Goal: Task Accomplishment & Management: Complete application form

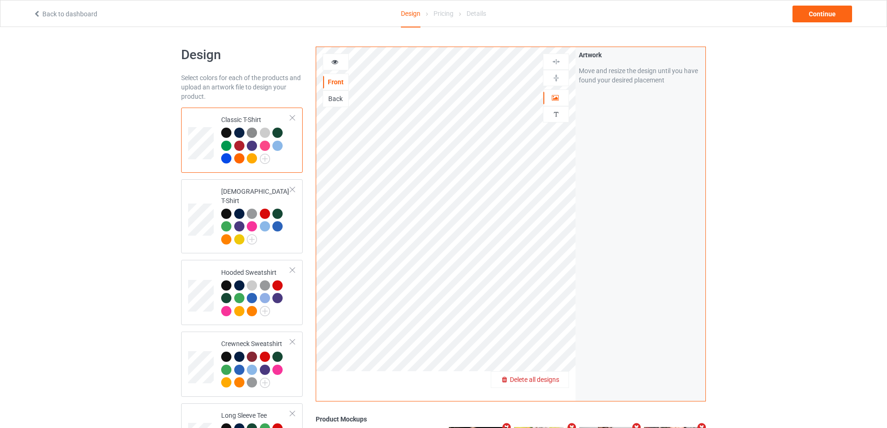
click at [553, 384] on div "Delete all designs" at bounding box center [529, 379] width 77 height 9
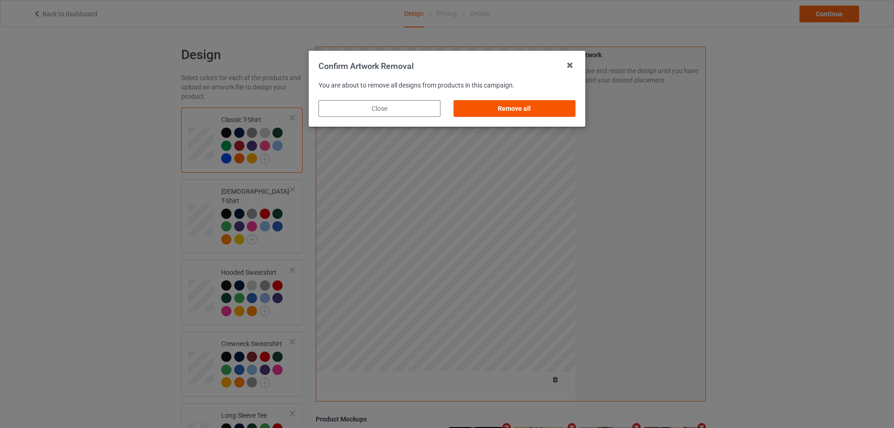
click at [495, 109] on div "Remove all" at bounding box center [515, 108] width 122 height 17
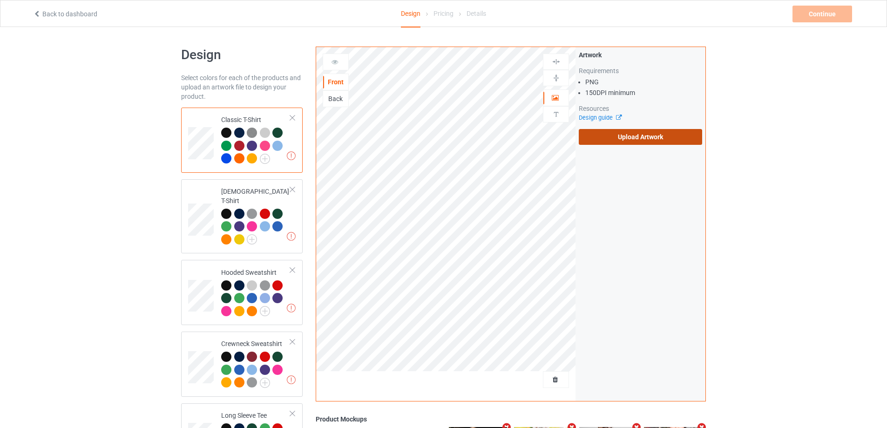
click at [585, 142] on label "Upload Artwork" at bounding box center [640, 137] width 123 height 16
click at [0, 0] on input "Upload Artwork" at bounding box center [0, 0] width 0 height 0
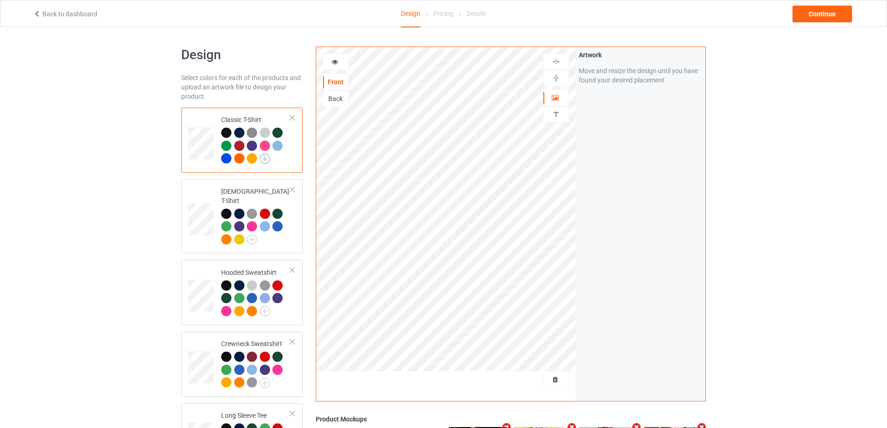
click at [266, 159] on img at bounding box center [265, 159] width 10 height 10
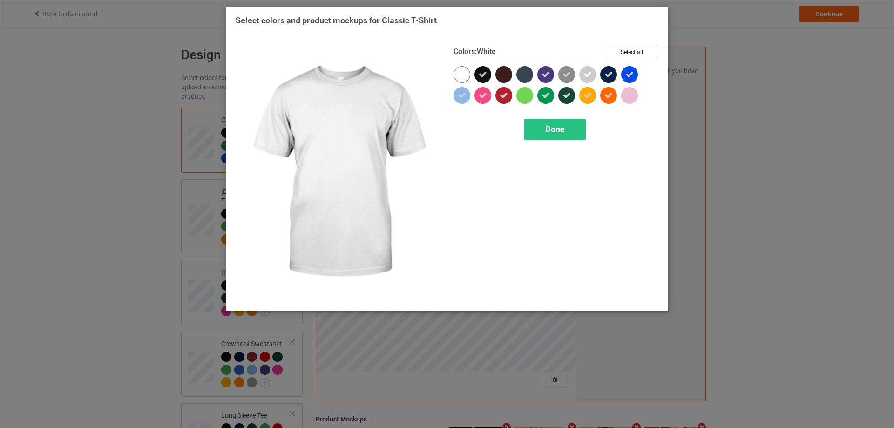
click at [469, 73] on div at bounding box center [462, 74] width 17 height 17
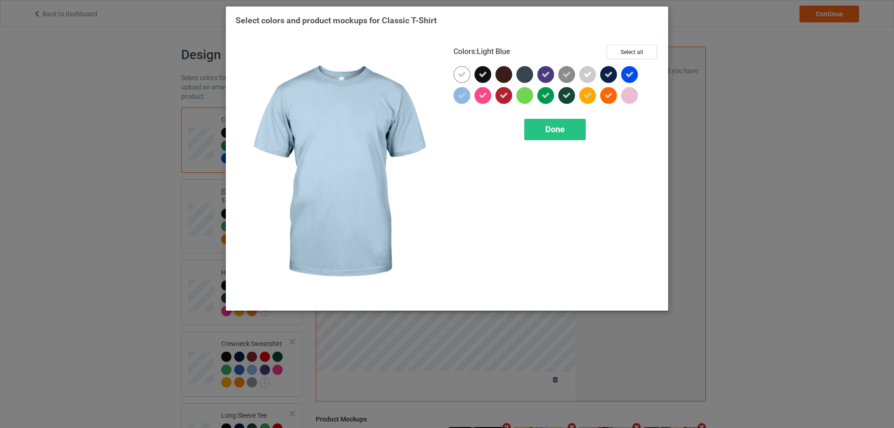
click at [466, 94] on icon at bounding box center [462, 95] width 8 height 8
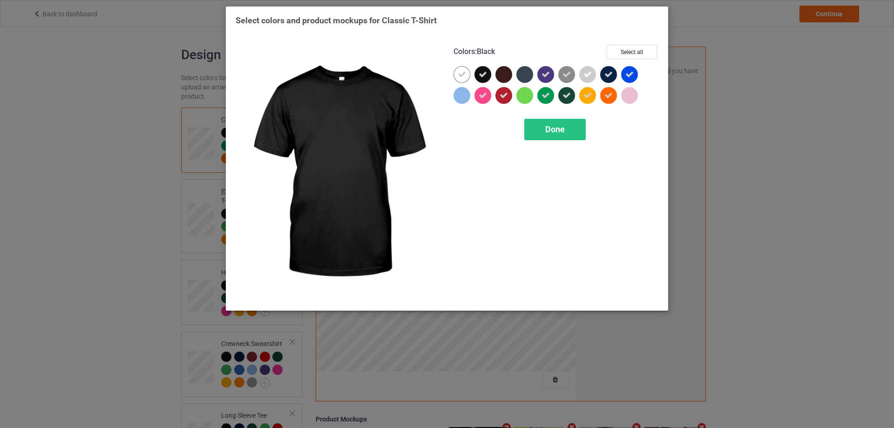
click at [482, 78] on icon at bounding box center [483, 74] width 8 height 8
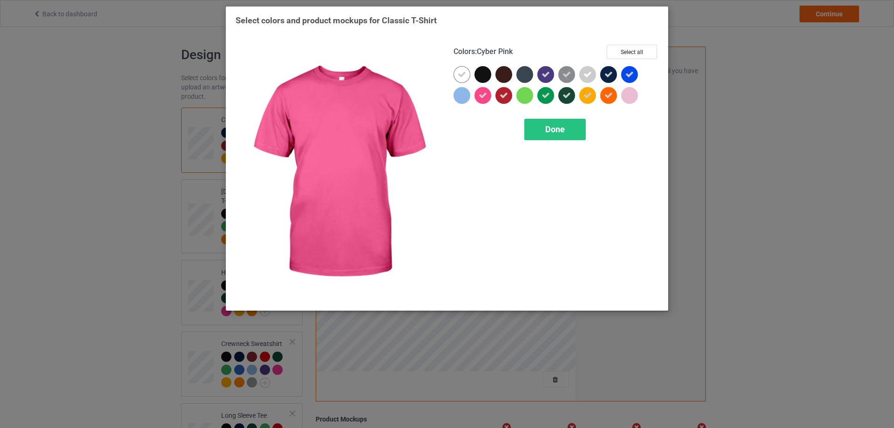
click at [485, 95] on icon at bounding box center [483, 95] width 8 height 8
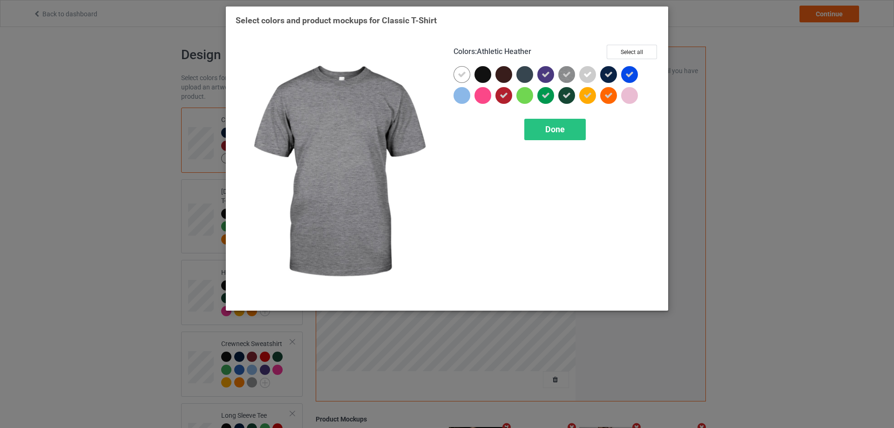
drag, startPoint x: 571, startPoint y: 73, endPoint x: 552, endPoint y: 73, distance: 18.6
click at [571, 73] on div at bounding box center [566, 74] width 17 height 17
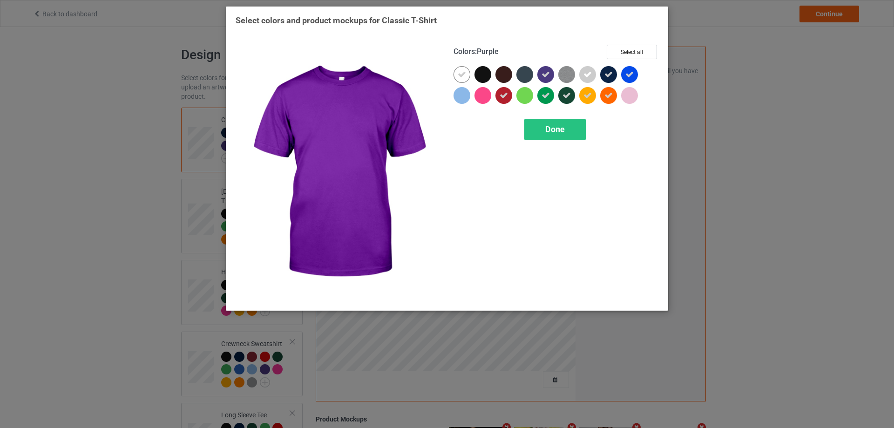
click at [550, 73] on icon at bounding box center [546, 74] width 8 height 8
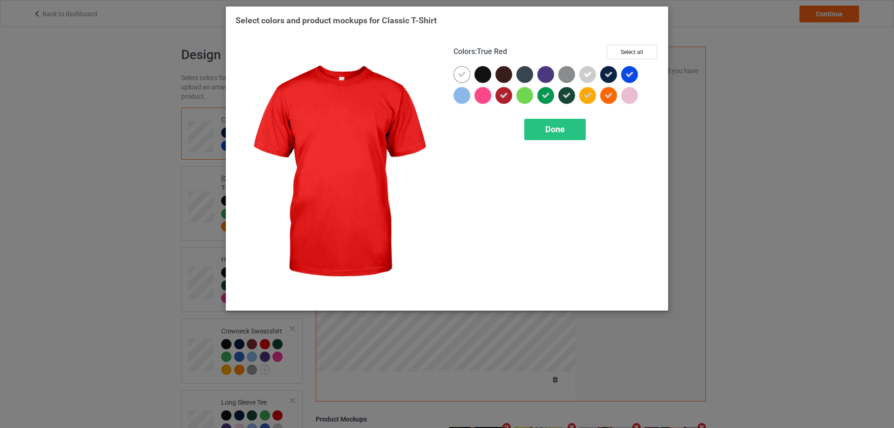
click at [502, 94] on icon at bounding box center [504, 95] width 8 height 8
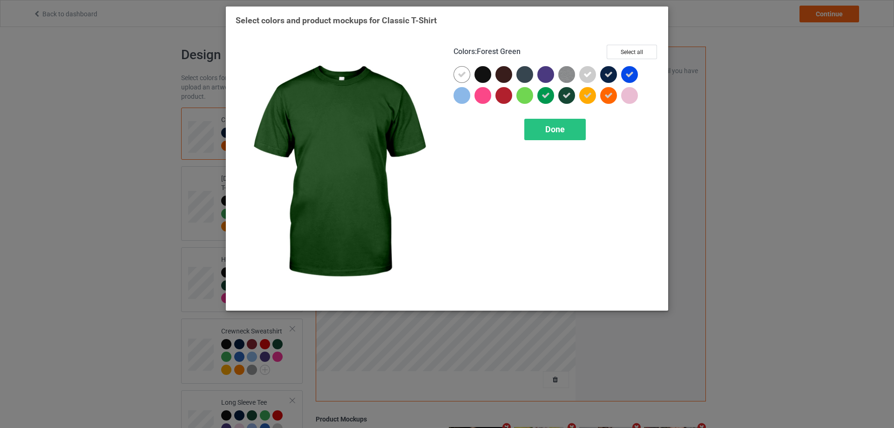
click at [565, 98] on icon at bounding box center [567, 95] width 8 height 8
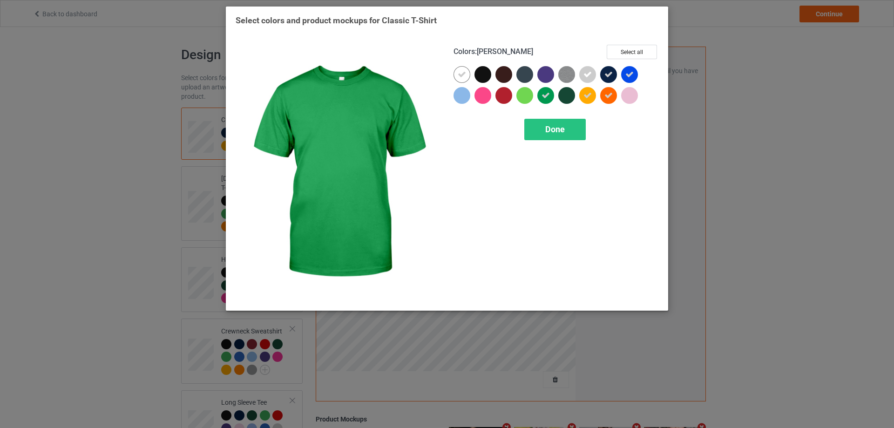
click at [548, 97] on icon at bounding box center [546, 95] width 8 height 8
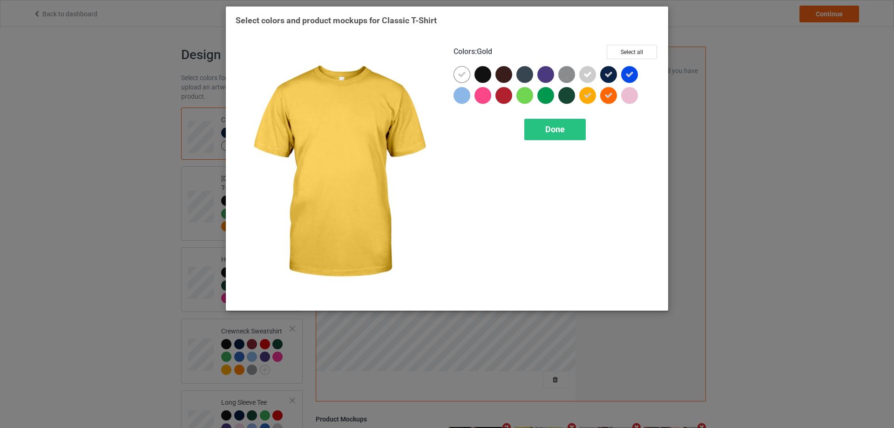
click at [589, 94] on icon at bounding box center [588, 95] width 8 height 8
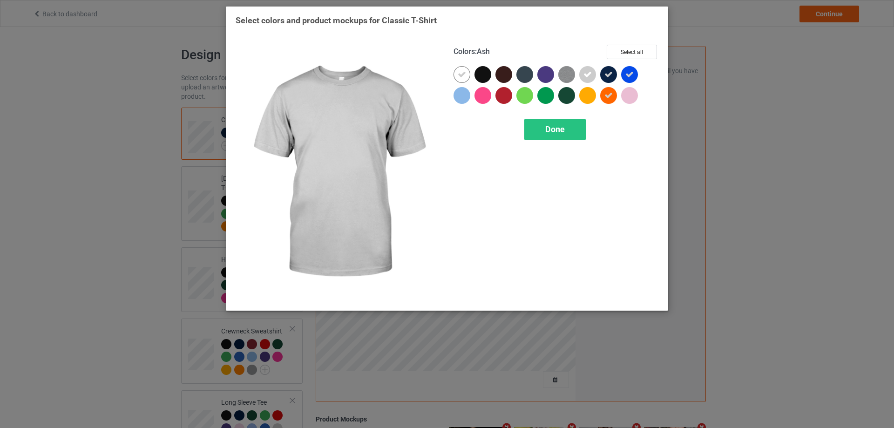
click at [591, 78] on icon at bounding box center [588, 74] width 8 height 8
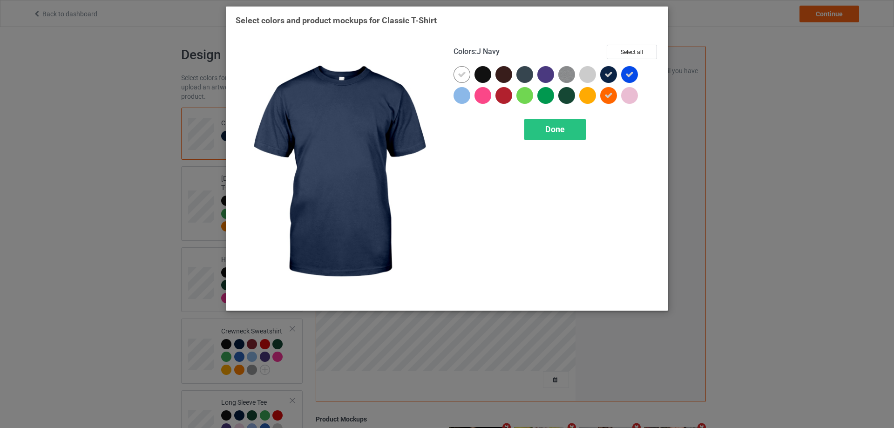
click at [615, 75] on div at bounding box center [608, 74] width 17 height 17
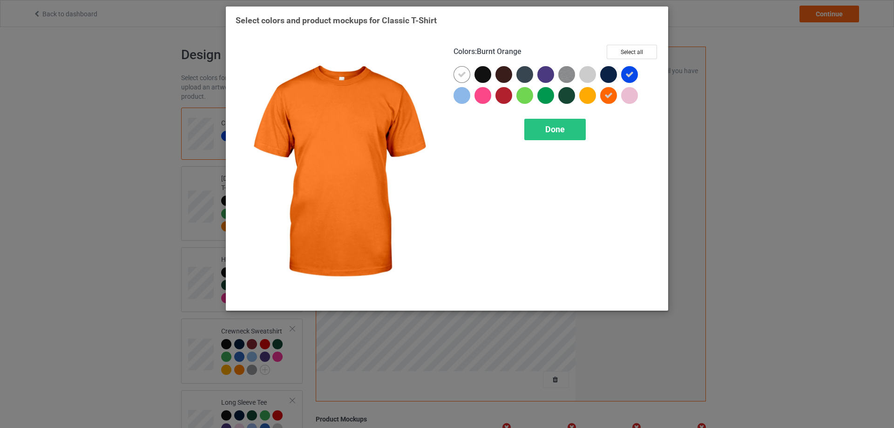
click at [613, 93] on div at bounding box center [608, 95] width 17 height 17
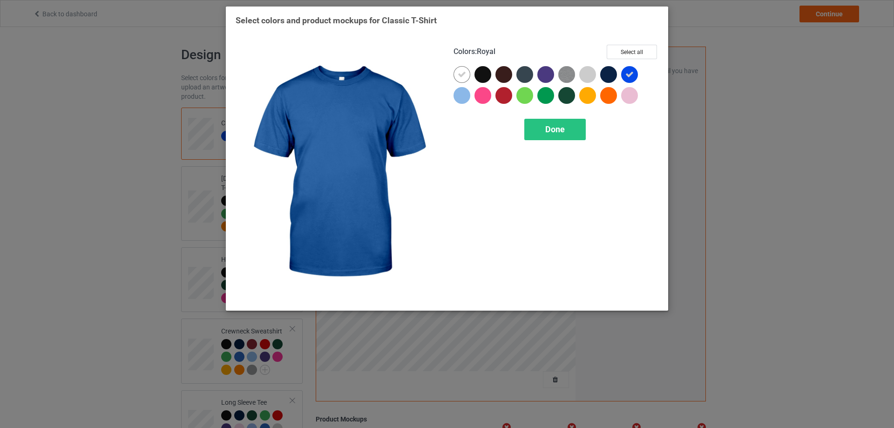
click at [627, 79] on div at bounding box center [629, 74] width 17 height 17
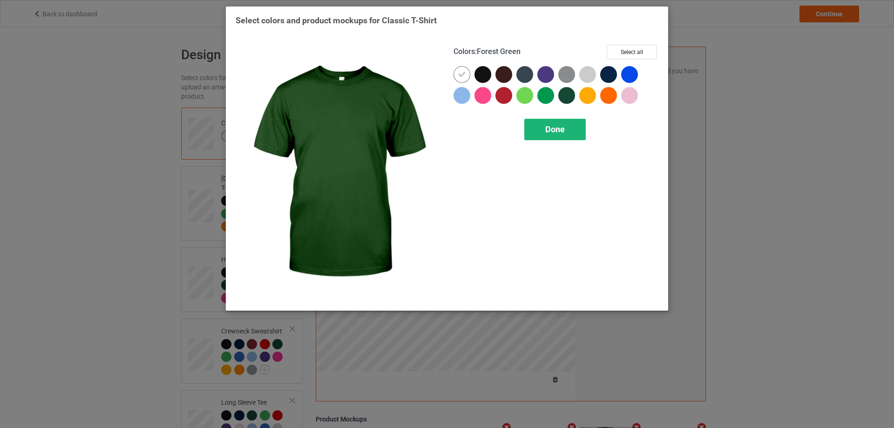
click at [547, 123] on div "Done" at bounding box center [554, 129] width 61 height 21
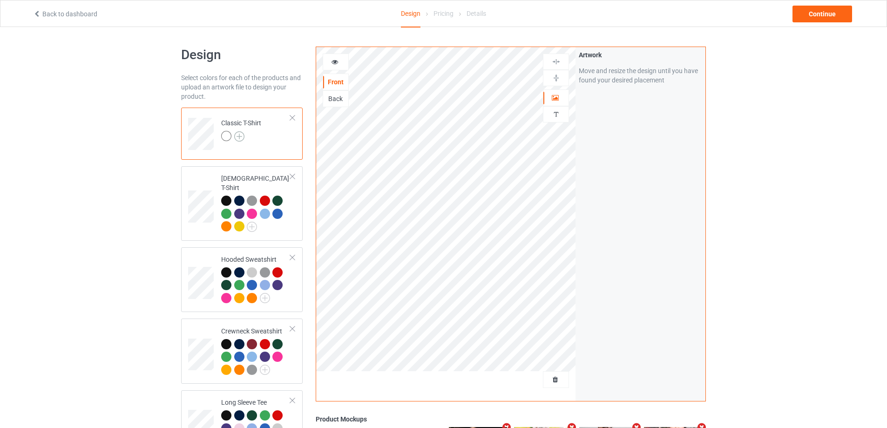
click at [240, 134] on img at bounding box center [239, 136] width 10 height 10
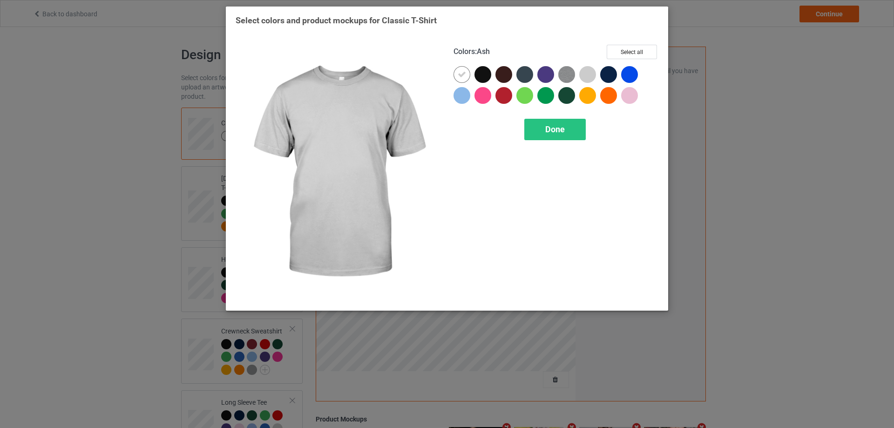
click at [585, 79] on div at bounding box center [587, 74] width 17 height 17
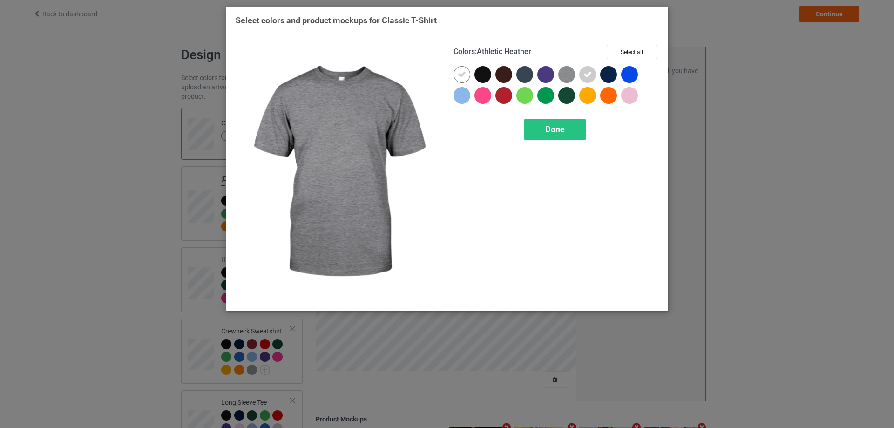
click at [569, 77] on img at bounding box center [566, 74] width 17 height 17
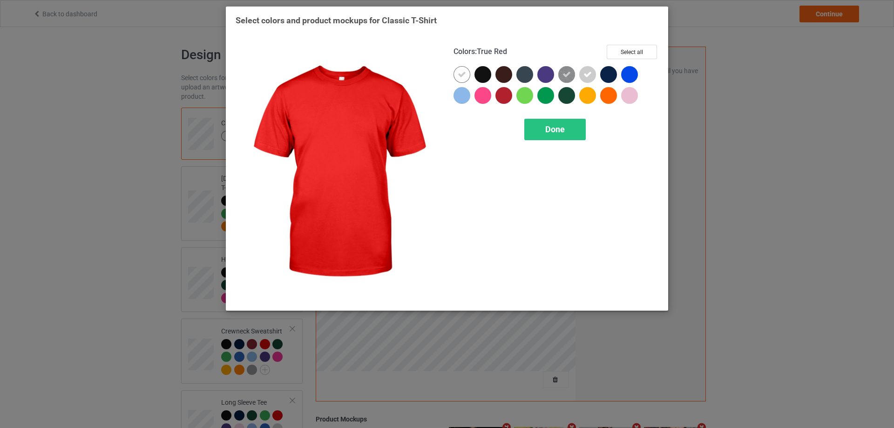
click at [501, 97] on div at bounding box center [504, 95] width 17 height 17
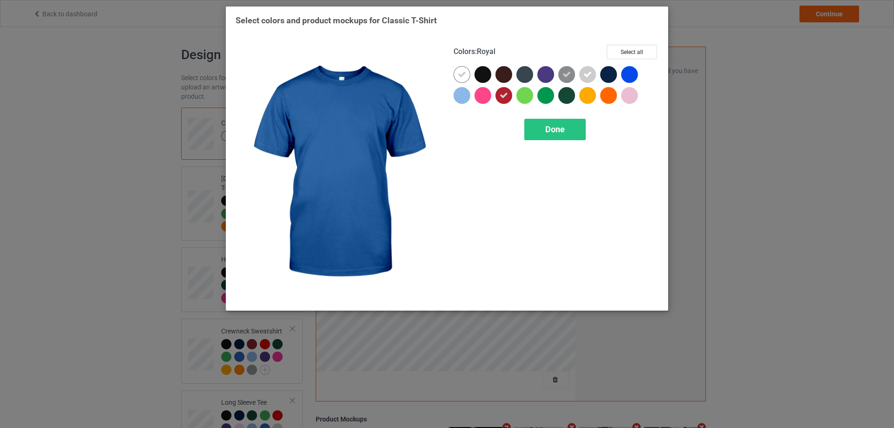
click at [630, 74] on div at bounding box center [629, 74] width 17 height 17
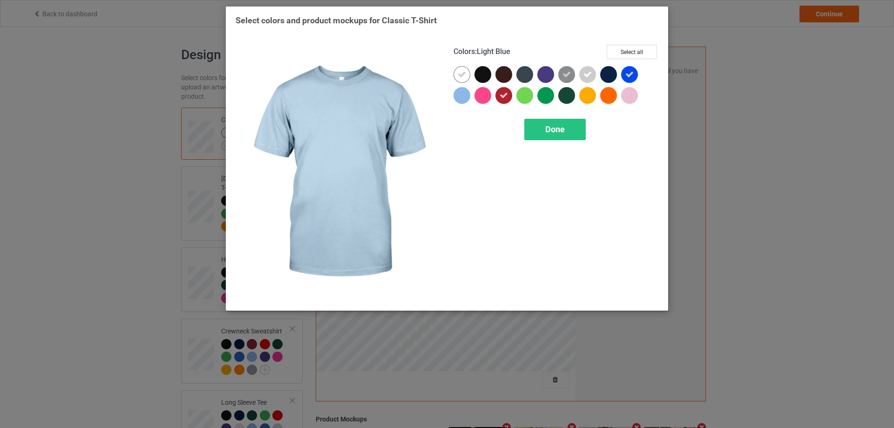
click at [465, 97] on div at bounding box center [462, 95] width 17 height 17
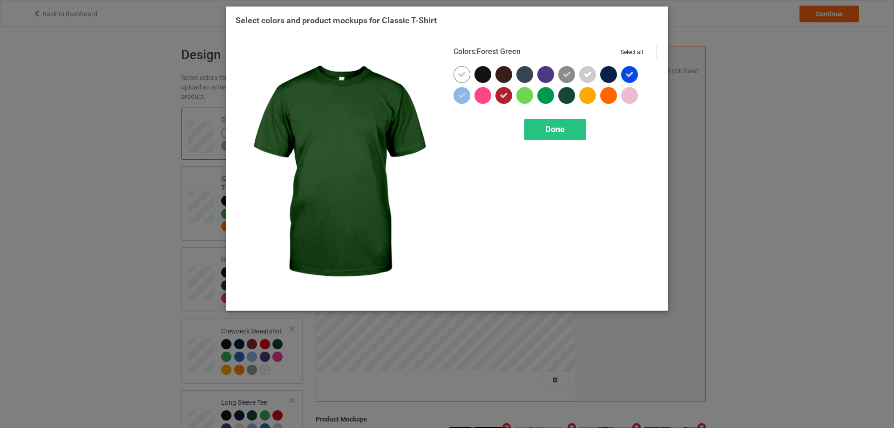
drag, startPoint x: 565, startPoint y: 94, endPoint x: 557, endPoint y: 94, distance: 7.9
click at [565, 94] on div at bounding box center [566, 95] width 17 height 17
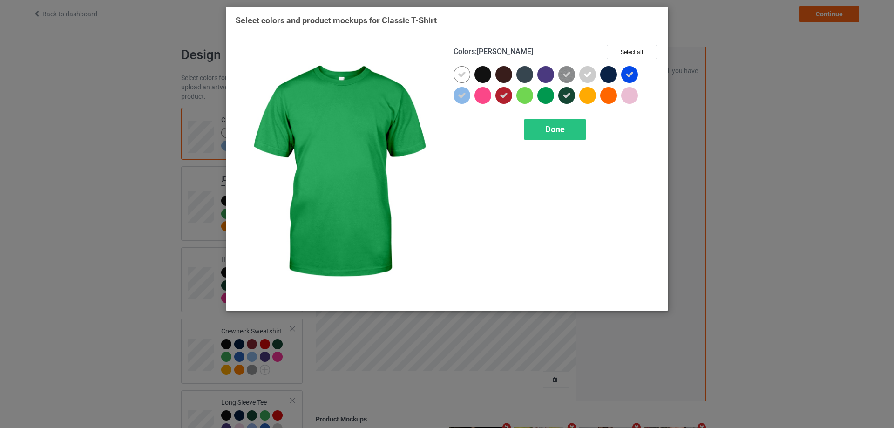
click at [552, 95] on div at bounding box center [546, 95] width 17 height 17
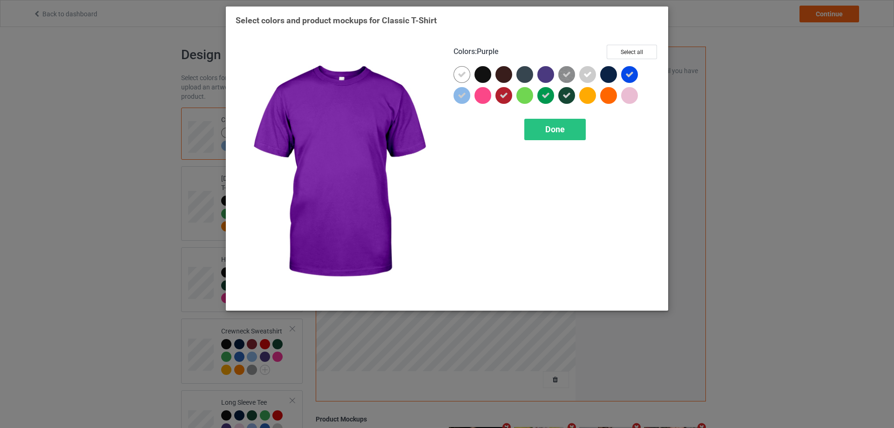
click at [551, 78] on div at bounding box center [546, 74] width 17 height 17
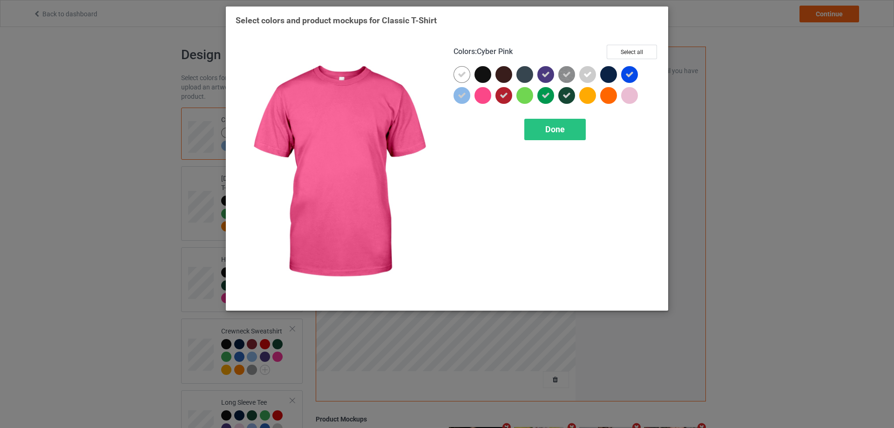
click at [488, 95] on div at bounding box center [483, 95] width 17 height 17
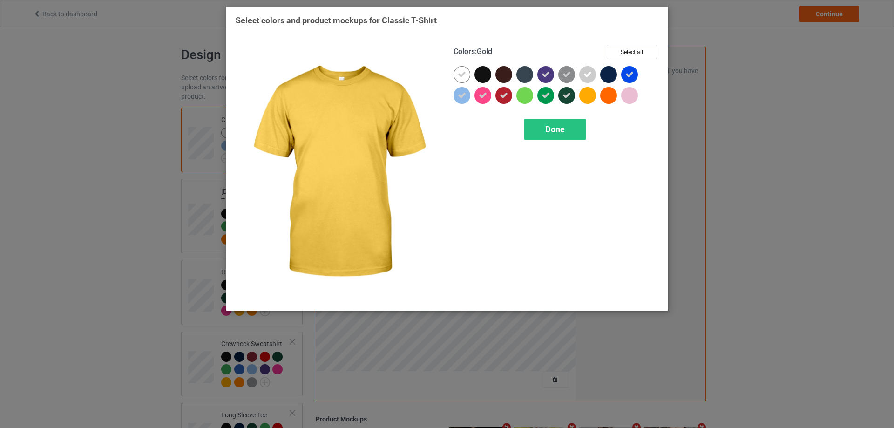
drag, startPoint x: 588, startPoint y: 96, endPoint x: 599, endPoint y: 96, distance: 11.2
click at [589, 96] on div at bounding box center [587, 95] width 17 height 17
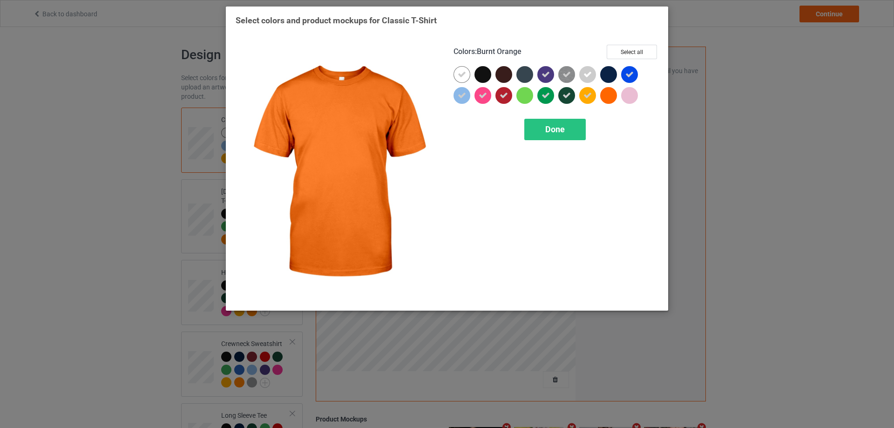
click at [610, 96] on div at bounding box center [608, 95] width 17 height 17
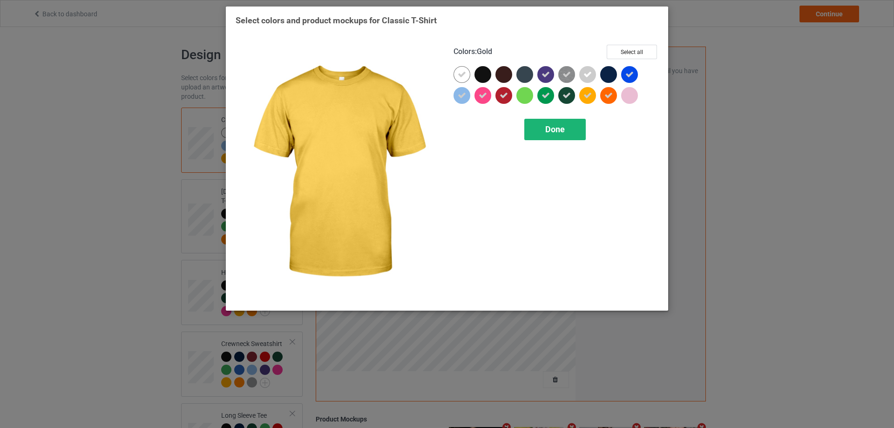
click at [572, 130] on div "Done" at bounding box center [554, 129] width 61 height 21
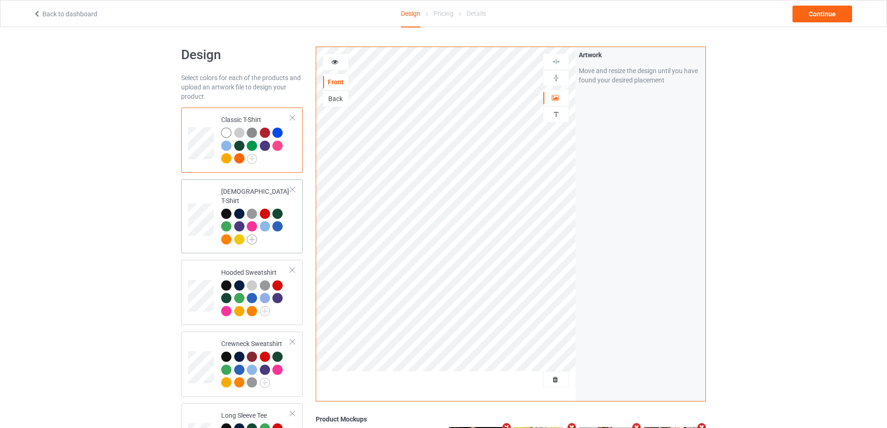
click at [253, 234] on img at bounding box center [252, 239] width 10 height 10
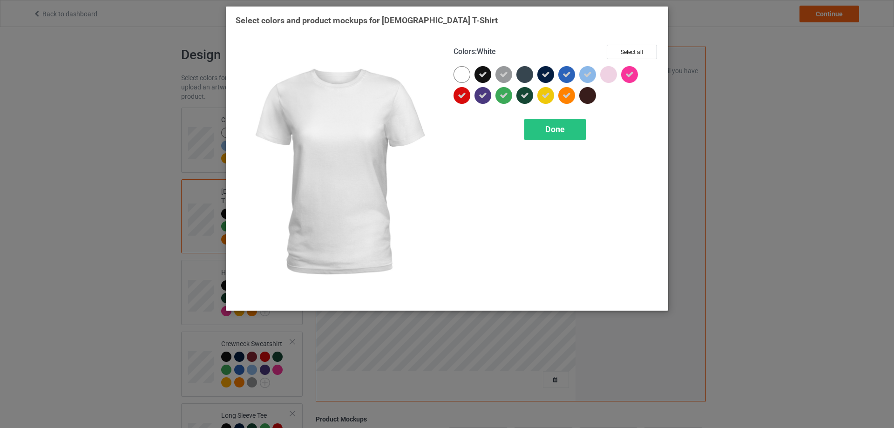
drag, startPoint x: 462, startPoint y: 75, endPoint x: 485, endPoint y: 73, distance: 23.3
click at [462, 75] on div at bounding box center [462, 74] width 17 height 17
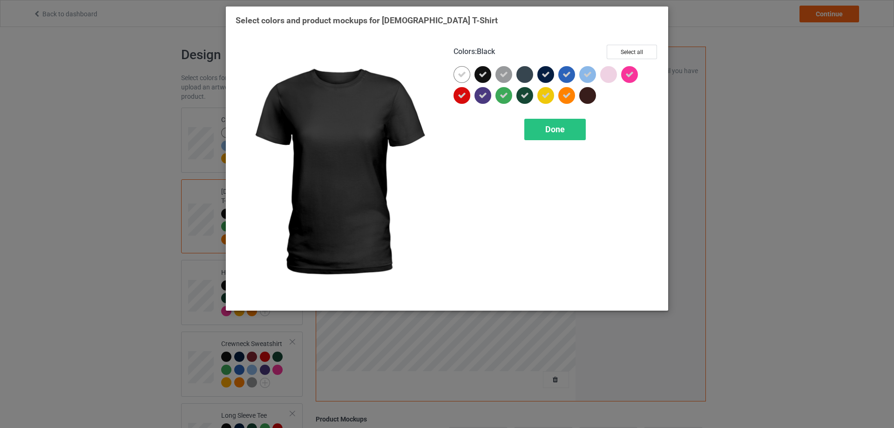
drag, startPoint x: 488, startPoint y: 75, endPoint x: 496, endPoint y: 75, distance: 7.9
click at [490, 75] on div at bounding box center [483, 74] width 17 height 17
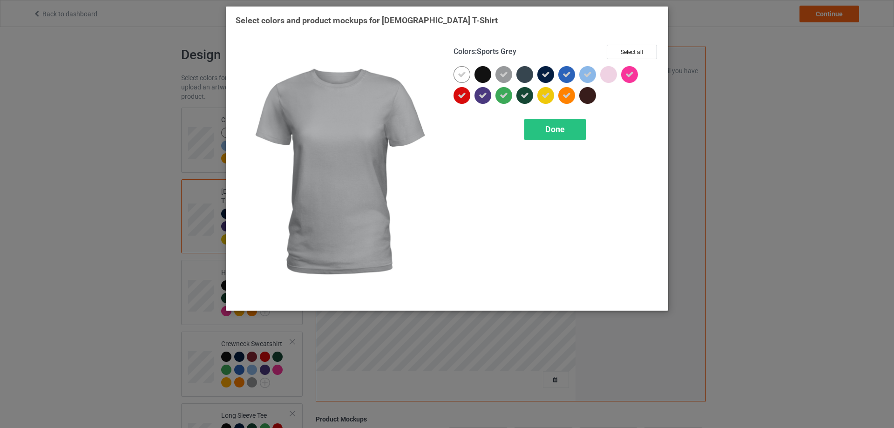
click at [504, 76] on icon at bounding box center [504, 74] width 8 height 8
click at [504, 76] on div at bounding box center [504, 74] width 17 height 17
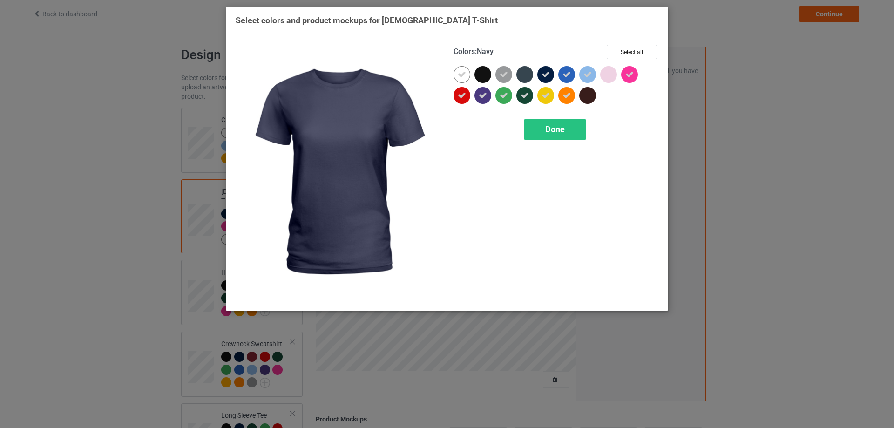
click at [548, 77] on icon at bounding box center [546, 74] width 8 height 8
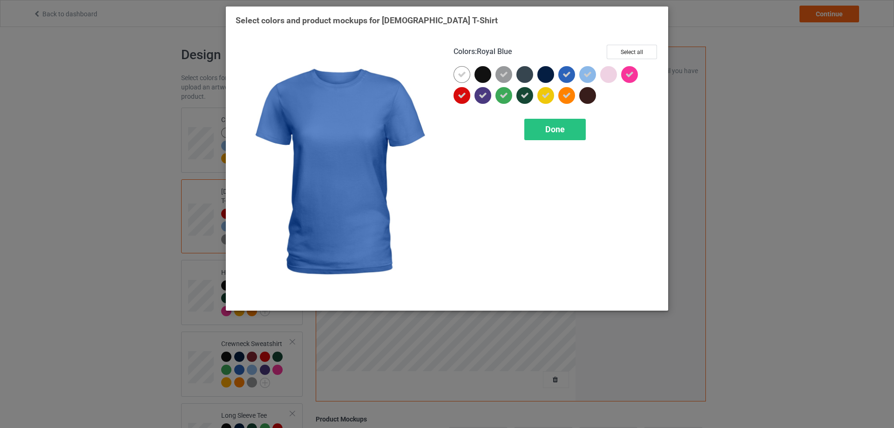
click at [570, 78] on icon at bounding box center [567, 74] width 8 height 8
click at [570, 78] on div at bounding box center [566, 74] width 17 height 17
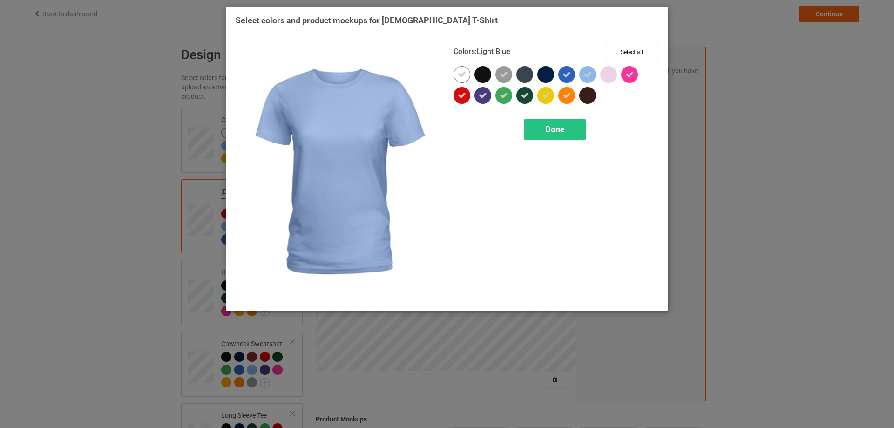
click at [586, 77] on icon at bounding box center [588, 74] width 8 height 8
click at [587, 77] on div at bounding box center [587, 74] width 17 height 17
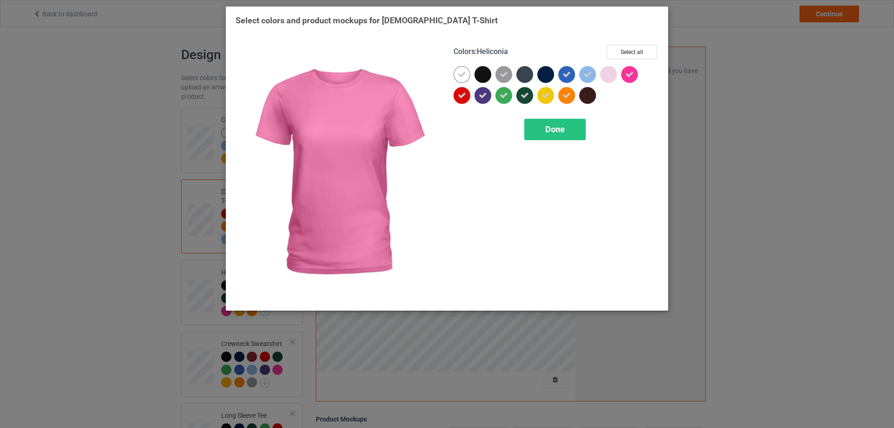
click at [624, 75] on div at bounding box center [629, 74] width 17 height 17
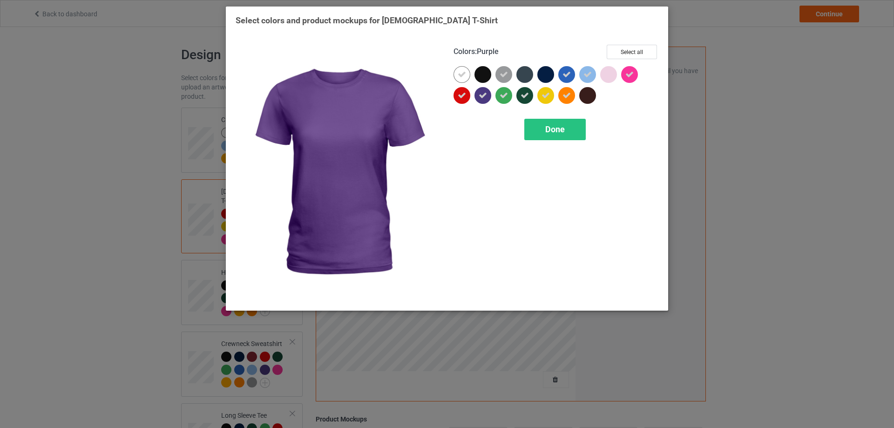
click at [477, 97] on div at bounding box center [483, 95] width 17 height 17
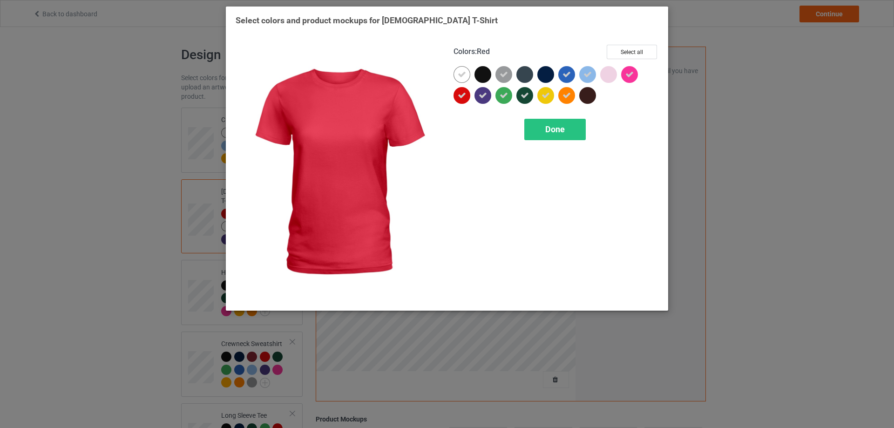
click at [462, 96] on icon at bounding box center [462, 95] width 8 height 8
click at [462, 96] on div at bounding box center [462, 95] width 17 height 17
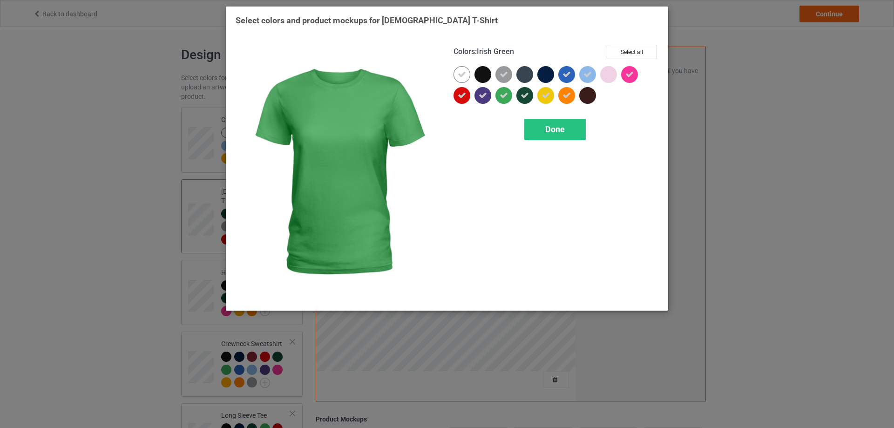
click at [514, 96] on div at bounding box center [506, 97] width 21 height 21
click at [510, 96] on div at bounding box center [504, 95] width 17 height 17
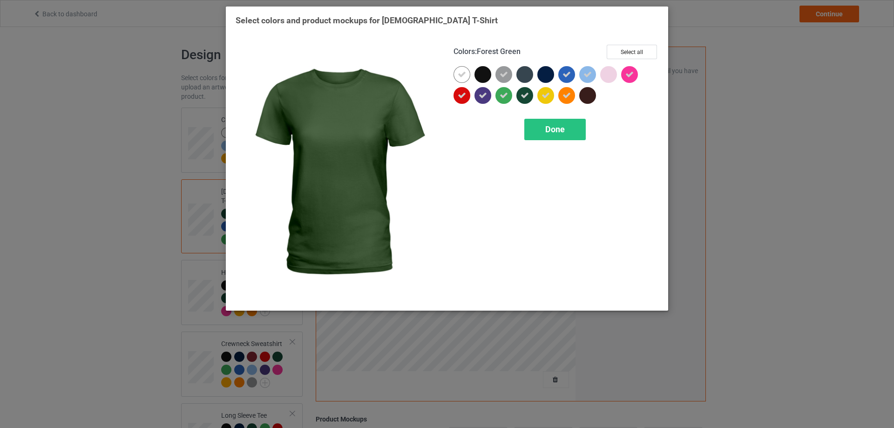
click at [524, 93] on icon at bounding box center [525, 95] width 8 height 8
click at [524, 93] on div at bounding box center [525, 95] width 17 height 17
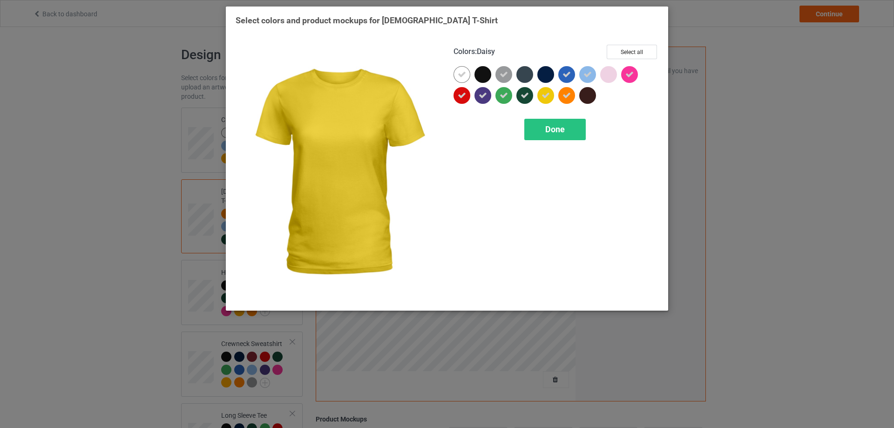
click at [544, 94] on icon at bounding box center [546, 95] width 8 height 8
click at [544, 94] on div at bounding box center [546, 95] width 17 height 17
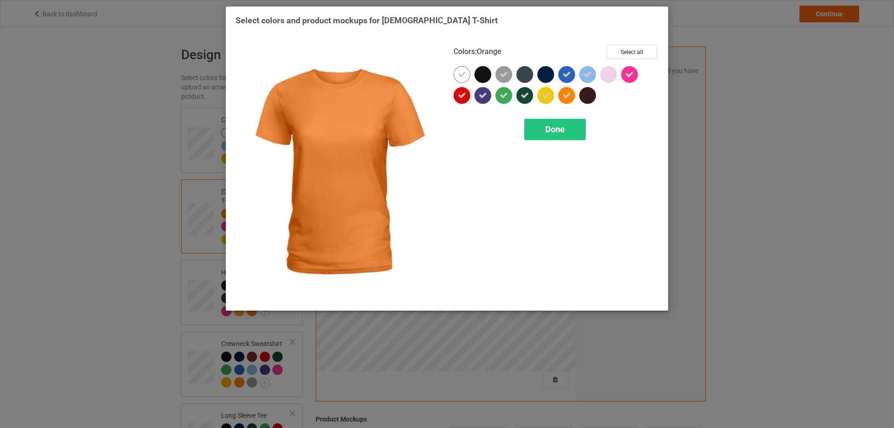
click at [564, 96] on icon at bounding box center [567, 95] width 8 height 8
click at [564, 96] on div at bounding box center [566, 95] width 17 height 17
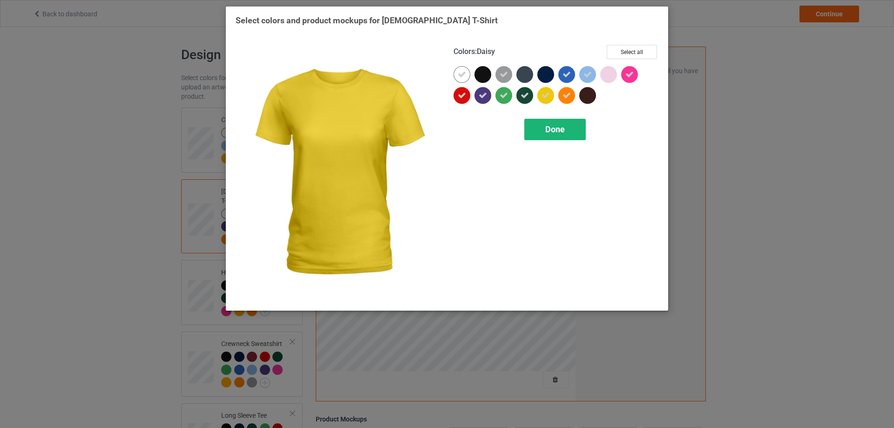
click at [557, 123] on div "Done" at bounding box center [554, 129] width 61 height 21
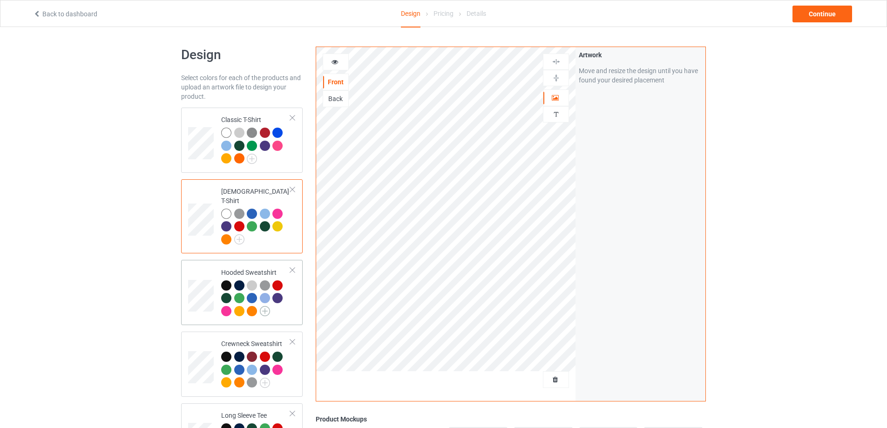
click at [264, 306] on img at bounding box center [265, 311] width 10 height 10
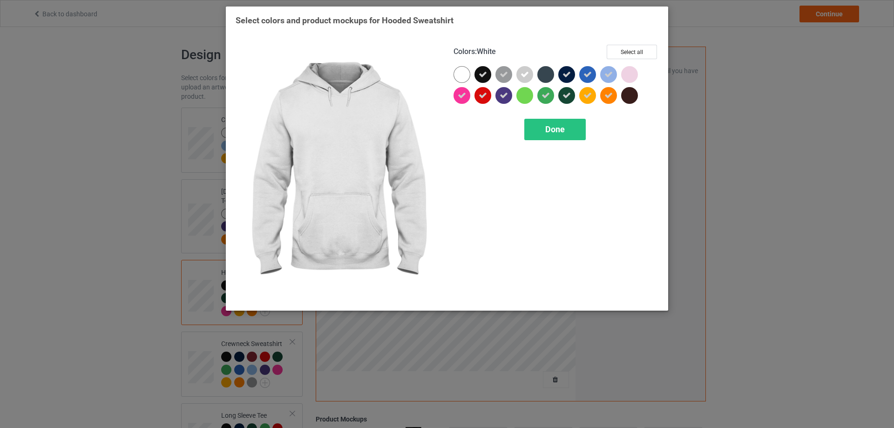
click at [473, 77] on div at bounding box center [464, 76] width 21 height 21
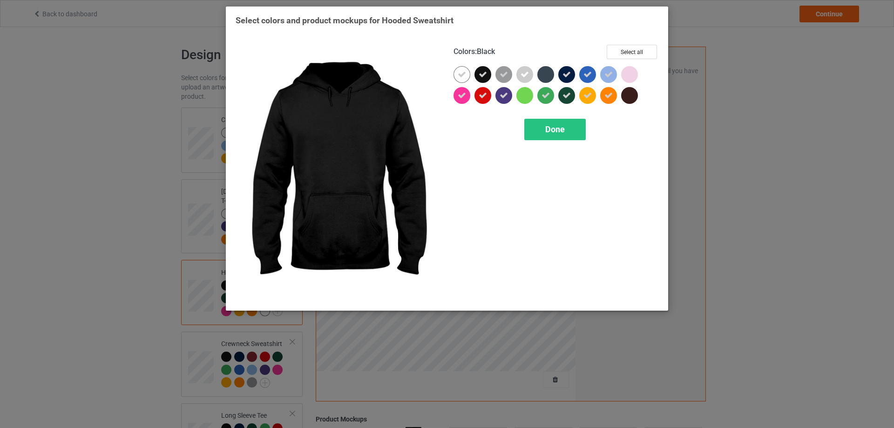
drag, startPoint x: 485, startPoint y: 75, endPoint x: 494, endPoint y: 75, distance: 8.9
click at [486, 75] on icon at bounding box center [483, 74] width 8 height 8
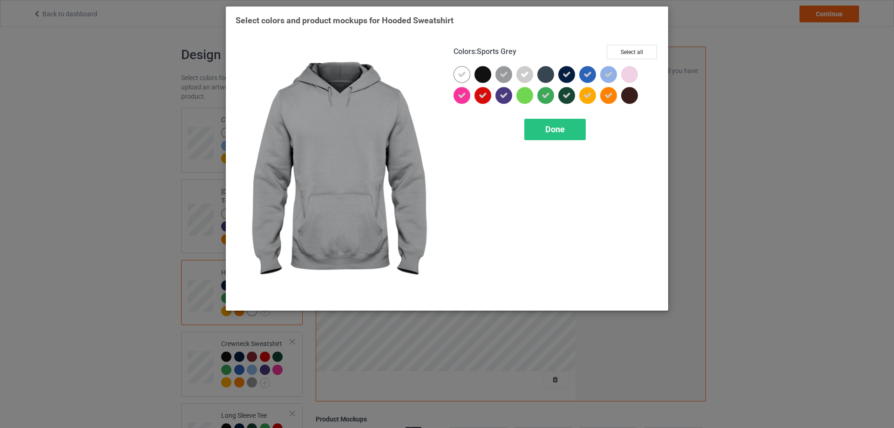
click at [505, 75] on icon at bounding box center [504, 74] width 8 height 8
click at [506, 75] on div at bounding box center [504, 74] width 17 height 17
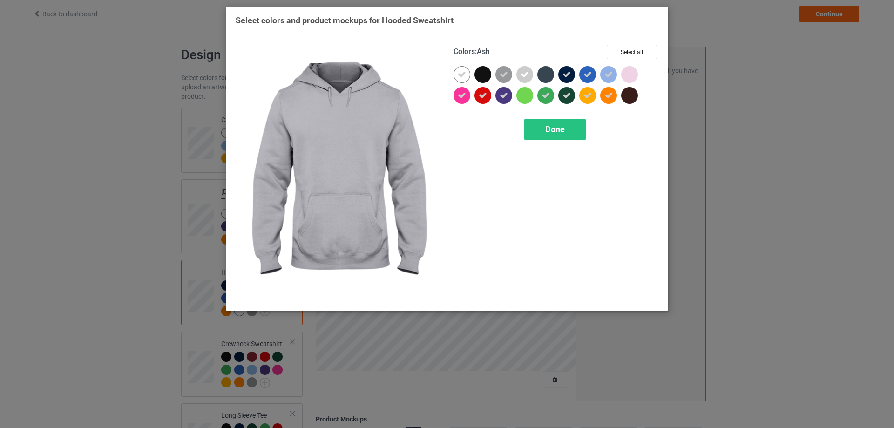
click at [527, 75] on icon at bounding box center [525, 74] width 8 height 8
click at [527, 75] on div at bounding box center [525, 74] width 17 height 17
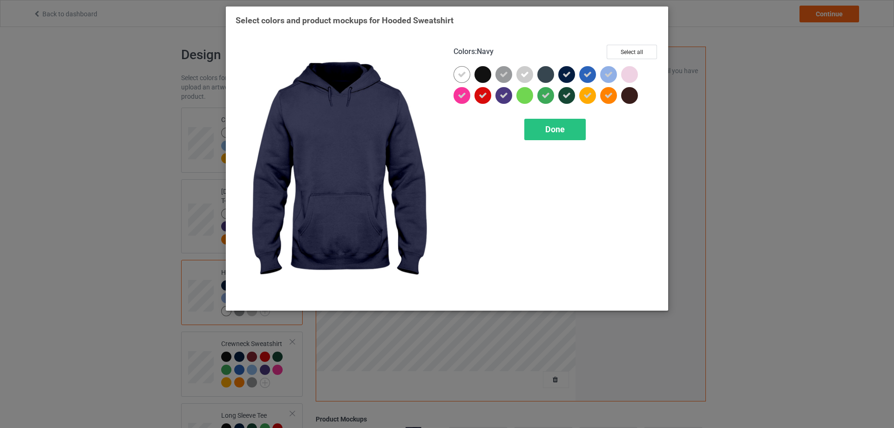
click at [568, 73] on icon at bounding box center [567, 74] width 8 height 8
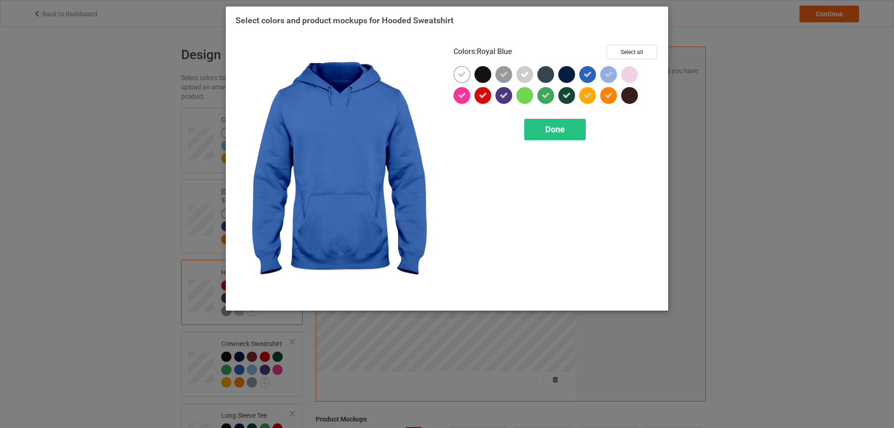
drag, startPoint x: 585, startPoint y: 74, endPoint x: 607, endPoint y: 74, distance: 22.8
click at [587, 74] on icon at bounding box center [588, 74] width 8 height 8
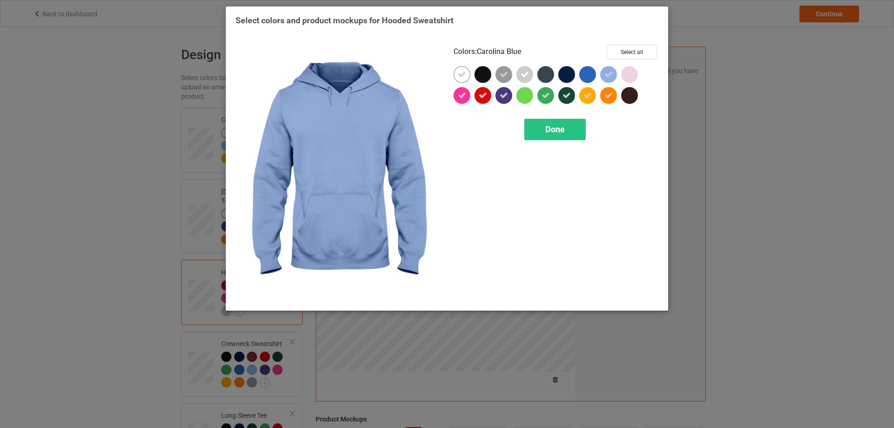
drag, startPoint x: 609, startPoint y: 74, endPoint x: 610, endPoint y: 82, distance: 8.4
click at [609, 74] on icon at bounding box center [609, 74] width 8 height 8
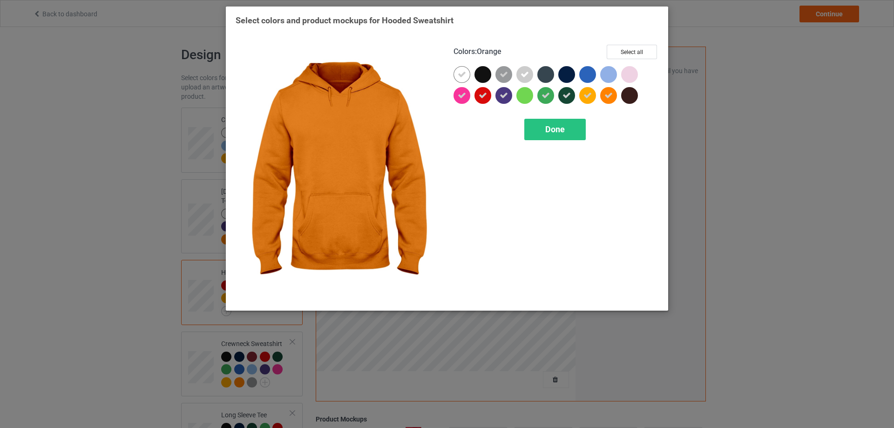
drag, startPoint x: 613, startPoint y: 95, endPoint x: 580, endPoint y: 91, distance: 32.9
click at [608, 95] on icon at bounding box center [609, 95] width 8 height 8
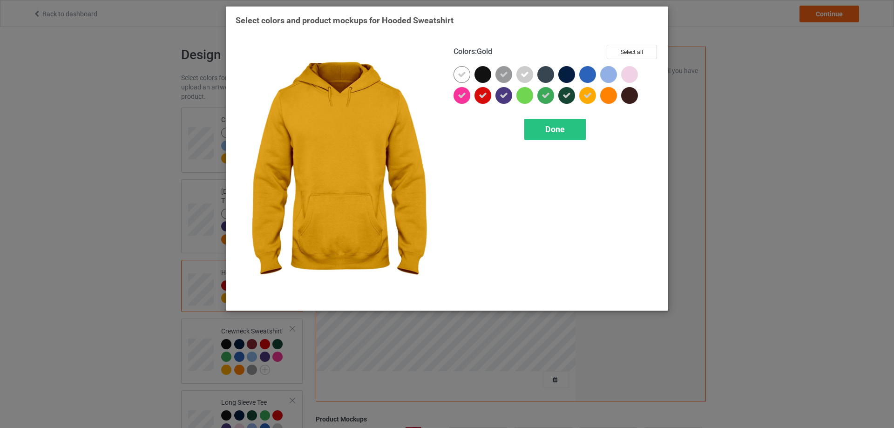
click at [581, 92] on div at bounding box center [587, 95] width 17 height 17
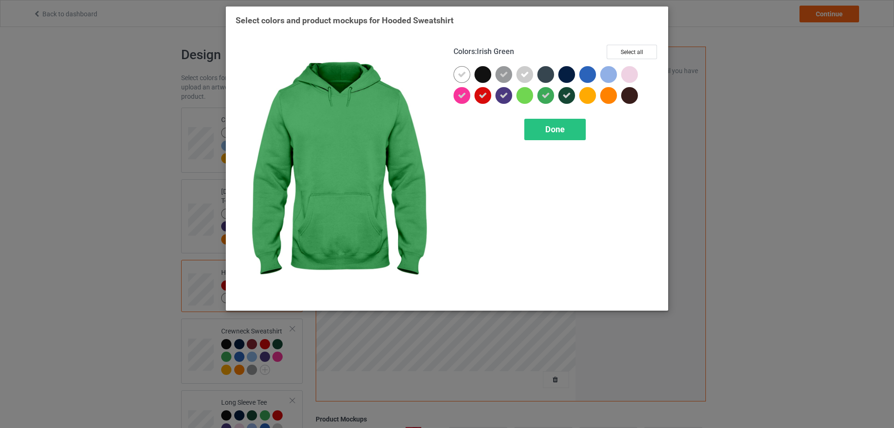
click at [557, 94] on div at bounding box center [548, 97] width 21 height 21
click at [544, 95] on div at bounding box center [546, 95] width 17 height 17
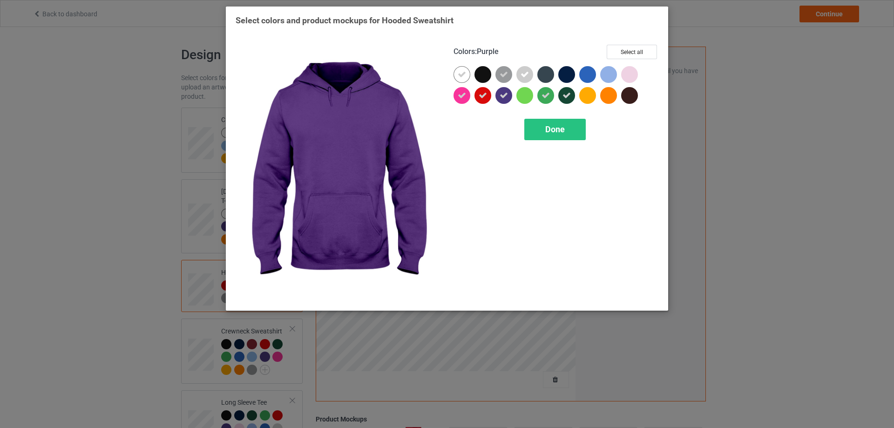
click at [505, 98] on icon at bounding box center [504, 95] width 8 height 8
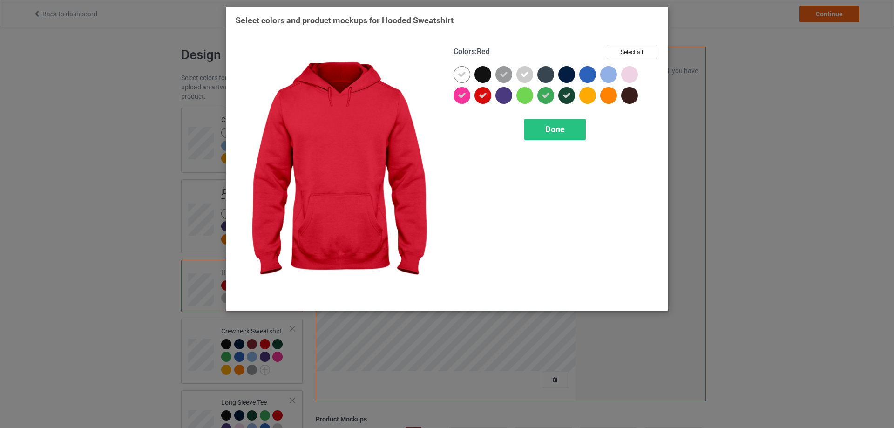
drag, startPoint x: 479, startPoint y: 97, endPoint x: 458, endPoint y: 97, distance: 21.0
click at [479, 97] on icon at bounding box center [483, 95] width 8 height 8
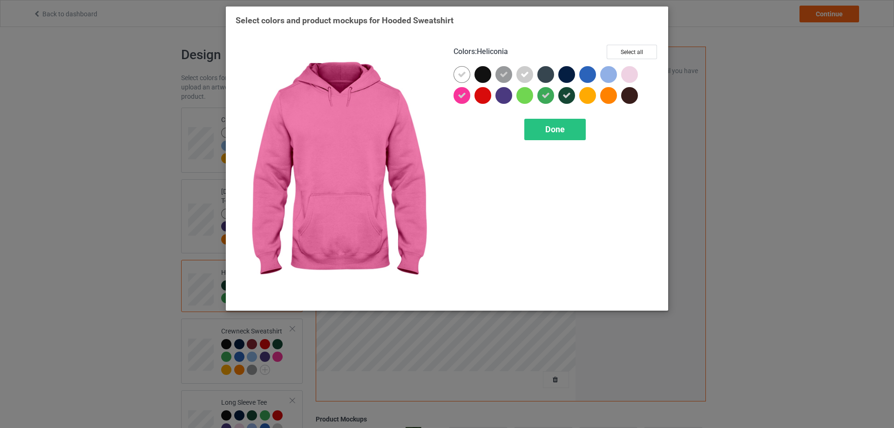
drag, startPoint x: 457, startPoint y: 97, endPoint x: 519, endPoint y: 99, distance: 62.0
click at [458, 97] on div at bounding box center [462, 95] width 17 height 17
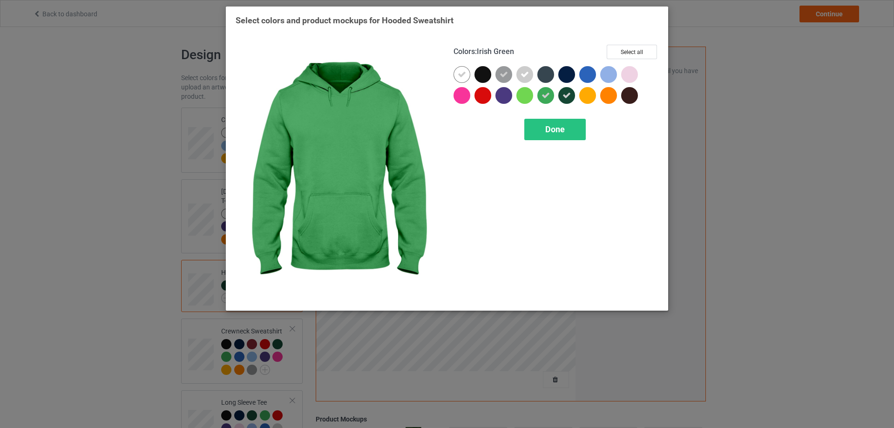
click at [547, 94] on icon at bounding box center [546, 95] width 8 height 8
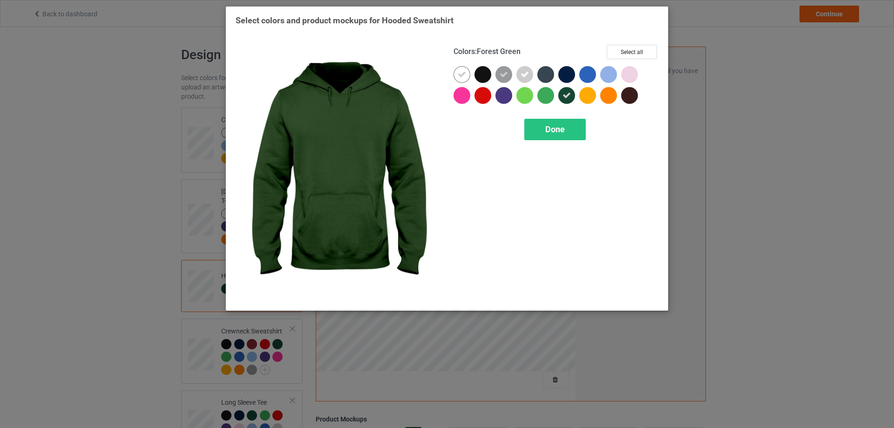
click at [564, 95] on icon at bounding box center [567, 95] width 8 height 8
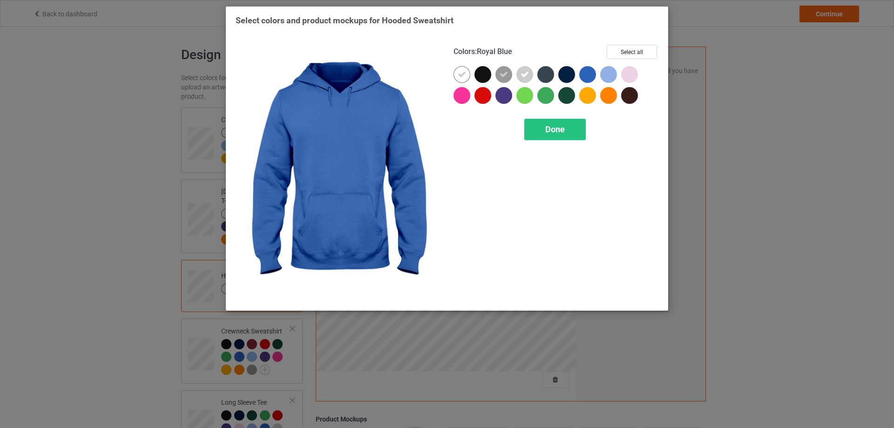
click at [592, 77] on div at bounding box center [587, 74] width 17 height 17
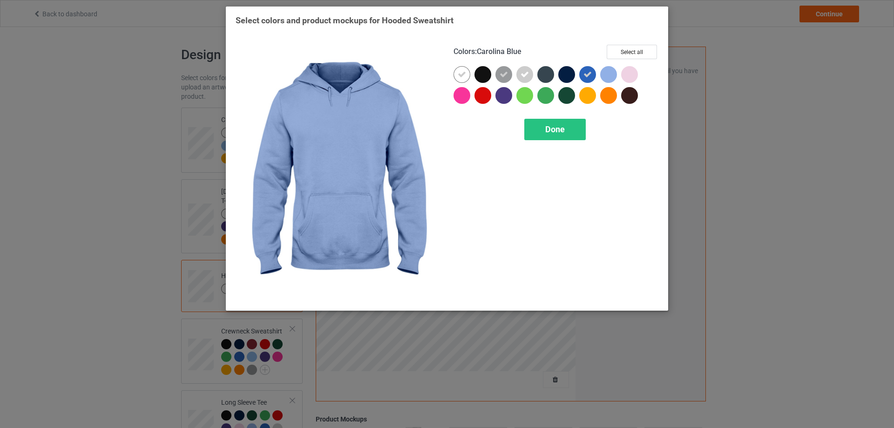
click at [606, 76] on div at bounding box center [608, 74] width 17 height 17
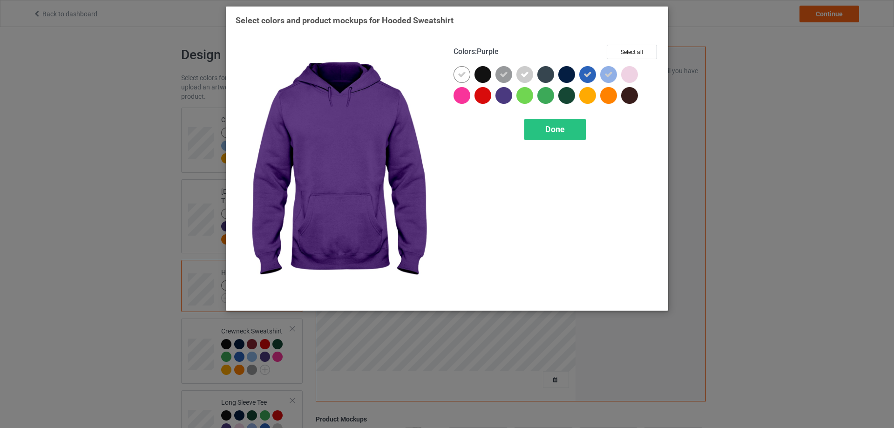
click at [507, 97] on div at bounding box center [504, 95] width 17 height 17
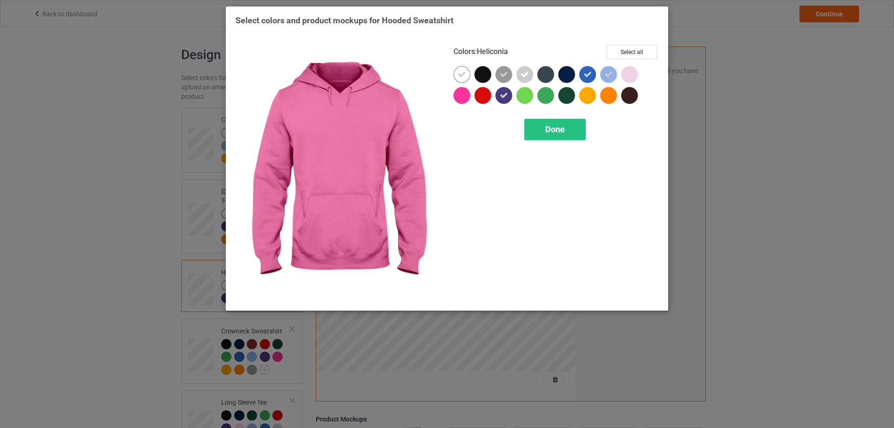
click at [462, 97] on div at bounding box center [462, 95] width 17 height 17
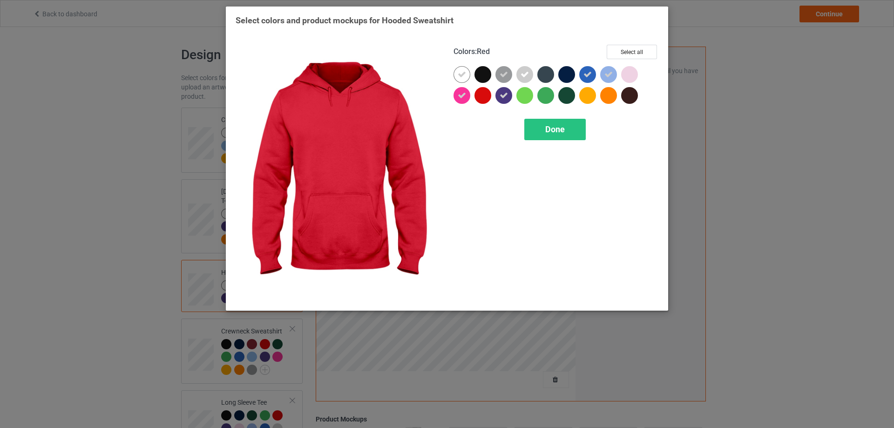
click at [484, 97] on div at bounding box center [483, 95] width 17 height 17
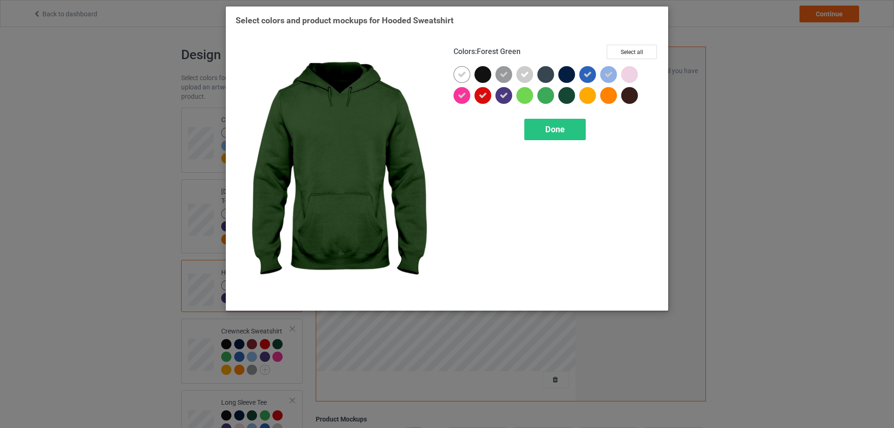
click at [571, 95] on div at bounding box center [566, 95] width 17 height 17
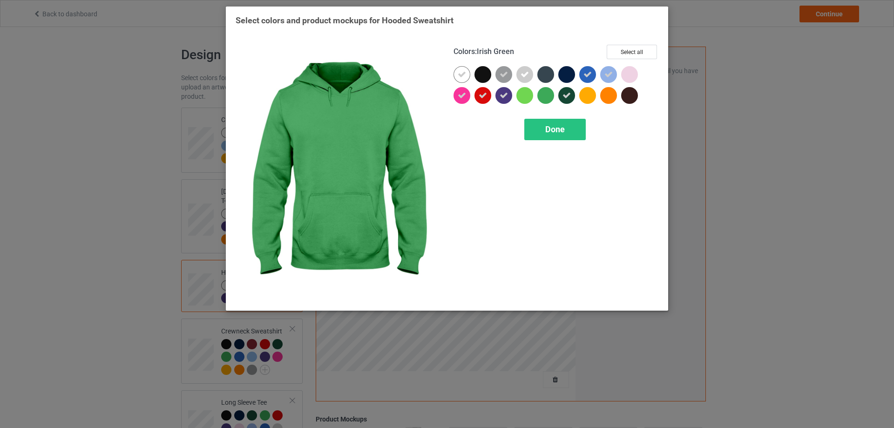
click at [549, 96] on div at bounding box center [546, 95] width 17 height 17
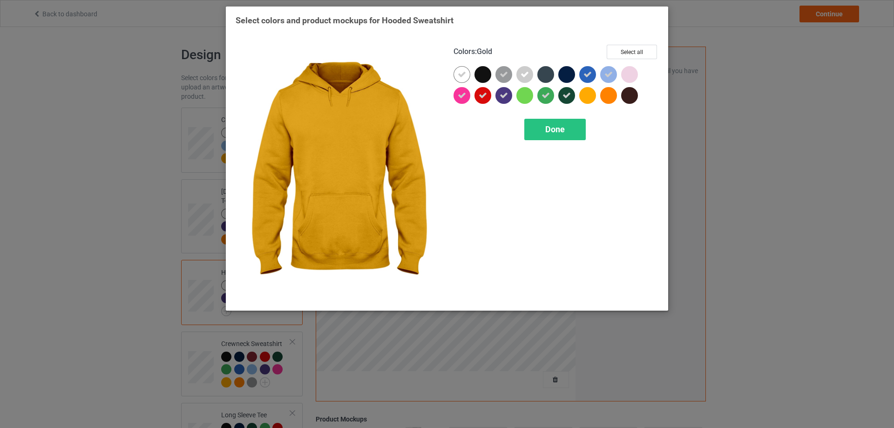
click at [594, 95] on div at bounding box center [587, 95] width 17 height 17
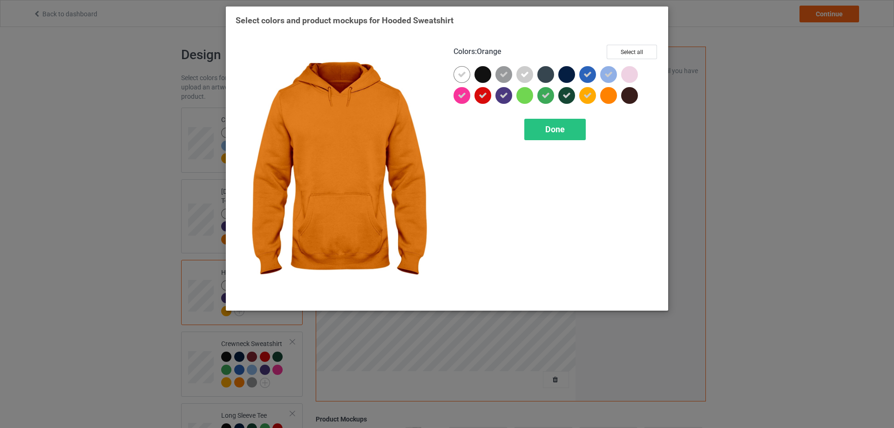
click at [614, 96] on div at bounding box center [608, 95] width 17 height 17
click at [554, 134] on span "Done" at bounding box center [555, 129] width 20 height 10
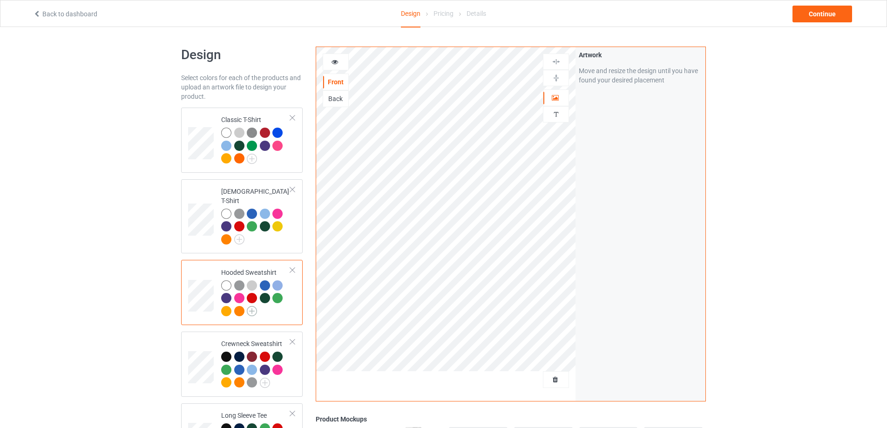
click at [248, 306] on img at bounding box center [252, 311] width 10 height 10
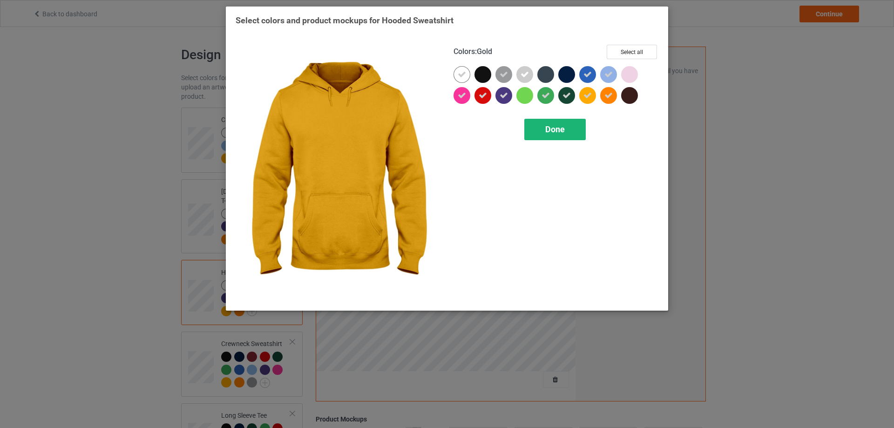
click at [562, 129] on span "Done" at bounding box center [555, 129] width 20 height 10
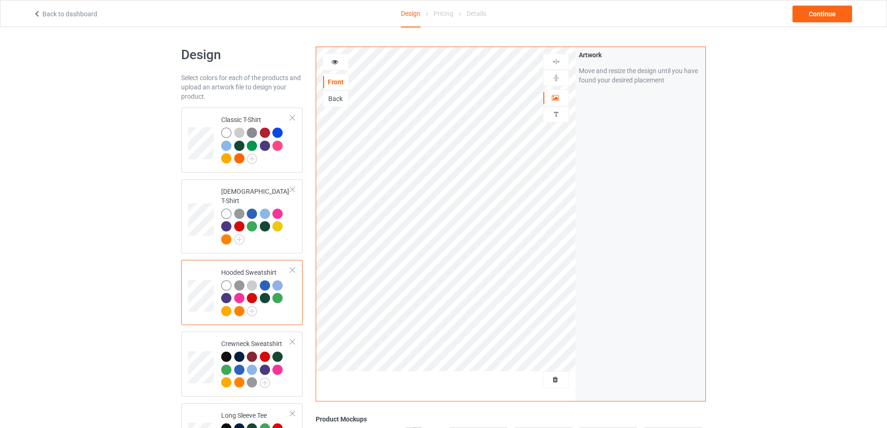
scroll to position [155, 0]
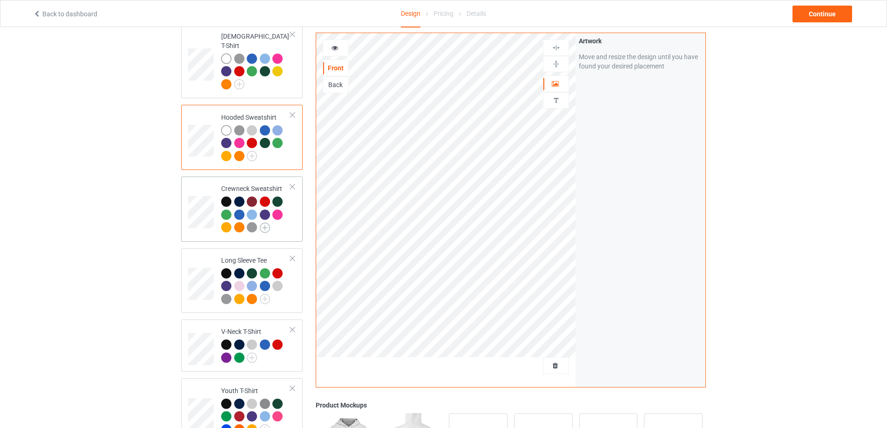
click at [267, 223] on img at bounding box center [265, 228] width 10 height 10
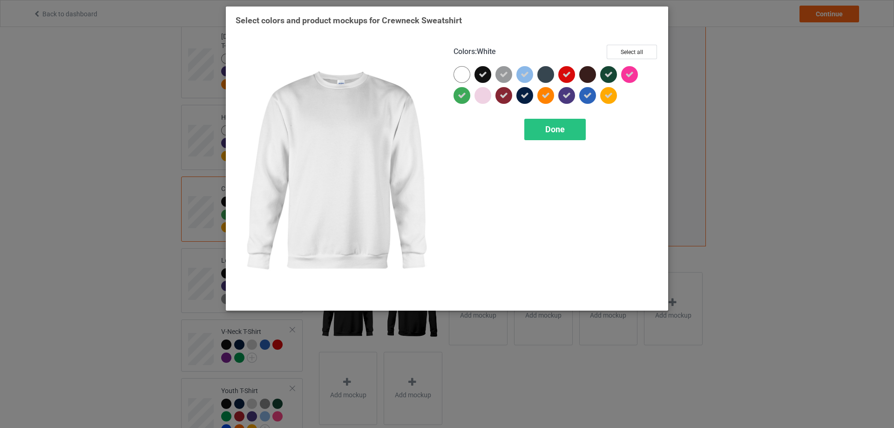
click at [466, 82] on div at bounding box center [462, 74] width 17 height 17
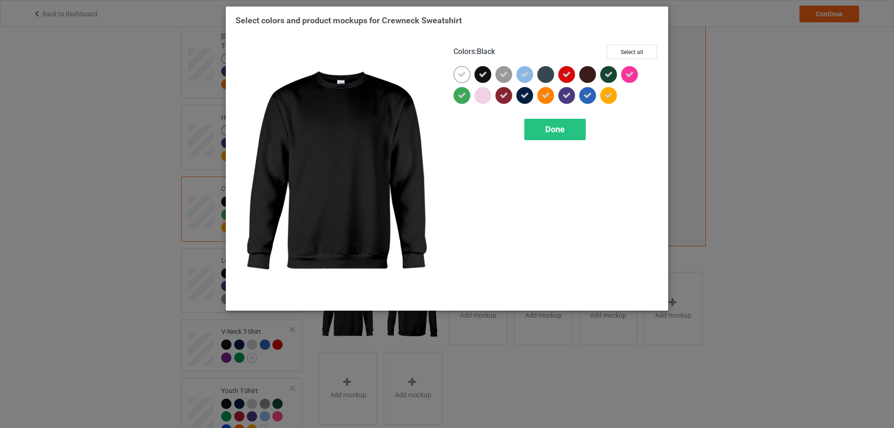
click at [483, 78] on icon at bounding box center [483, 74] width 8 height 8
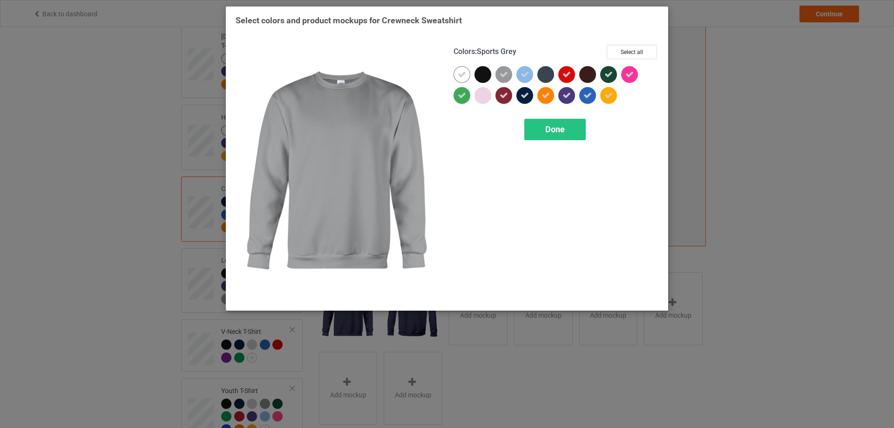
click at [504, 75] on icon at bounding box center [504, 74] width 8 height 8
click at [504, 75] on div at bounding box center [504, 74] width 17 height 17
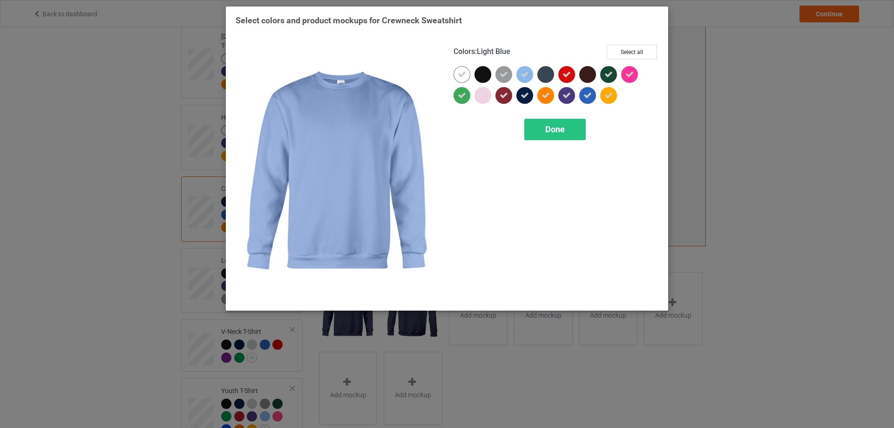
click at [530, 76] on div at bounding box center [525, 74] width 17 height 17
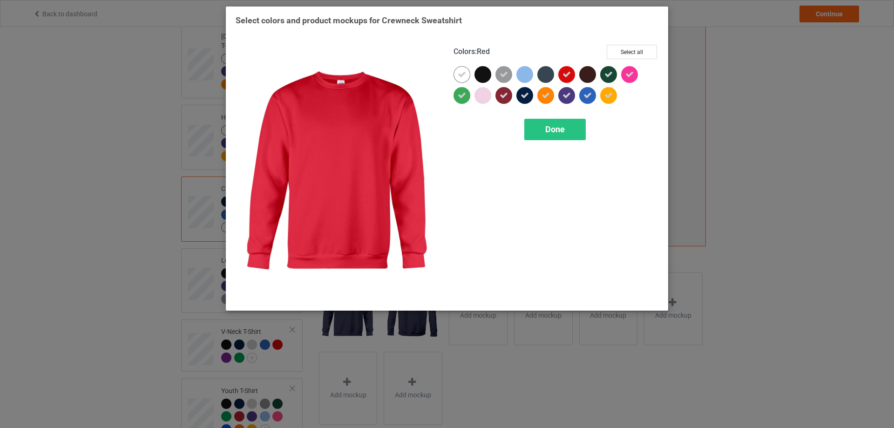
click at [568, 75] on icon at bounding box center [567, 74] width 8 height 8
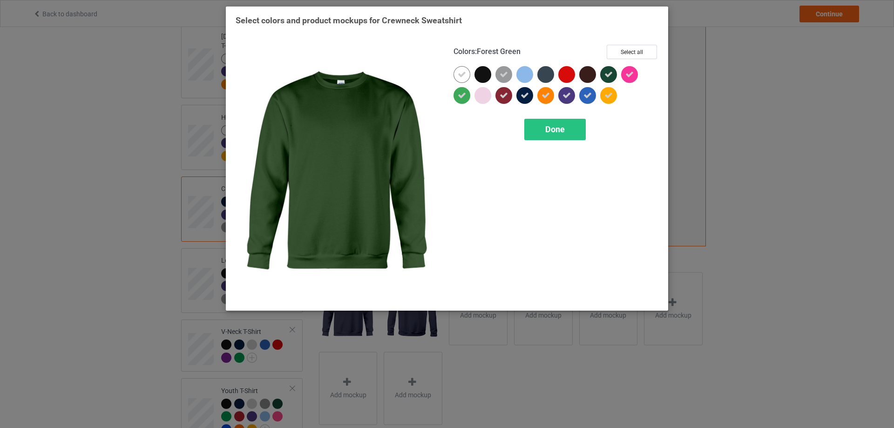
click at [609, 75] on icon at bounding box center [609, 74] width 8 height 8
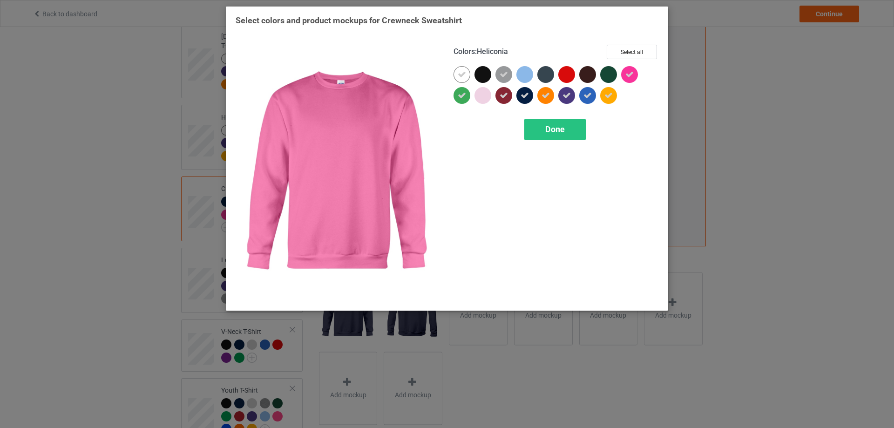
click at [626, 75] on icon at bounding box center [630, 74] width 8 height 8
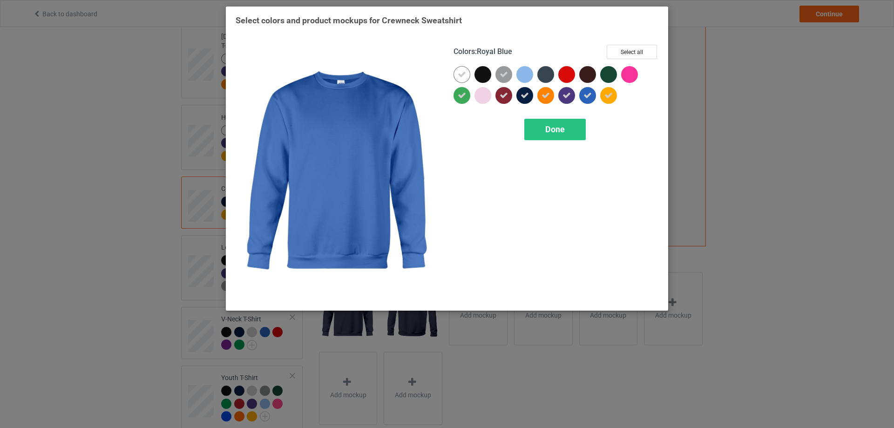
drag, startPoint x: 589, startPoint y: 95, endPoint x: 611, endPoint y: 95, distance: 21.4
click at [592, 95] on icon at bounding box center [588, 95] width 8 height 8
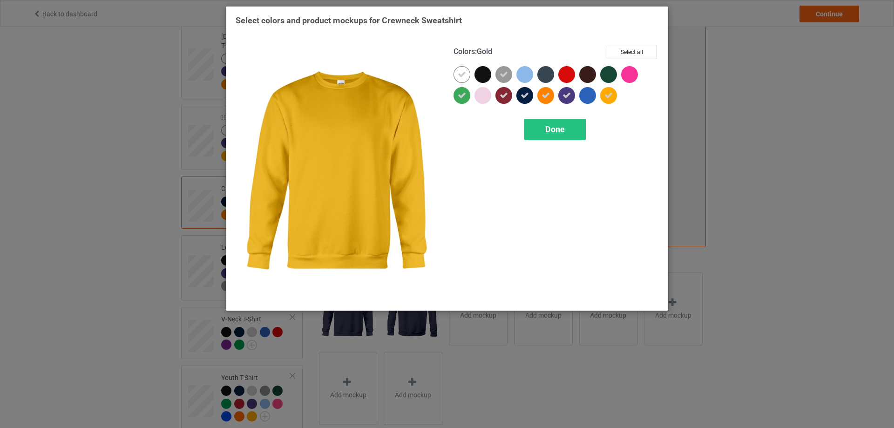
click at [612, 95] on icon at bounding box center [609, 95] width 8 height 8
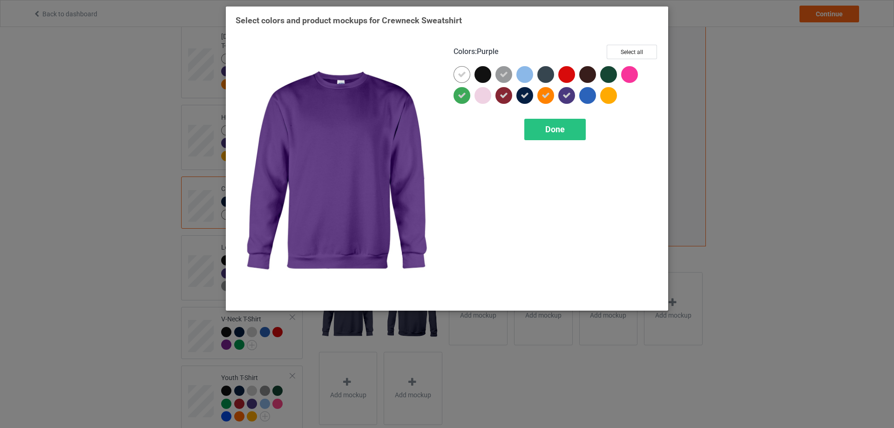
click at [560, 95] on div at bounding box center [566, 95] width 17 height 17
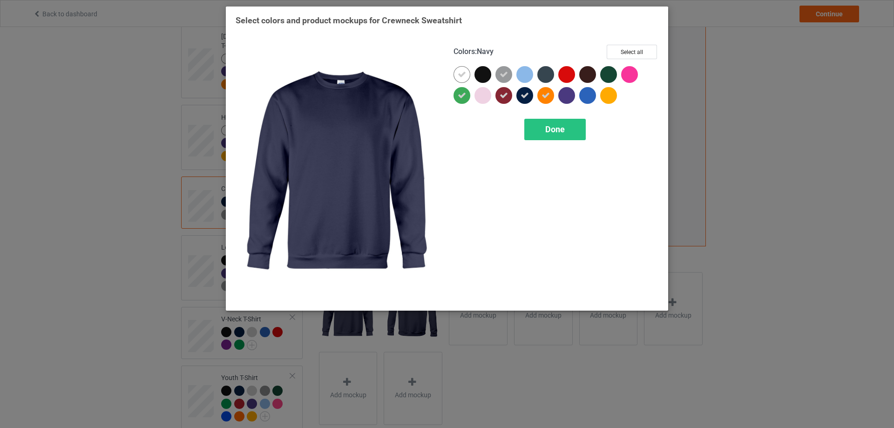
click at [521, 93] on icon at bounding box center [525, 95] width 8 height 8
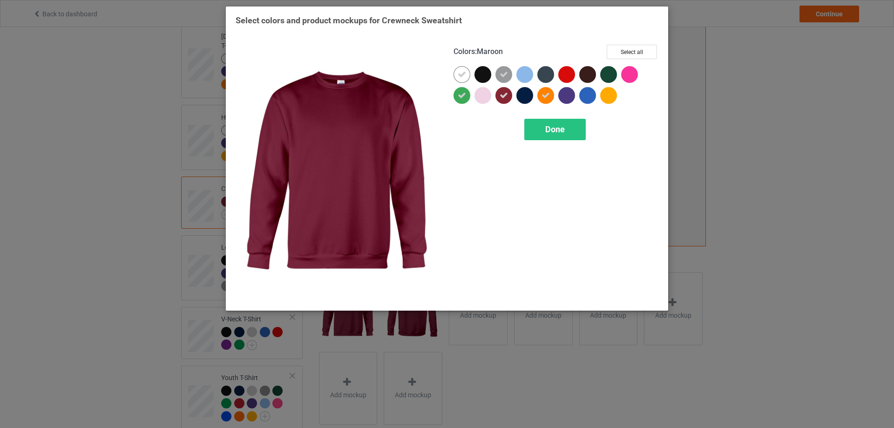
drag, startPoint x: 508, startPoint y: 97, endPoint x: 488, endPoint y: 100, distance: 20.2
click at [507, 98] on div at bounding box center [504, 95] width 17 height 17
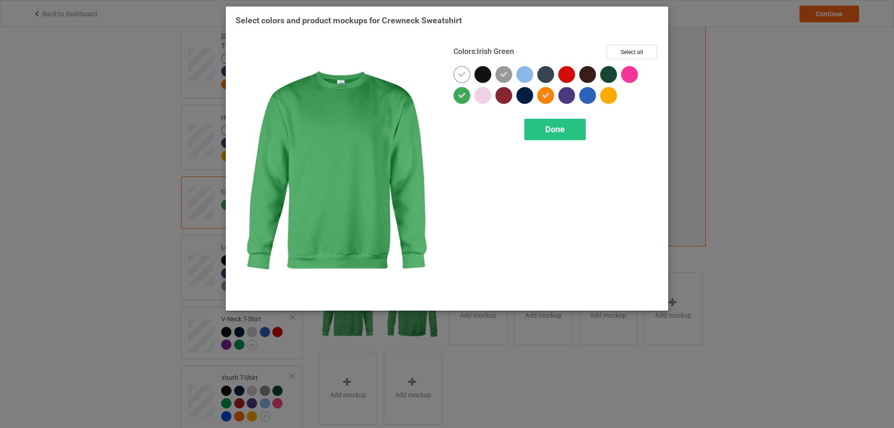
click at [466, 98] on icon at bounding box center [462, 95] width 8 height 8
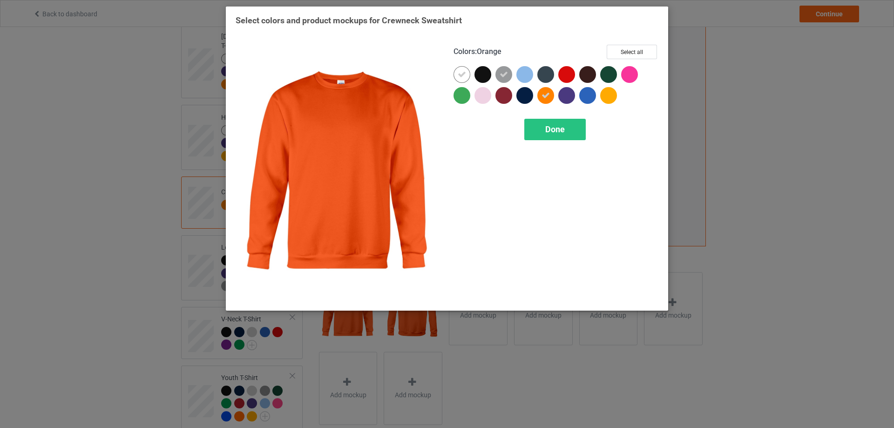
click at [546, 97] on icon at bounding box center [546, 95] width 8 height 8
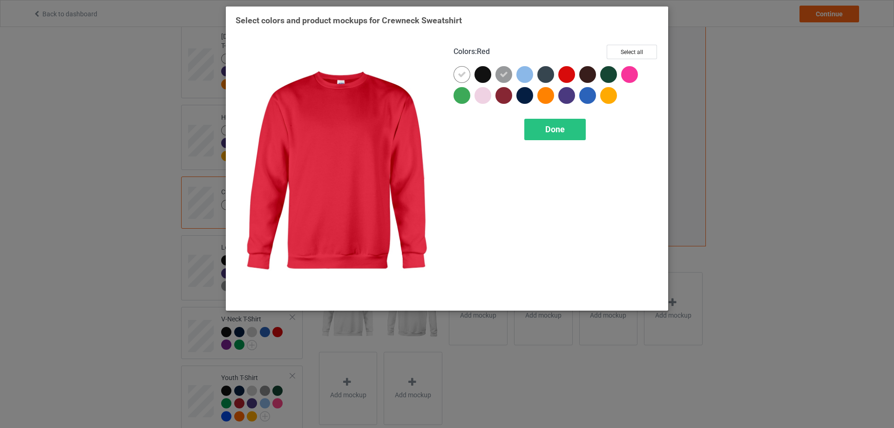
drag, startPoint x: 568, startPoint y: 76, endPoint x: 575, endPoint y: 80, distance: 8.1
click at [568, 76] on div at bounding box center [566, 74] width 17 height 17
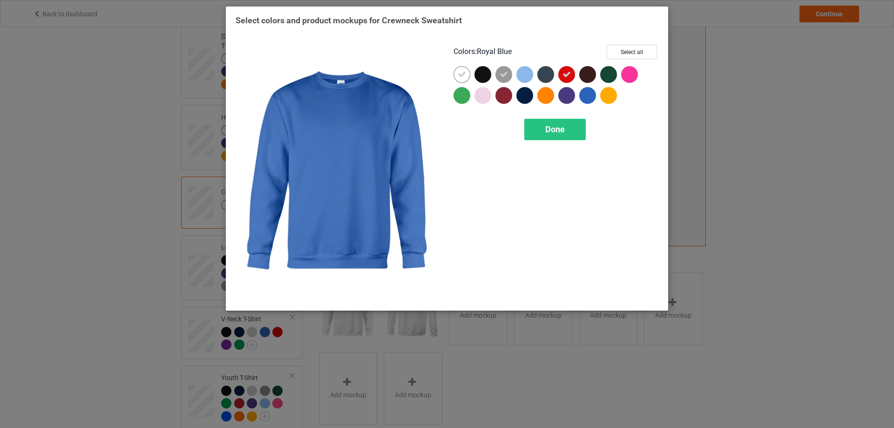
click at [588, 93] on div at bounding box center [587, 95] width 17 height 17
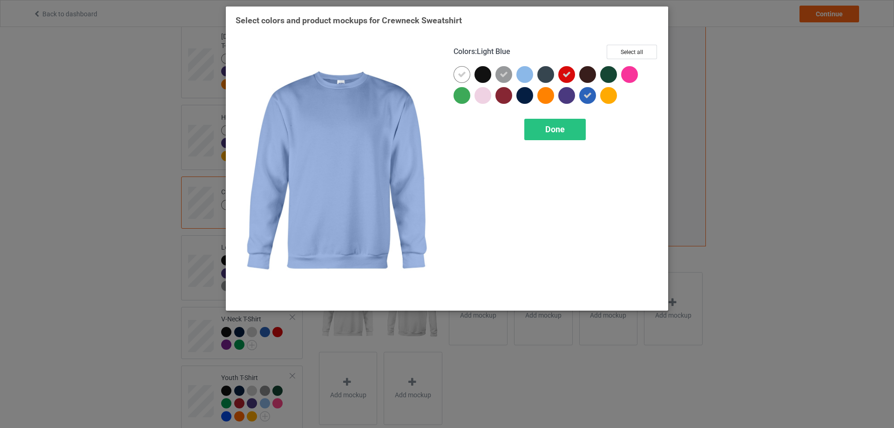
click at [522, 79] on div at bounding box center [525, 74] width 17 height 17
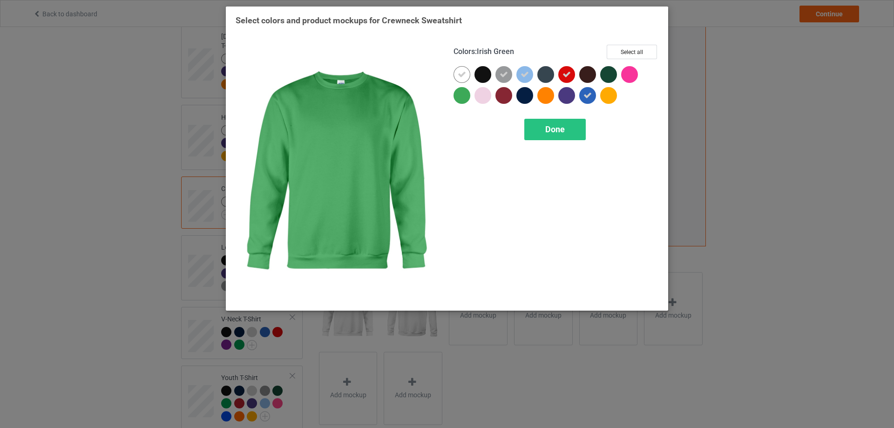
click at [463, 95] on div at bounding box center [462, 95] width 17 height 17
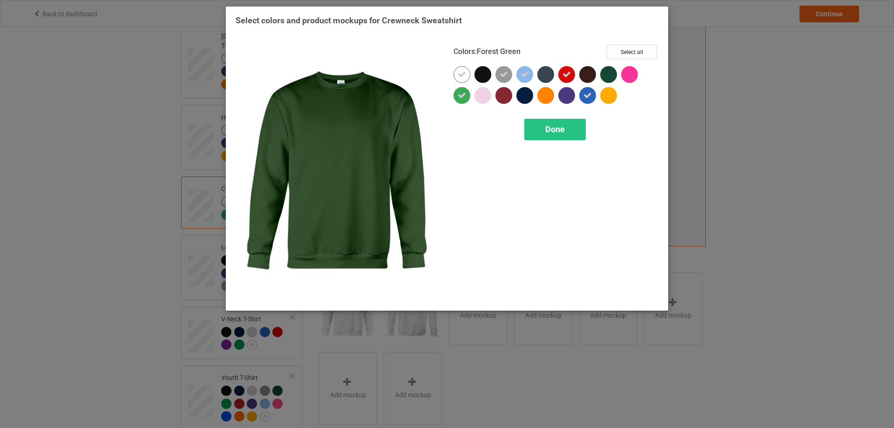
click at [607, 68] on div at bounding box center [608, 74] width 17 height 17
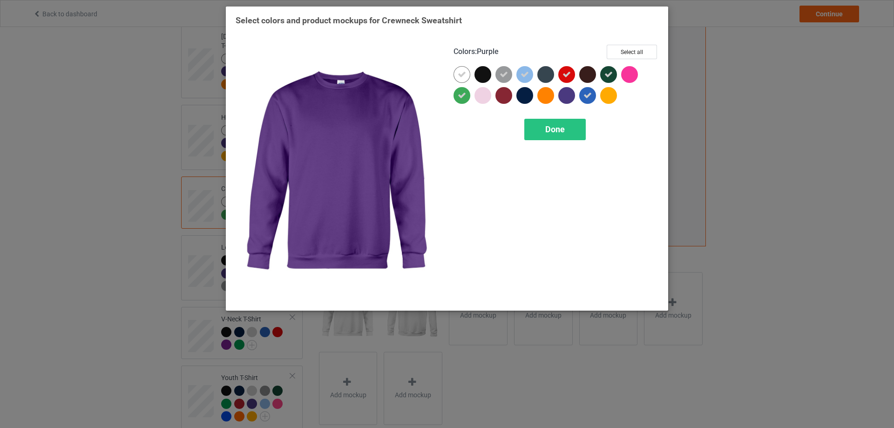
click at [568, 96] on div at bounding box center [566, 95] width 17 height 17
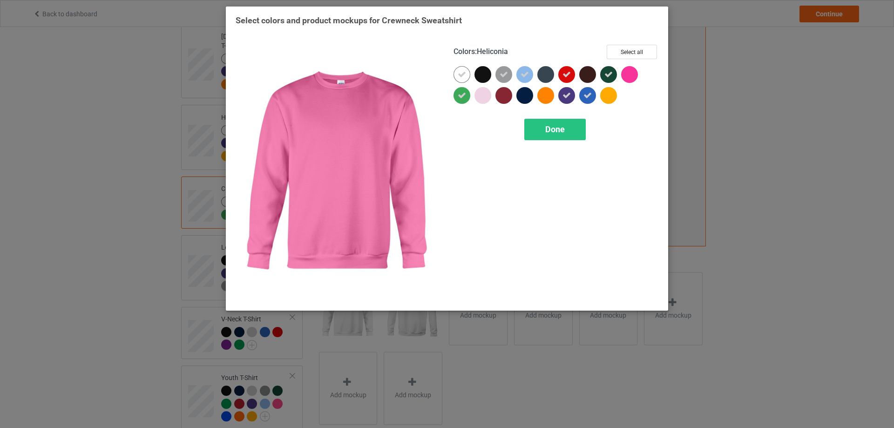
click at [633, 73] on div at bounding box center [629, 74] width 17 height 17
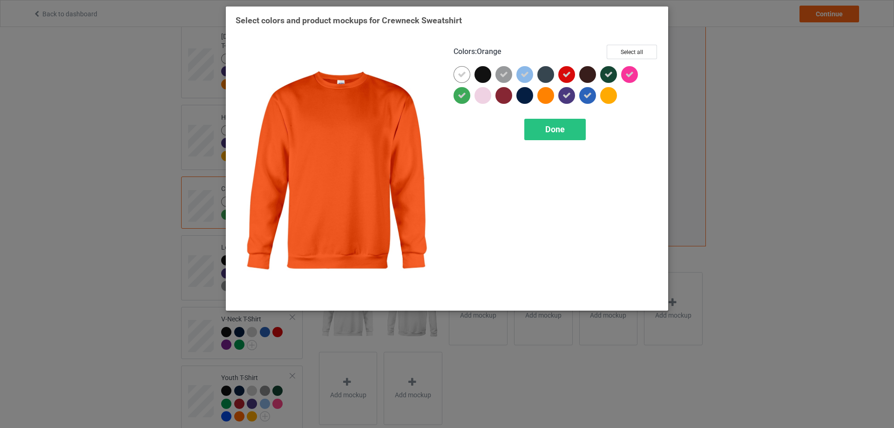
click at [549, 98] on div at bounding box center [546, 95] width 17 height 17
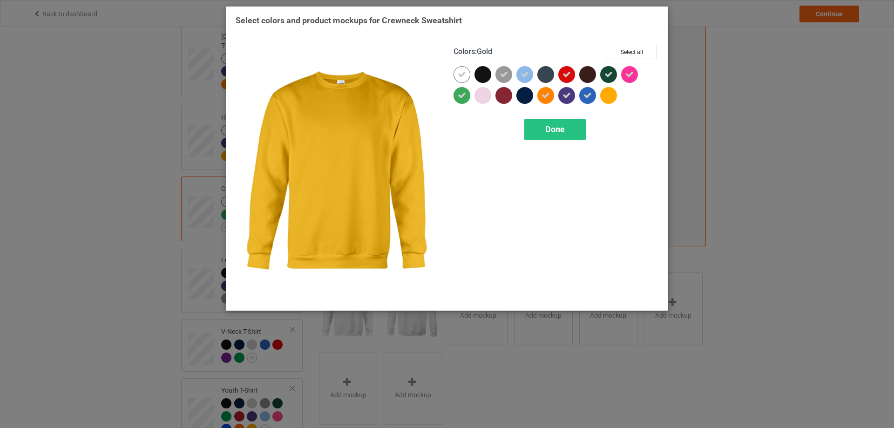
click at [607, 95] on div at bounding box center [608, 95] width 17 height 17
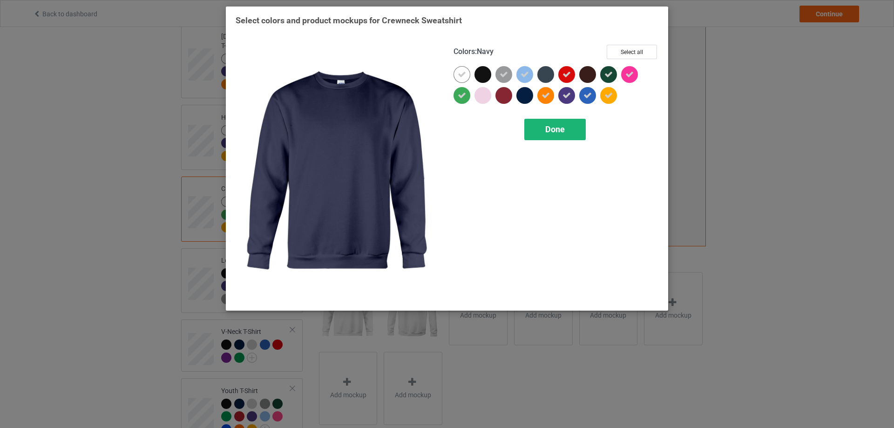
click at [546, 132] on span "Done" at bounding box center [555, 129] width 20 height 10
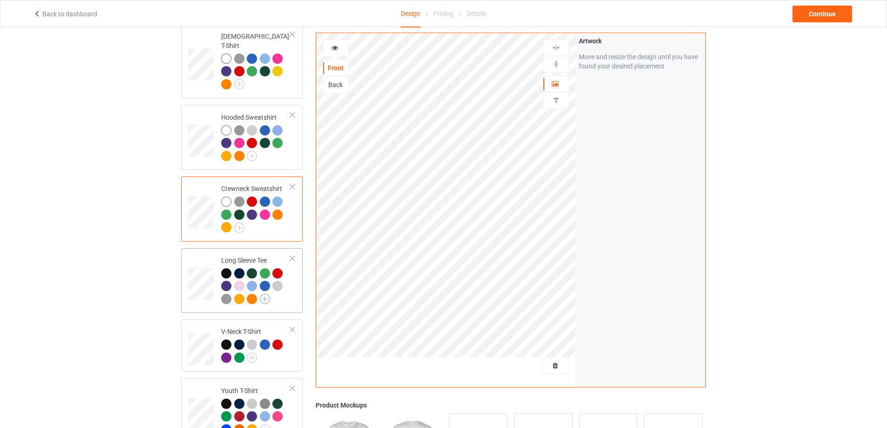
click at [266, 294] on img at bounding box center [265, 299] width 10 height 10
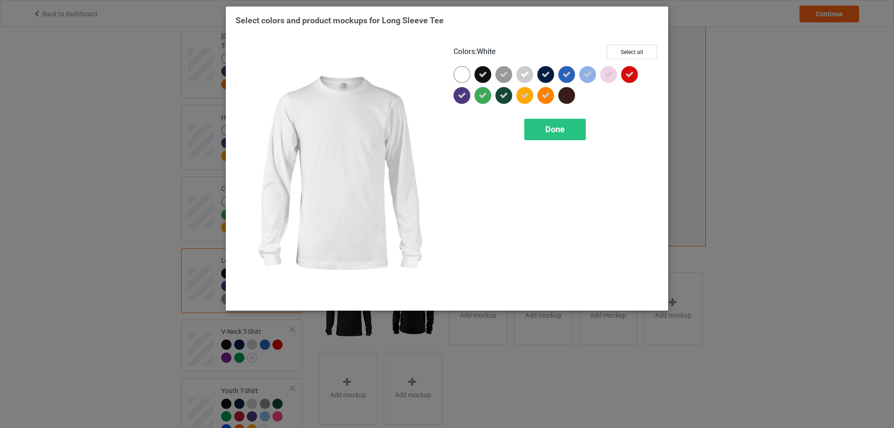
click at [464, 78] on div at bounding box center [462, 74] width 17 height 17
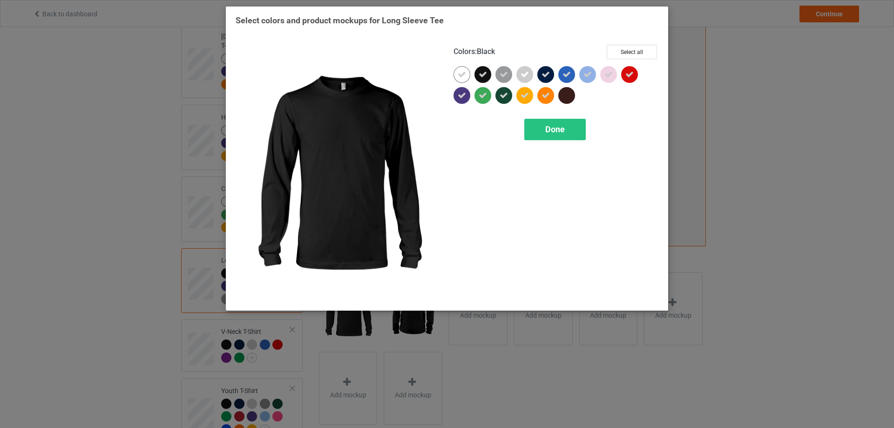
click at [482, 76] on icon at bounding box center [483, 74] width 8 height 8
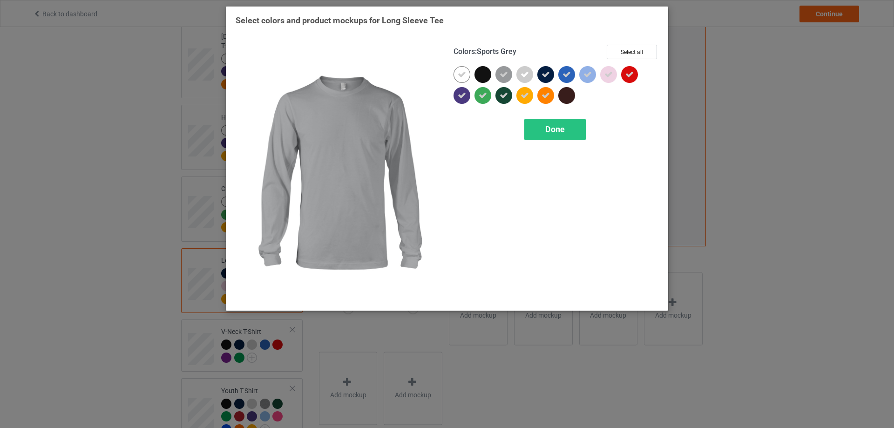
click at [504, 75] on icon at bounding box center [504, 74] width 8 height 8
click at [504, 75] on div at bounding box center [504, 74] width 17 height 17
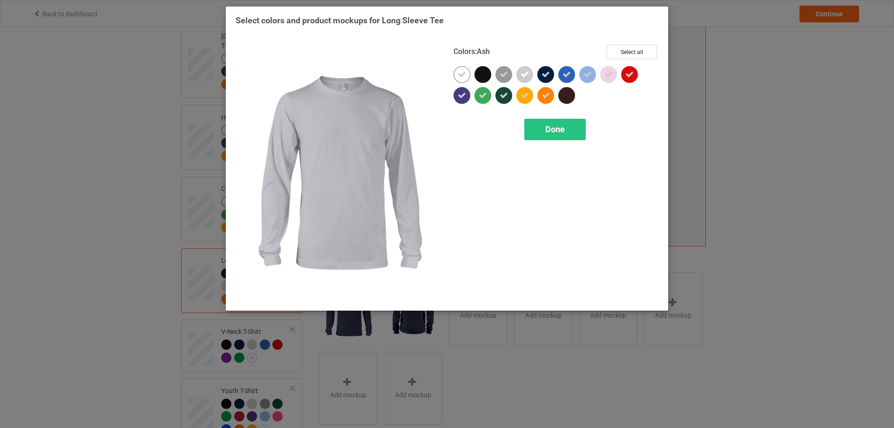
click at [524, 75] on icon at bounding box center [525, 74] width 8 height 8
click at [524, 75] on div at bounding box center [525, 74] width 17 height 17
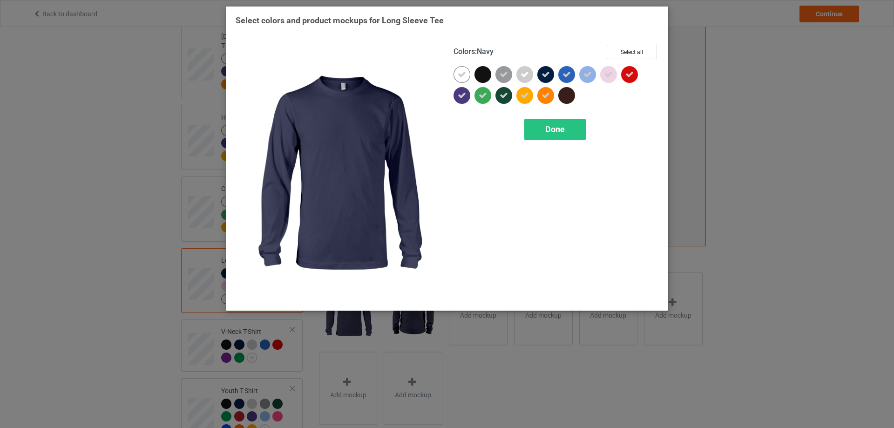
drag, startPoint x: 548, startPoint y: 75, endPoint x: 558, endPoint y: 75, distance: 9.8
click at [548, 75] on icon at bounding box center [546, 74] width 8 height 8
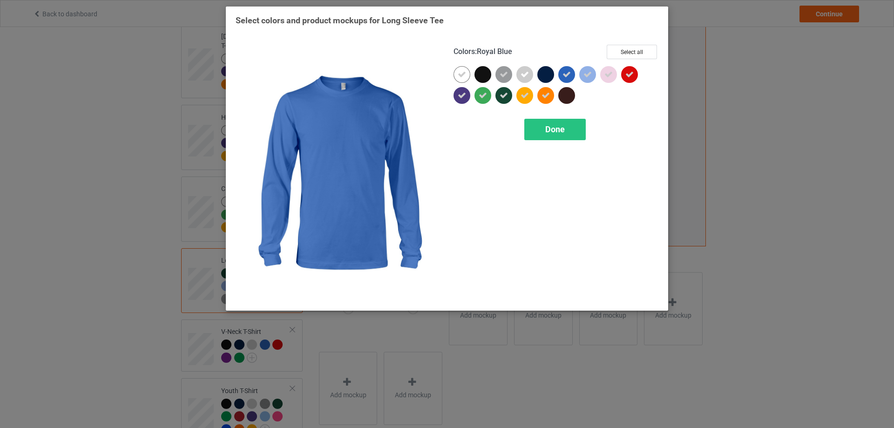
click at [569, 75] on icon at bounding box center [567, 74] width 8 height 8
drag, startPoint x: 569, startPoint y: 76, endPoint x: 589, endPoint y: 75, distance: 20.1
click at [570, 76] on div at bounding box center [566, 74] width 17 height 17
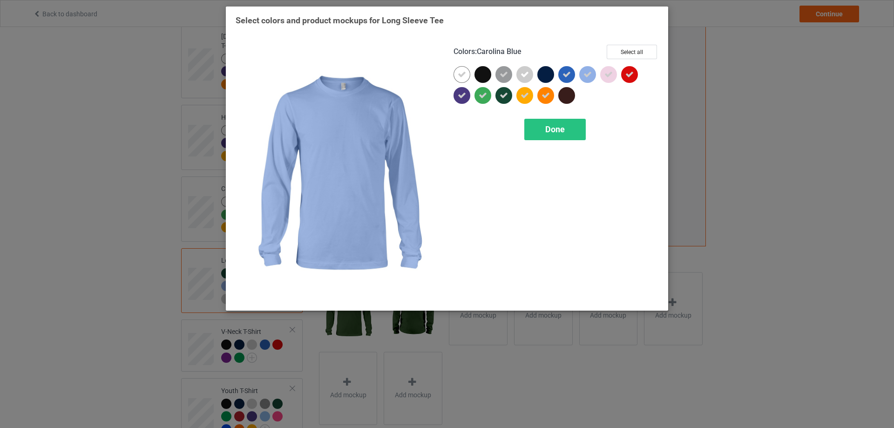
click at [593, 75] on div at bounding box center [587, 74] width 17 height 17
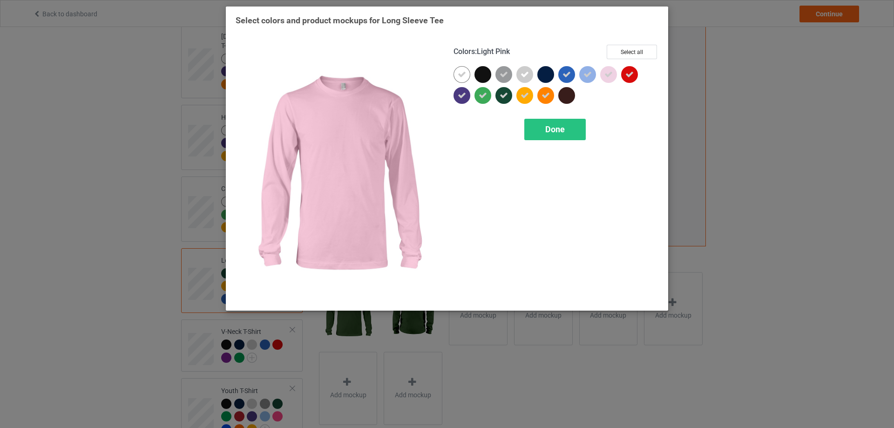
click at [610, 75] on icon at bounding box center [609, 74] width 8 height 8
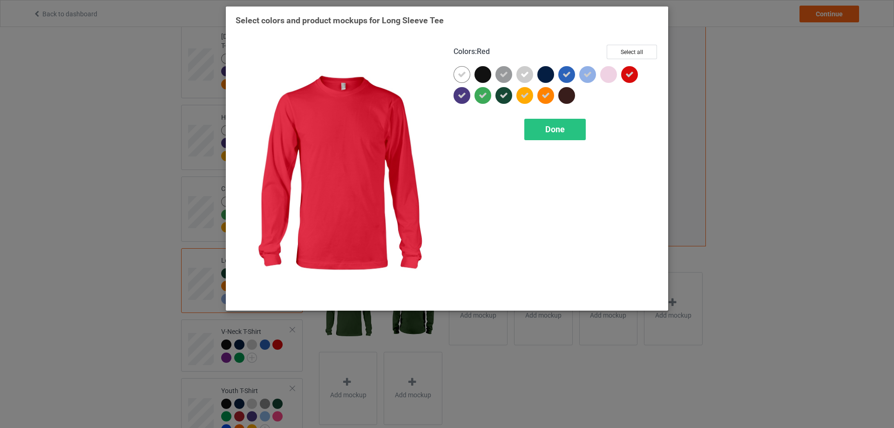
click at [626, 75] on icon at bounding box center [630, 74] width 8 height 8
click at [633, 75] on div at bounding box center [629, 74] width 17 height 17
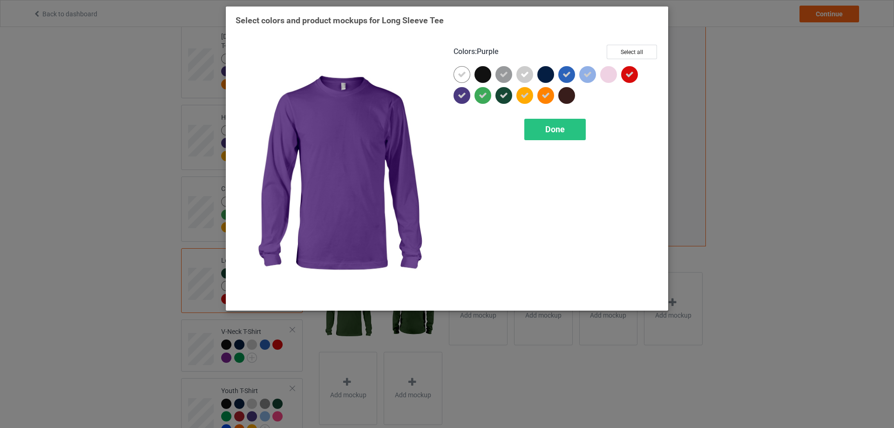
click at [463, 96] on icon at bounding box center [462, 95] width 8 height 8
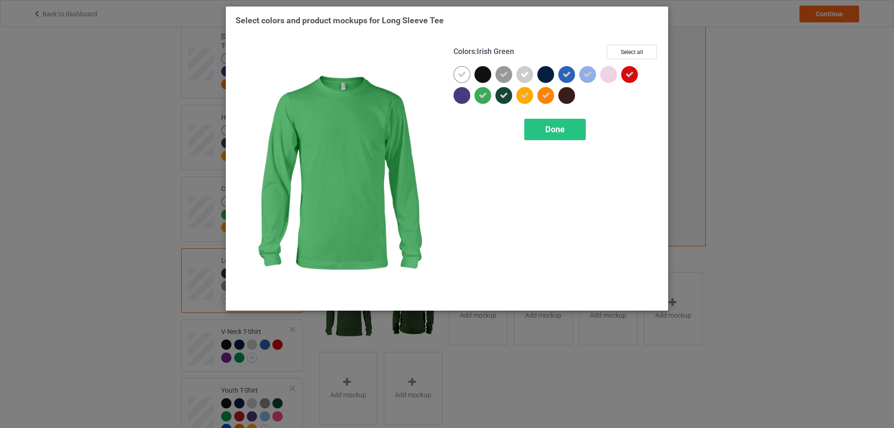
click at [487, 96] on icon at bounding box center [483, 95] width 8 height 8
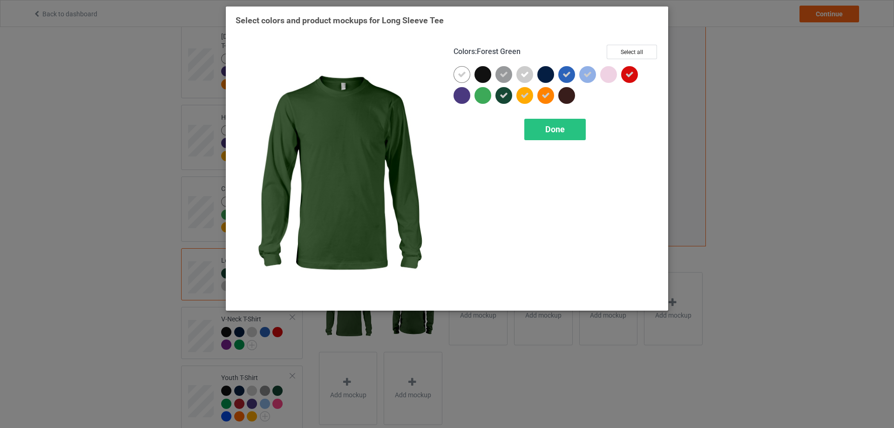
click at [506, 96] on icon at bounding box center [504, 95] width 8 height 8
click at [506, 96] on div at bounding box center [504, 95] width 17 height 17
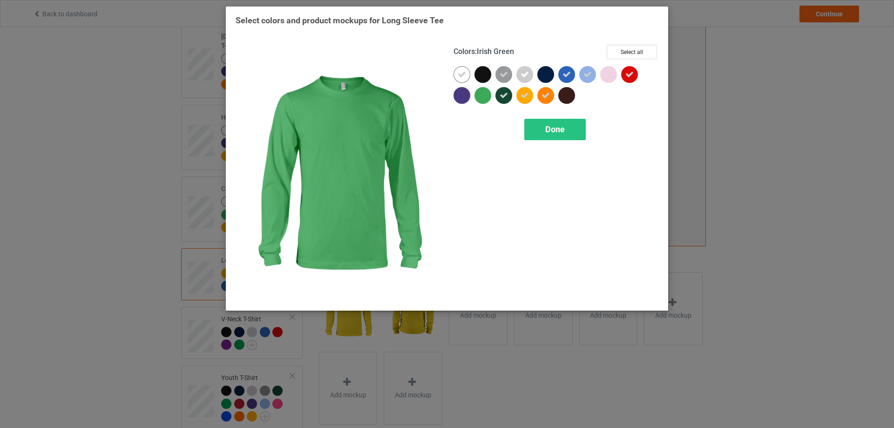
click at [486, 95] on div at bounding box center [483, 95] width 17 height 17
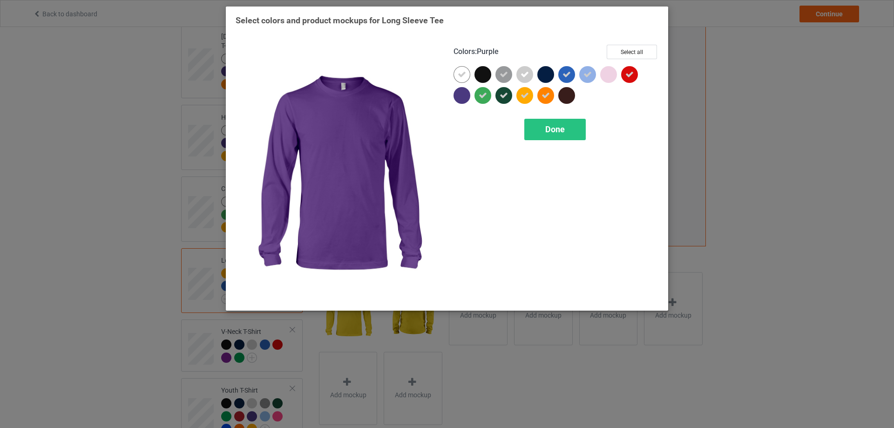
click at [466, 95] on div at bounding box center [462, 95] width 17 height 17
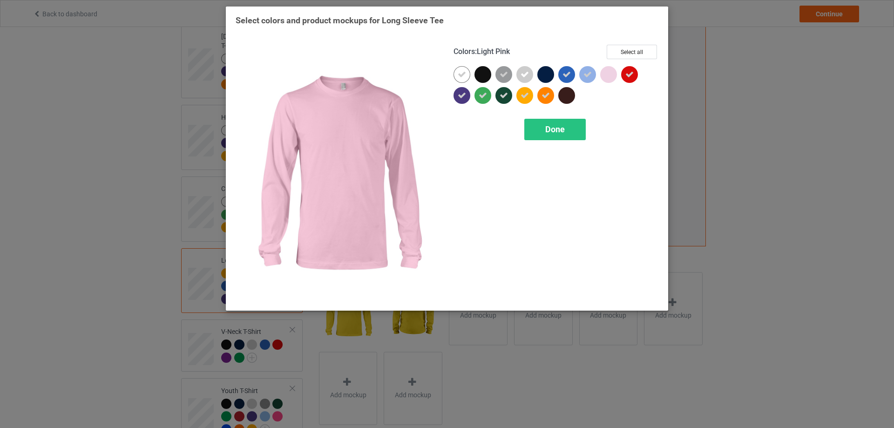
click at [605, 74] on div at bounding box center [608, 74] width 17 height 17
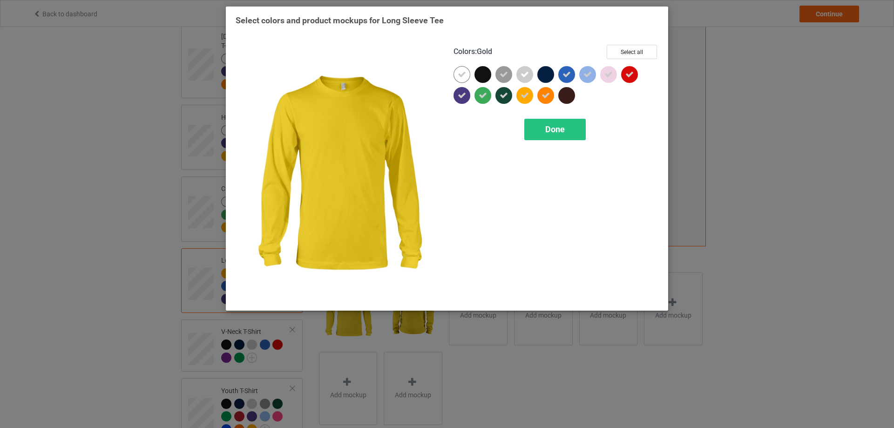
click at [525, 99] on icon at bounding box center [525, 95] width 8 height 8
click at [525, 98] on div at bounding box center [525, 95] width 17 height 17
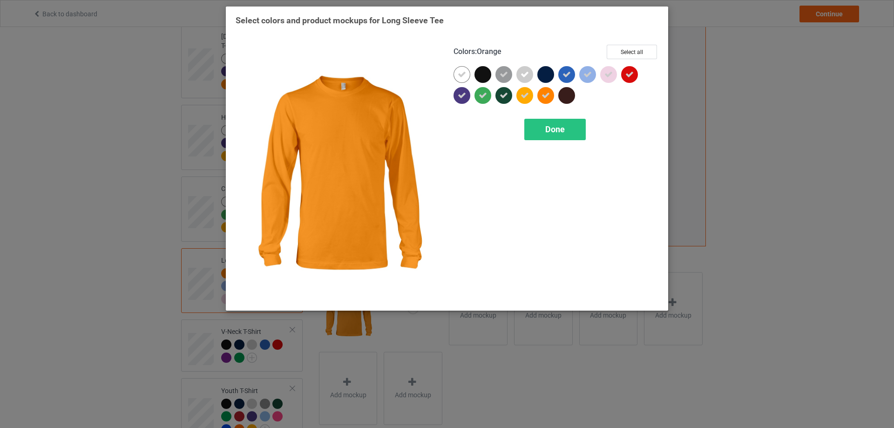
click at [549, 96] on icon at bounding box center [546, 95] width 8 height 8
click at [549, 96] on div at bounding box center [546, 95] width 17 height 17
click at [550, 123] on div "Done" at bounding box center [554, 129] width 61 height 21
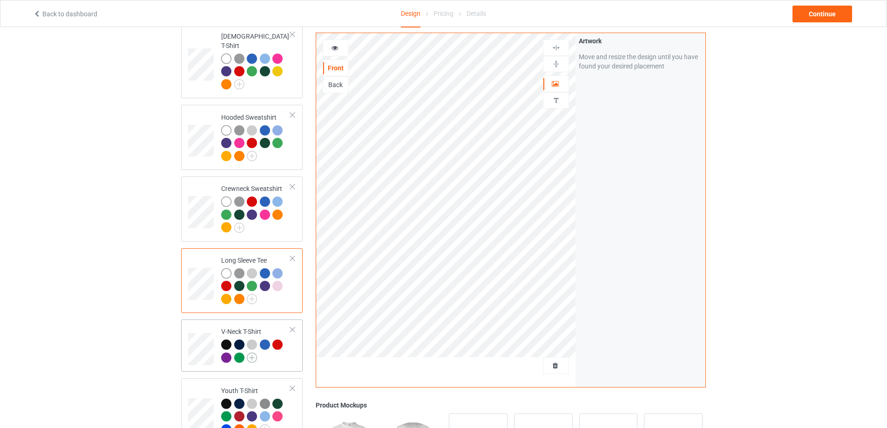
click at [252, 353] on img at bounding box center [252, 358] width 10 height 10
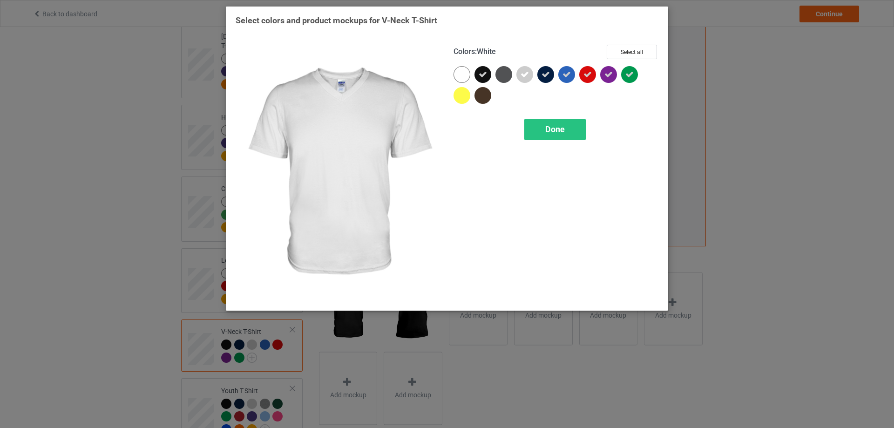
drag, startPoint x: 460, startPoint y: 76, endPoint x: 483, endPoint y: 75, distance: 22.8
click at [460, 76] on div at bounding box center [462, 74] width 17 height 17
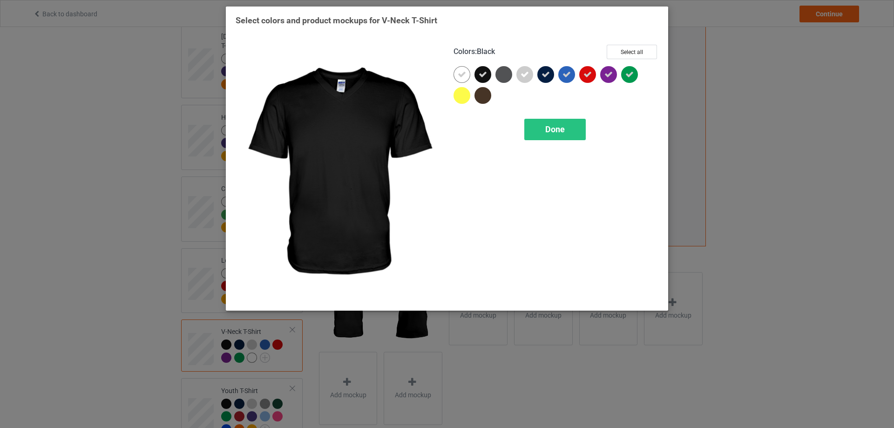
click at [490, 75] on div at bounding box center [483, 74] width 17 height 17
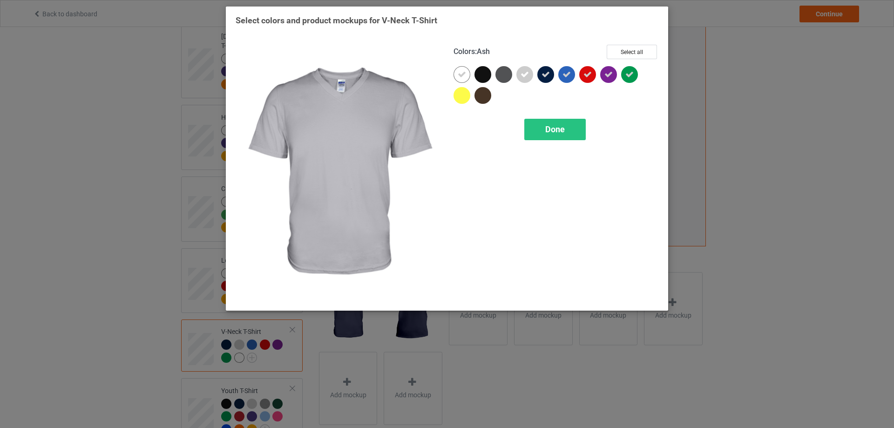
click at [528, 75] on icon at bounding box center [525, 74] width 8 height 8
click at [528, 75] on div at bounding box center [525, 74] width 17 height 17
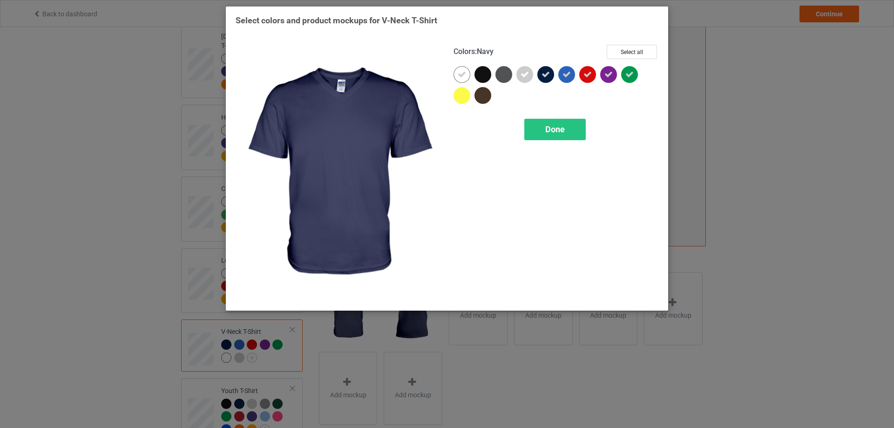
click at [549, 75] on icon at bounding box center [546, 74] width 8 height 8
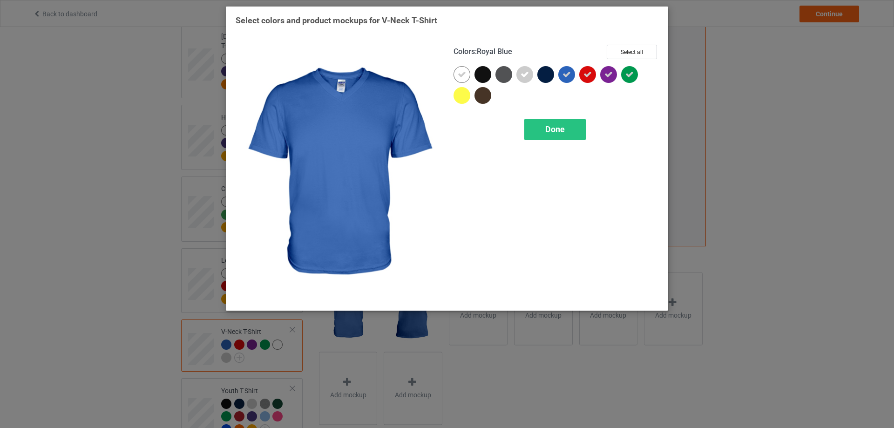
click at [566, 75] on icon at bounding box center [567, 74] width 8 height 8
click at [566, 75] on div at bounding box center [566, 74] width 17 height 17
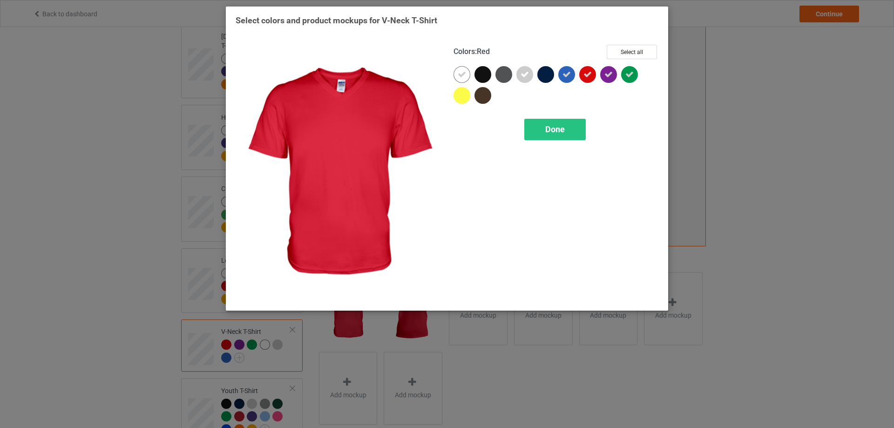
click at [588, 75] on icon at bounding box center [588, 74] width 8 height 8
click at [588, 75] on div at bounding box center [587, 74] width 17 height 17
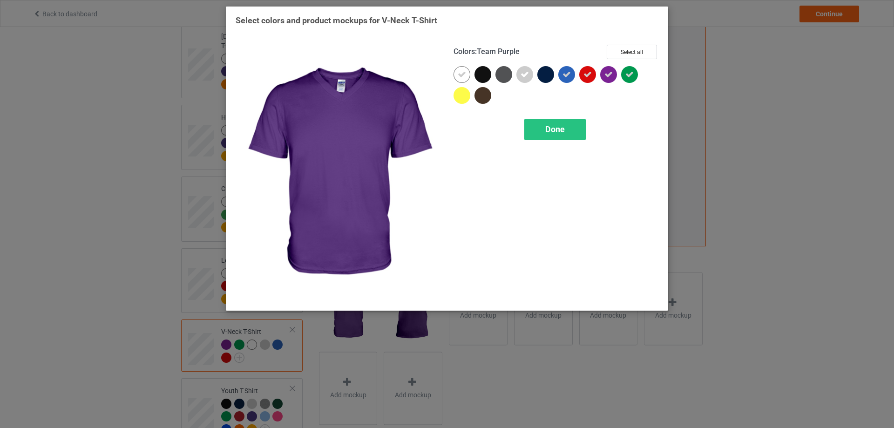
click at [608, 75] on icon at bounding box center [609, 74] width 8 height 8
click at [610, 75] on div at bounding box center [608, 74] width 17 height 17
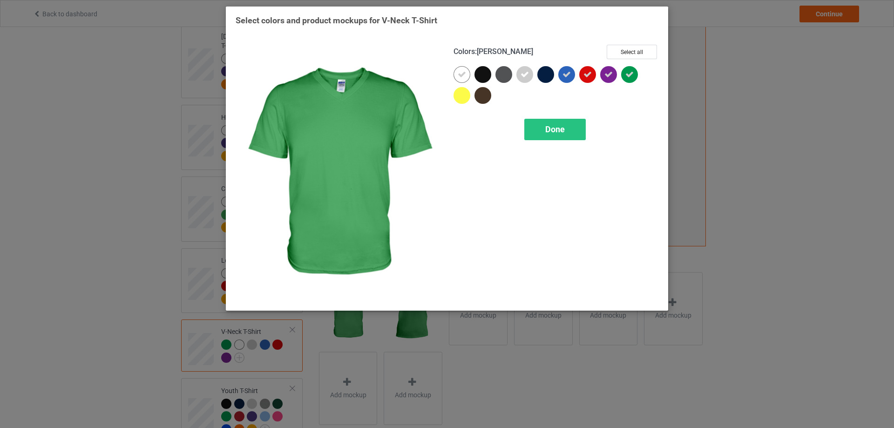
click at [636, 75] on div at bounding box center [629, 74] width 17 height 17
click at [635, 75] on div at bounding box center [629, 74] width 17 height 17
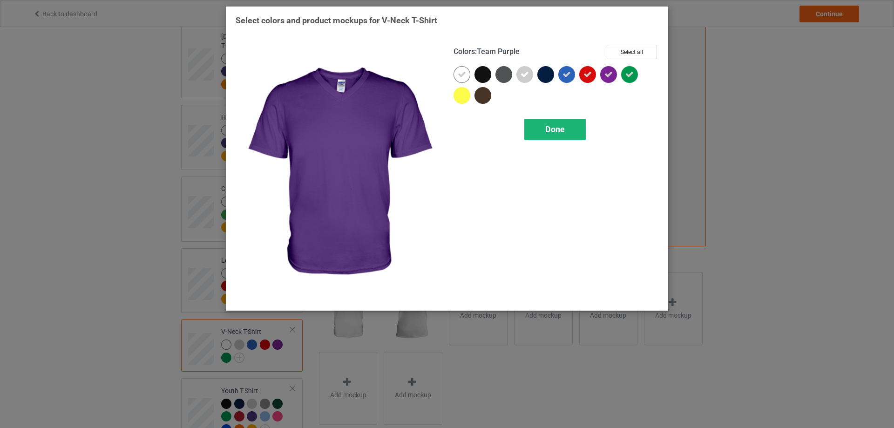
click at [555, 122] on div "Done" at bounding box center [554, 129] width 61 height 21
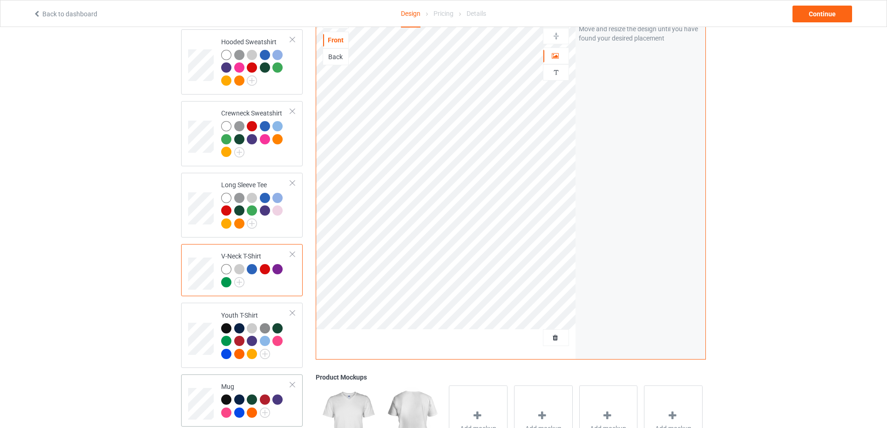
scroll to position [233, 0]
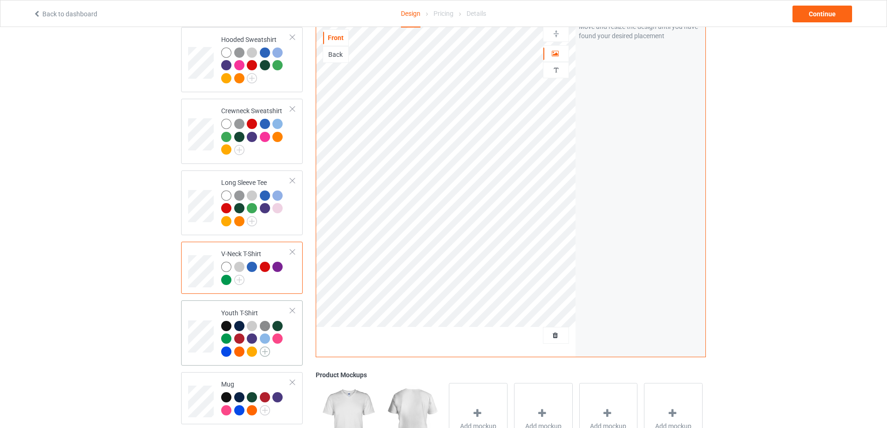
click at [262, 347] on img at bounding box center [265, 352] width 10 height 10
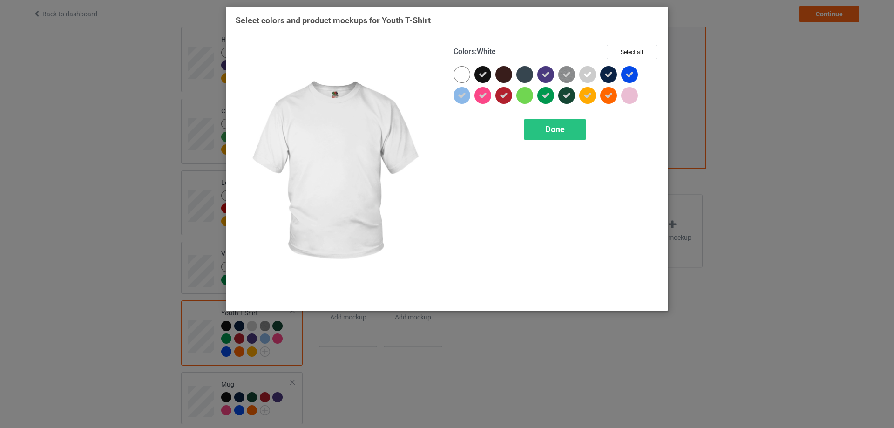
click at [467, 73] on div at bounding box center [462, 74] width 17 height 17
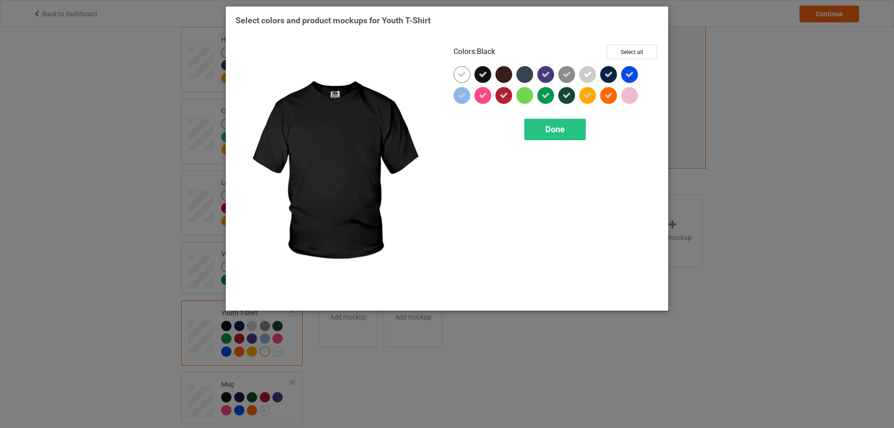
drag, startPoint x: 478, startPoint y: 72, endPoint x: 485, endPoint y: 72, distance: 7.0
click at [478, 72] on div at bounding box center [483, 74] width 17 height 17
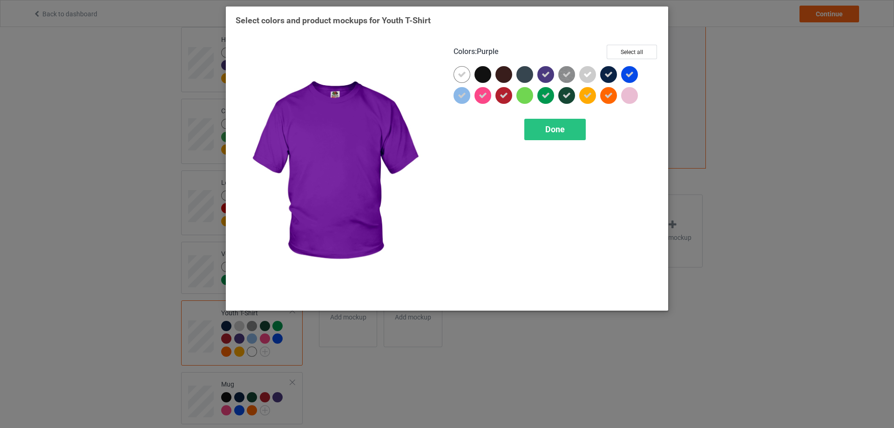
click at [545, 70] on icon at bounding box center [546, 74] width 8 height 8
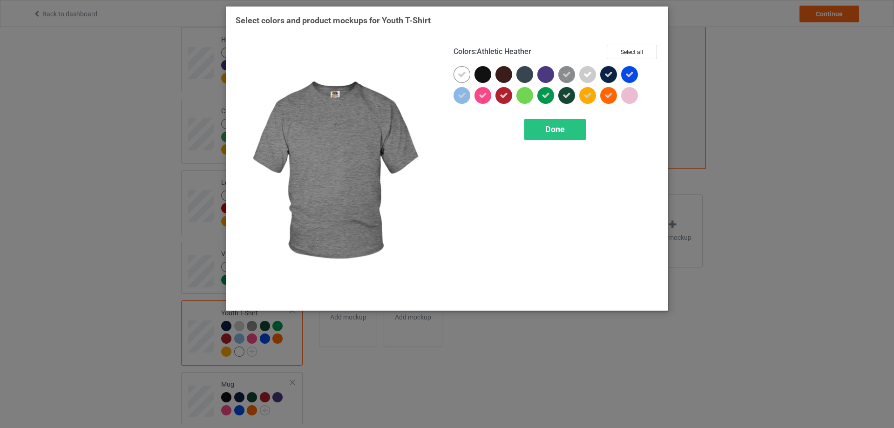
click at [565, 73] on icon at bounding box center [567, 74] width 8 height 8
click at [565, 73] on img at bounding box center [566, 74] width 17 height 17
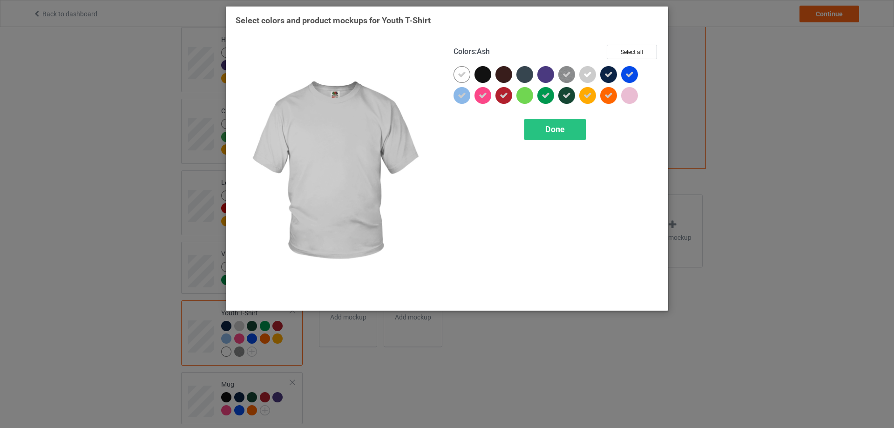
click at [590, 73] on icon at bounding box center [588, 74] width 8 height 8
click at [590, 73] on div at bounding box center [587, 74] width 17 height 17
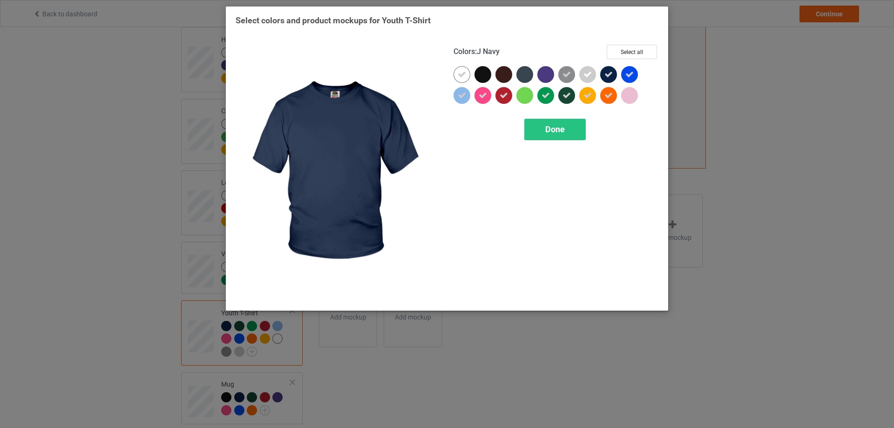
click at [608, 73] on icon at bounding box center [609, 74] width 8 height 8
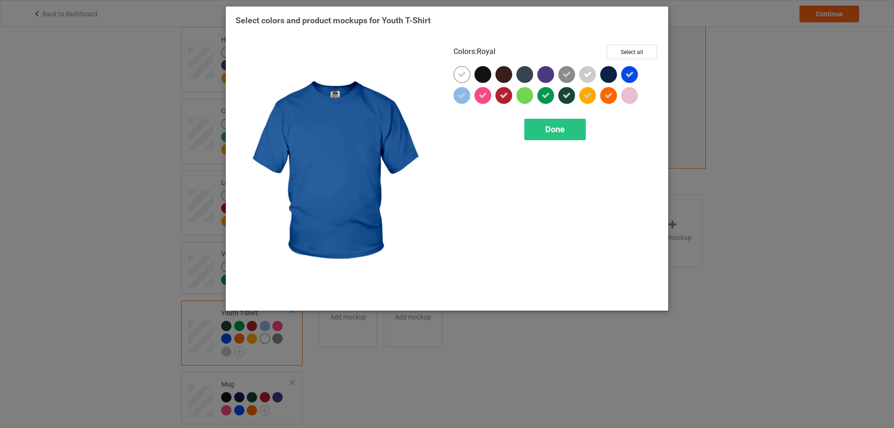
click at [628, 74] on icon at bounding box center [630, 74] width 8 height 8
click at [628, 74] on div at bounding box center [629, 74] width 17 height 17
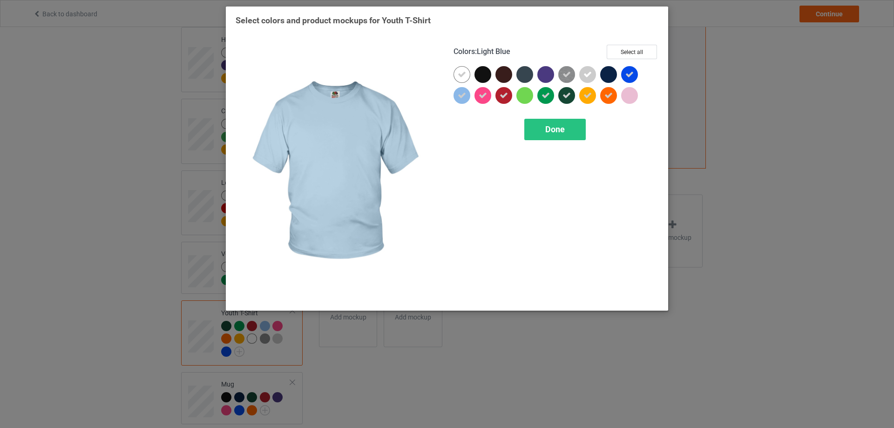
click at [460, 95] on icon at bounding box center [462, 95] width 8 height 8
click at [460, 95] on div at bounding box center [462, 95] width 17 height 17
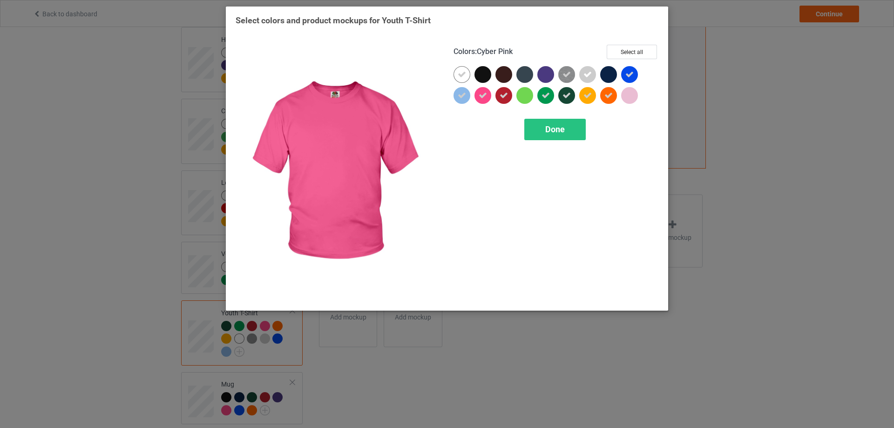
click at [485, 95] on icon at bounding box center [483, 95] width 8 height 8
drag, startPoint x: 490, startPoint y: 95, endPoint x: 500, endPoint y: 95, distance: 10.3
click at [490, 95] on div at bounding box center [483, 95] width 17 height 17
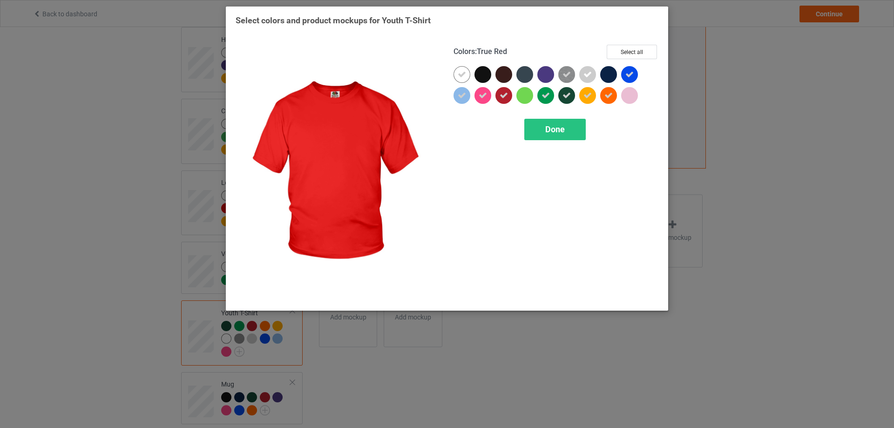
click at [508, 96] on div at bounding box center [504, 95] width 17 height 17
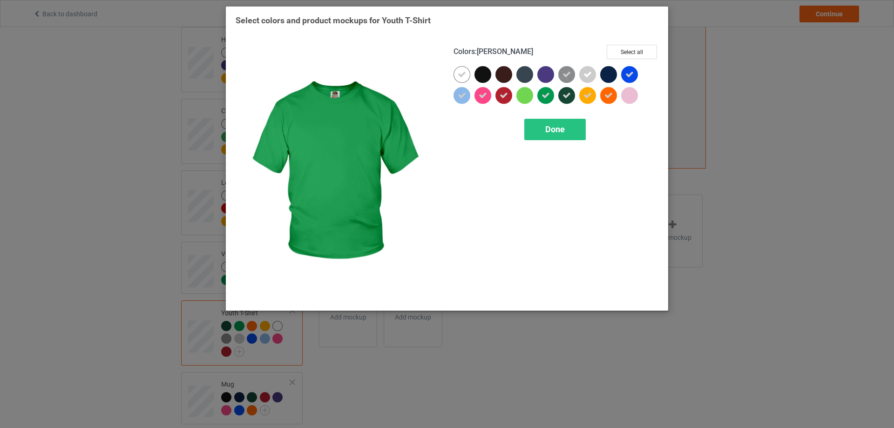
click at [547, 97] on icon at bounding box center [546, 95] width 8 height 8
click at [548, 97] on div at bounding box center [546, 95] width 17 height 17
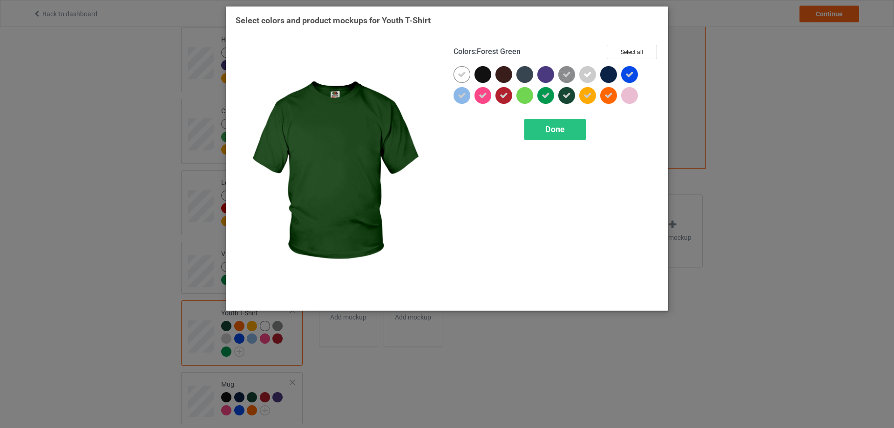
click at [565, 96] on icon at bounding box center [567, 95] width 8 height 8
click at [565, 96] on div at bounding box center [566, 95] width 17 height 17
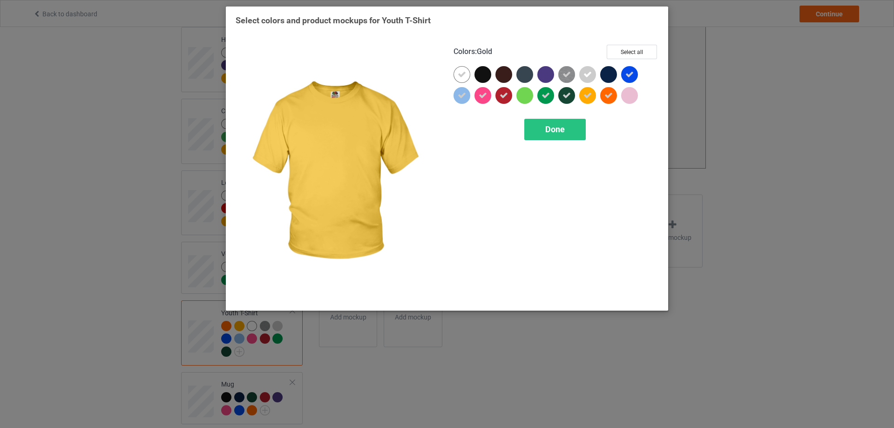
click at [589, 96] on icon at bounding box center [588, 95] width 8 height 8
click at [589, 96] on div at bounding box center [587, 95] width 17 height 17
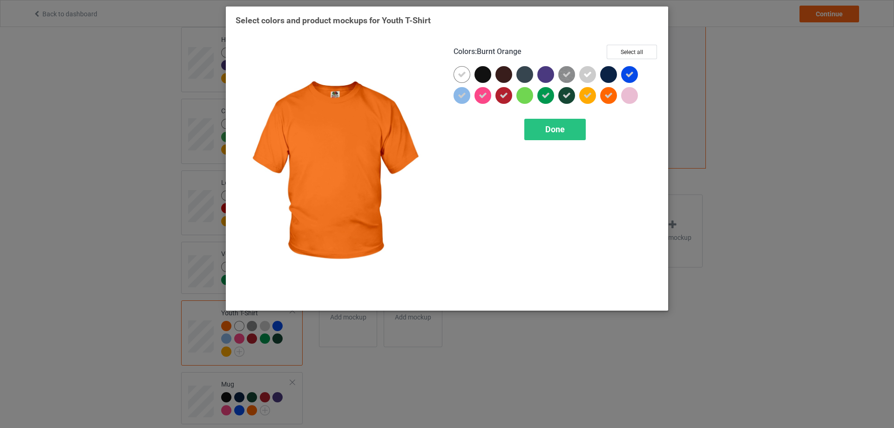
click at [606, 97] on icon at bounding box center [609, 95] width 8 height 8
click at [606, 97] on div at bounding box center [608, 95] width 17 height 17
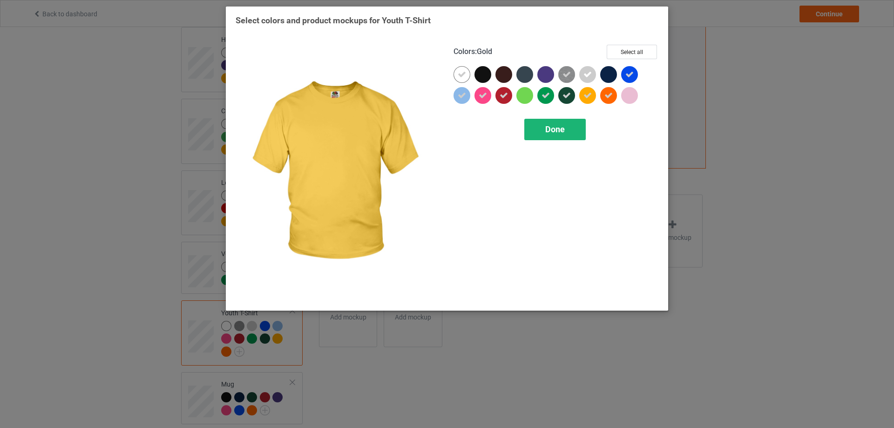
click at [560, 122] on div "Done" at bounding box center [554, 129] width 61 height 21
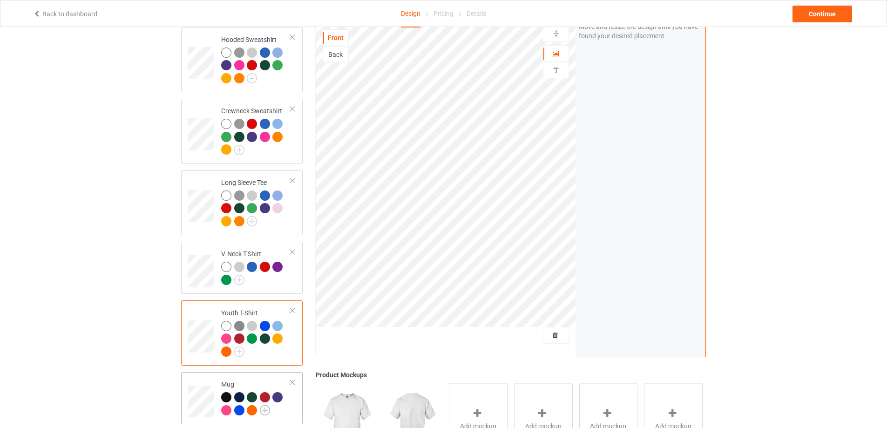
click at [265, 405] on img at bounding box center [265, 410] width 10 height 10
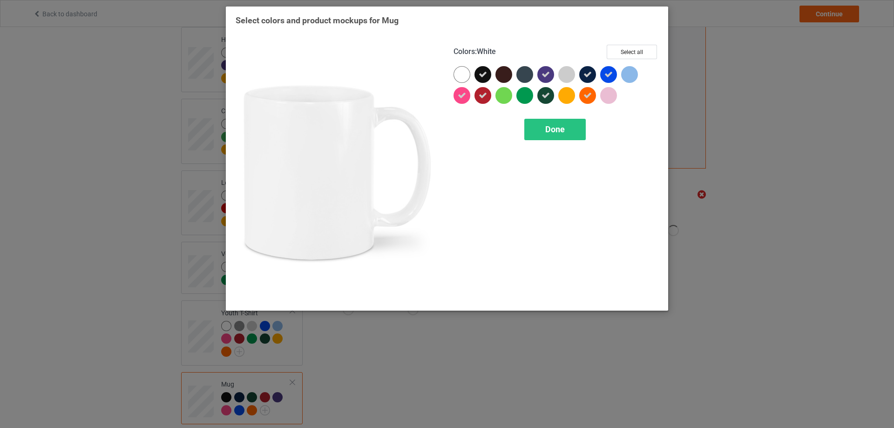
click at [463, 84] on div at bounding box center [464, 76] width 21 height 21
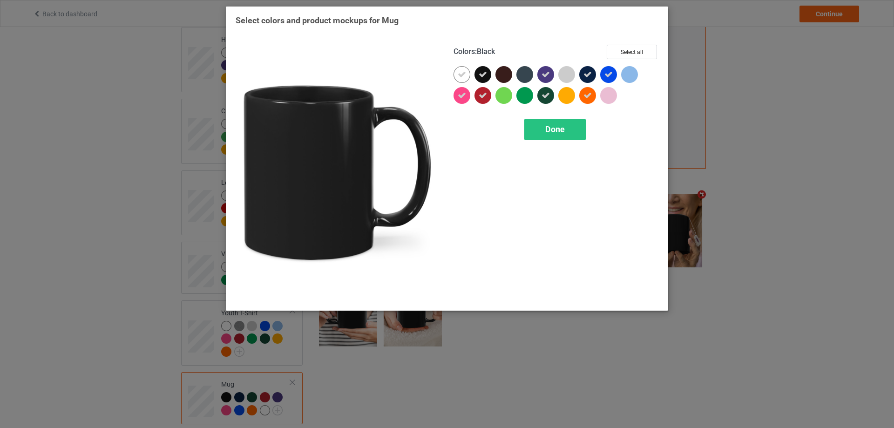
drag, startPoint x: 483, startPoint y: 77, endPoint x: 488, endPoint y: 77, distance: 5.6
click at [483, 77] on icon at bounding box center [483, 74] width 8 height 8
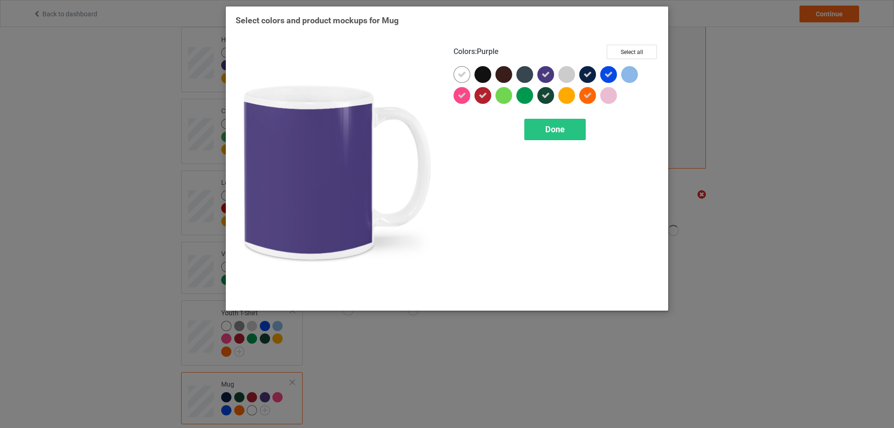
click at [551, 71] on div at bounding box center [546, 74] width 17 height 17
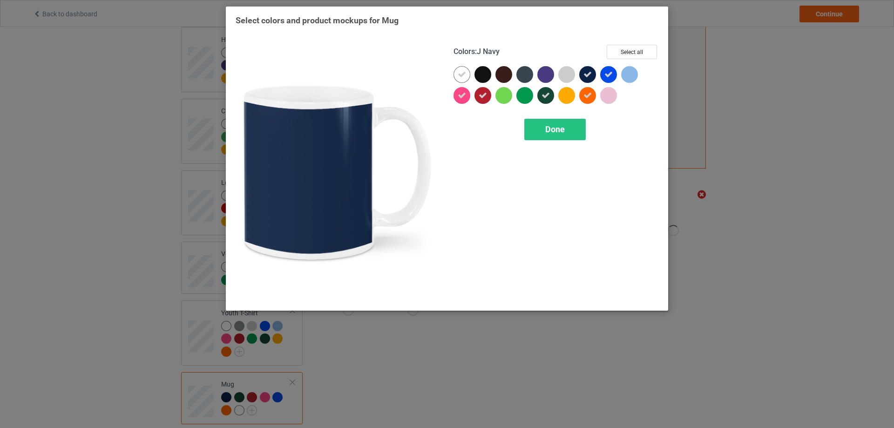
click at [589, 73] on icon at bounding box center [588, 74] width 8 height 8
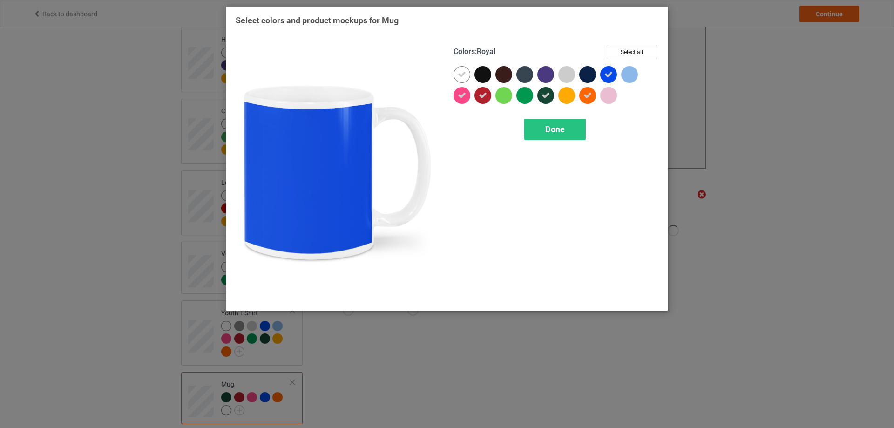
click at [611, 75] on icon at bounding box center [609, 74] width 8 height 8
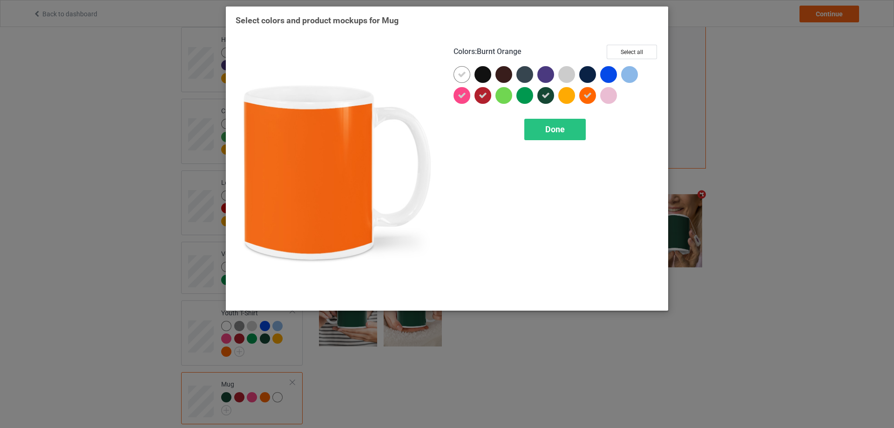
click at [583, 95] on div at bounding box center [587, 95] width 17 height 17
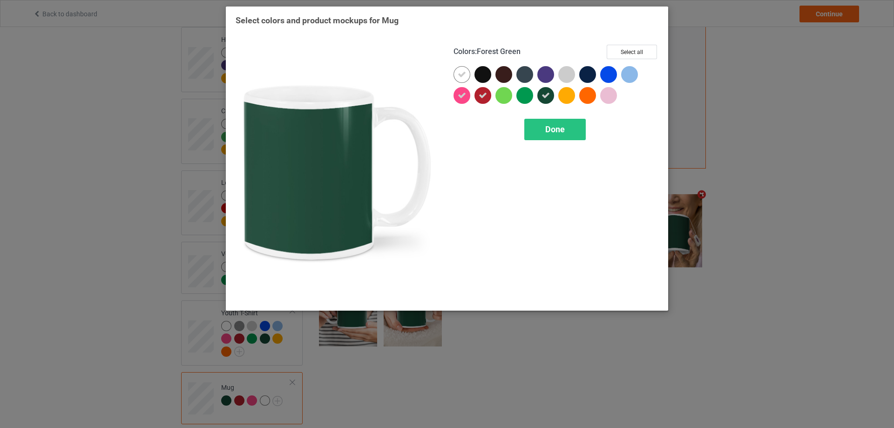
drag, startPoint x: 547, startPoint y: 96, endPoint x: 525, endPoint y: 98, distance: 22.4
click at [546, 97] on icon at bounding box center [546, 95] width 8 height 8
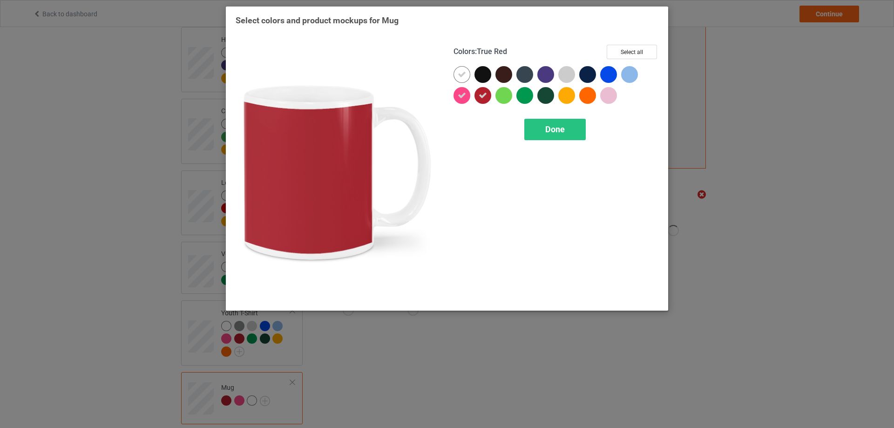
click at [488, 97] on div at bounding box center [483, 95] width 17 height 17
click at [469, 96] on div at bounding box center [462, 95] width 17 height 17
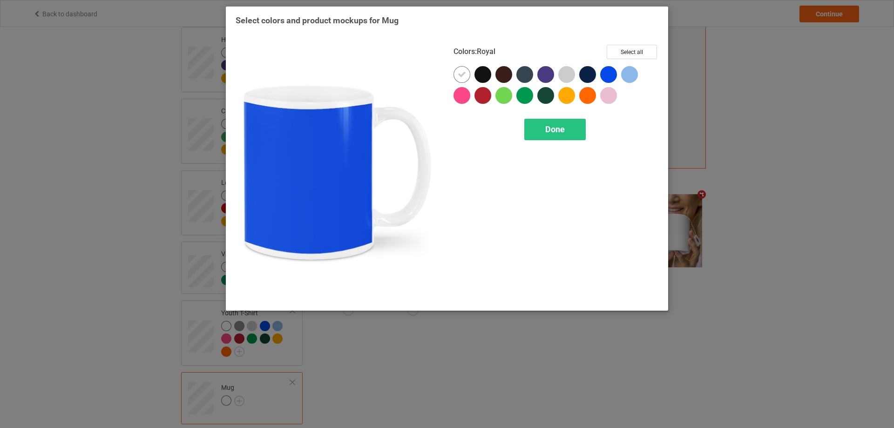
drag, startPoint x: 610, startPoint y: 74, endPoint x: 576, endPoint y: 81, distance: 35.3
click at [610, 75] on div at bounding box center [608, 74] width 17 height 17
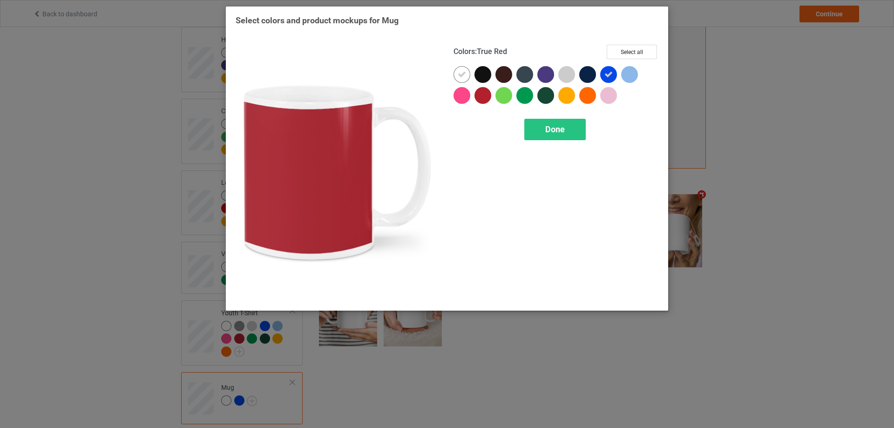
click at [484, 95] on div at bounding box center [483, 95] width 17 height 17
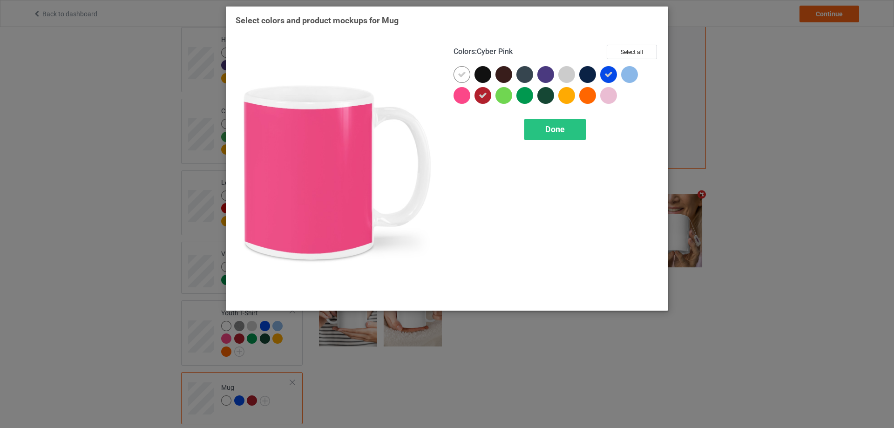
click at [463, 96] on div at bounding box center [462, 95] width 17 height 17
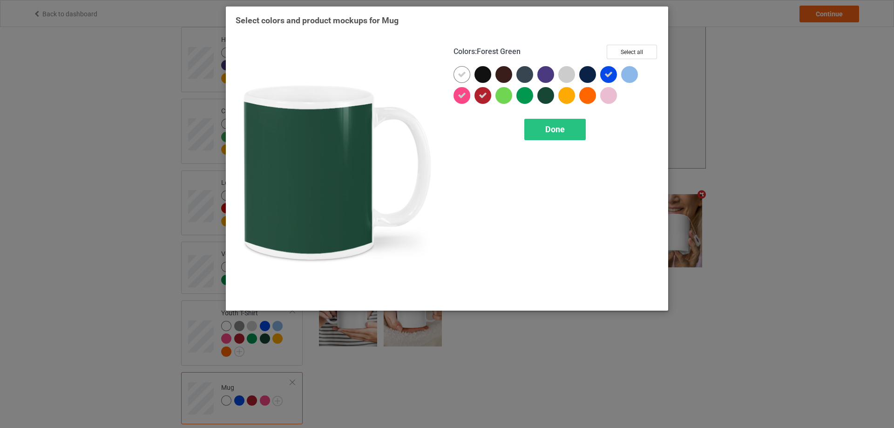
click at [544, 94] on div at bounding box center [546, 95] width 17 height 17
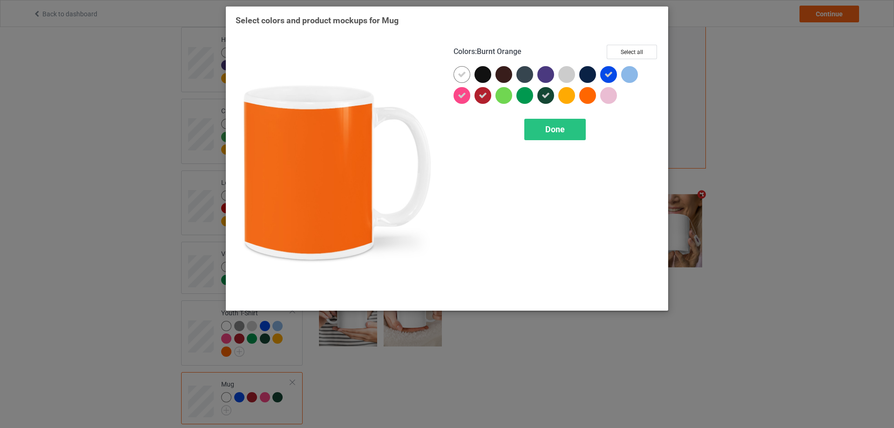
click at [588, 94] on div at bounding box center [587, 95] width 17 height 17
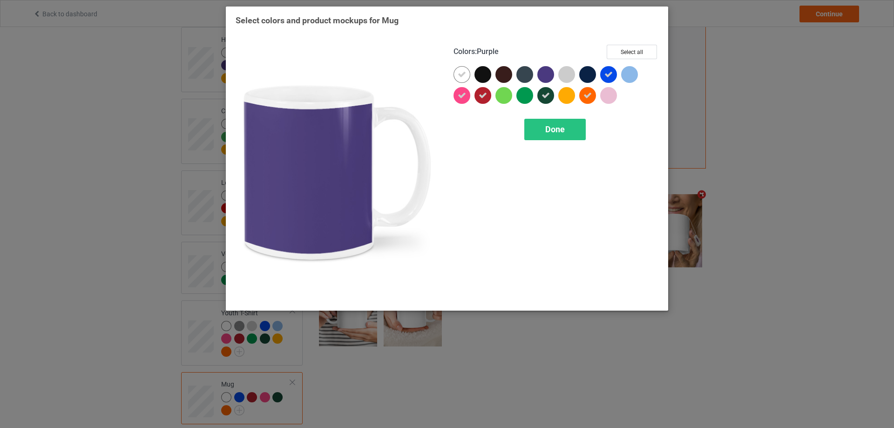
click at [546, 77] on div at bounding box center [546, 74] width 17 height 17
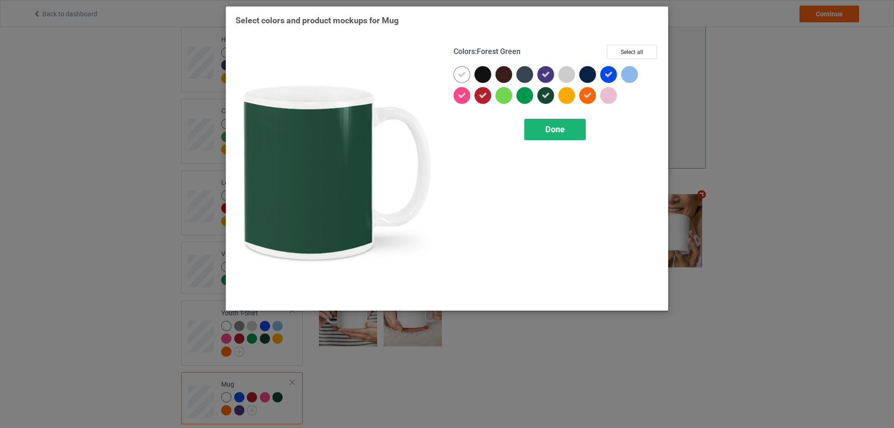
click at [542, 127] on div "Done" at bounding box center [554, 129] width 61 height 21
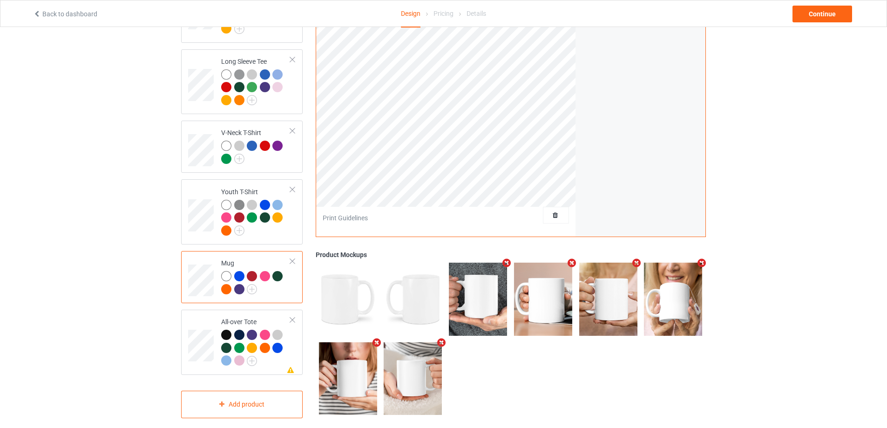
scroll to position [277, 0]
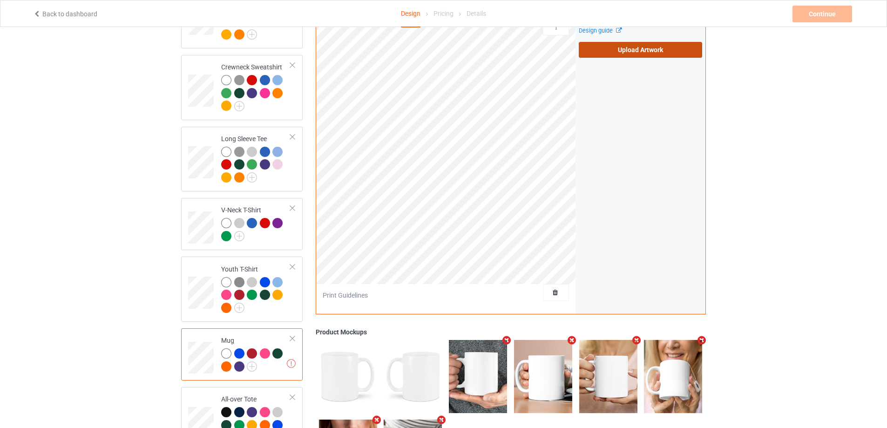
click at [601, 42] on label "Upload Artwork" at bounding box center [640, 50] width 123 height 16
click at [0, 0] on input "Upload Artwork" at bounding box center [0, 0] width 0 height 0
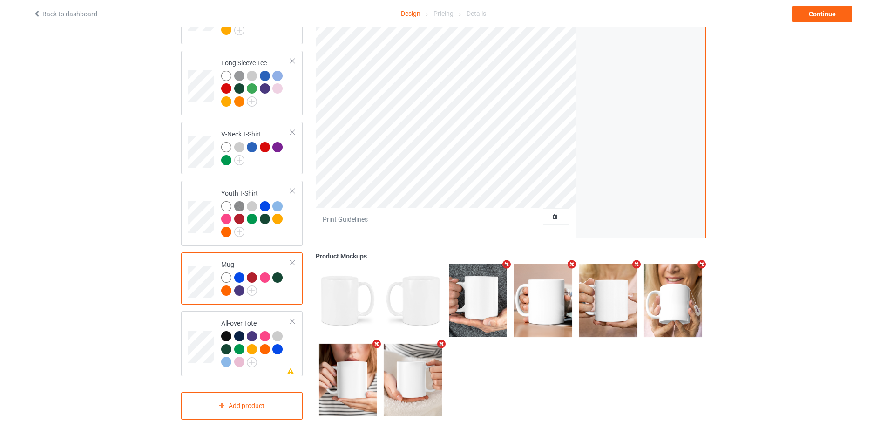
scroll to position [354, 0]
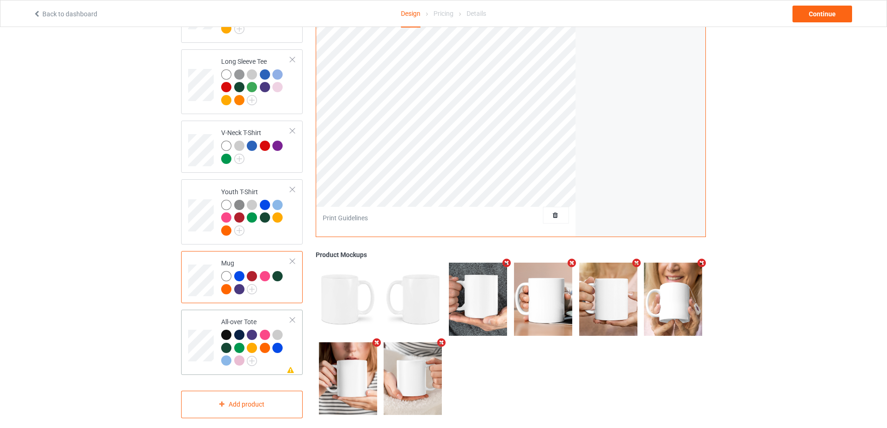
click at [294, 317] on div at bounding box center [292, 320] width 7 height 7
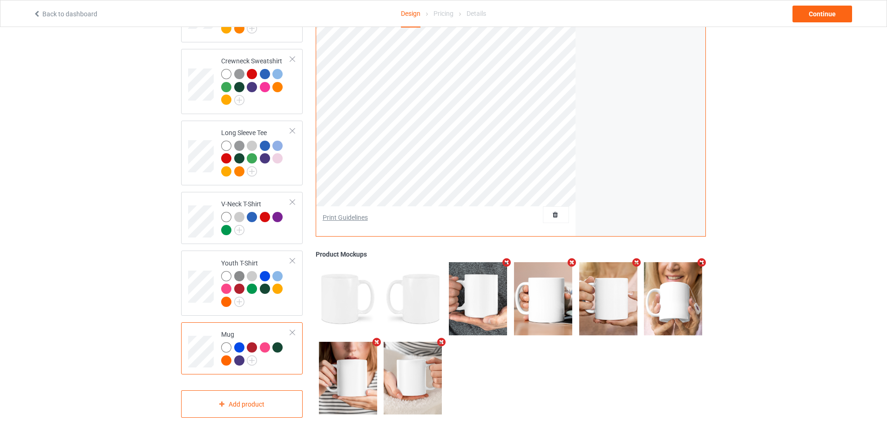
scroll to position [127, 0]
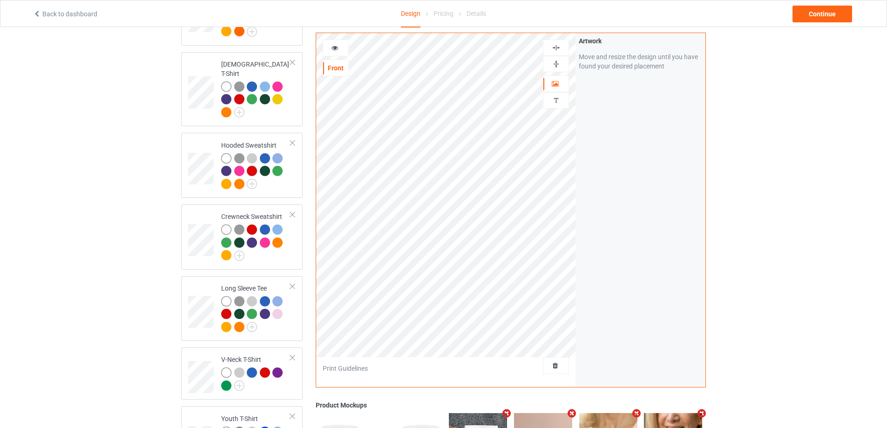
click at [564, 45] on div at bounding box center [556, 47] width 25 height 9
click at [559, 43] on img at bounding box center [556, 47] width 9 height 9
click at [552, 60] on img at bounding box center [556, 64] width 9 height 9
click at [557, 47] on img at bounding box center [556, 47] width 9 height 9
click at [333, 45] on icon at bounding box center [335, 46] width 8 height 7
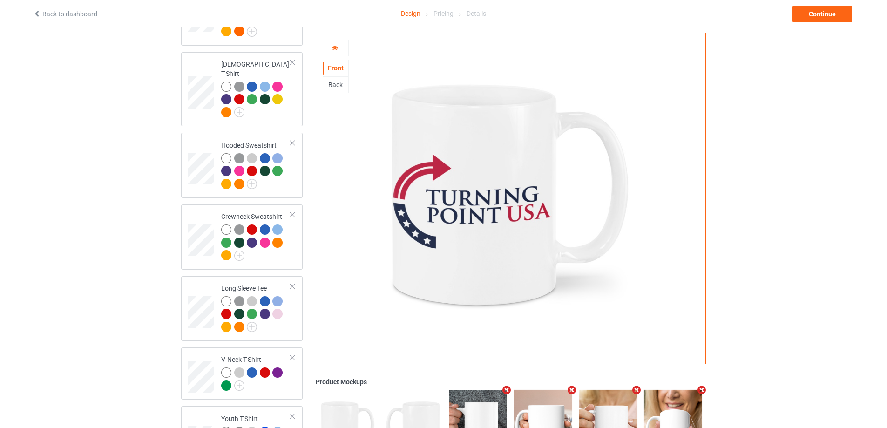
click at [342, 83] on div "Back" at bounding box center [335, 84] width 25 height 9
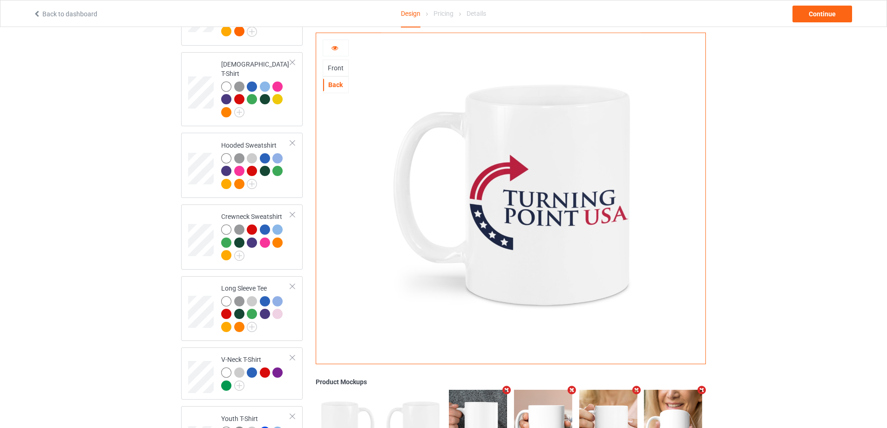
click at [331, 47] on icon at bounding box center [335, 46] width 8 height 7
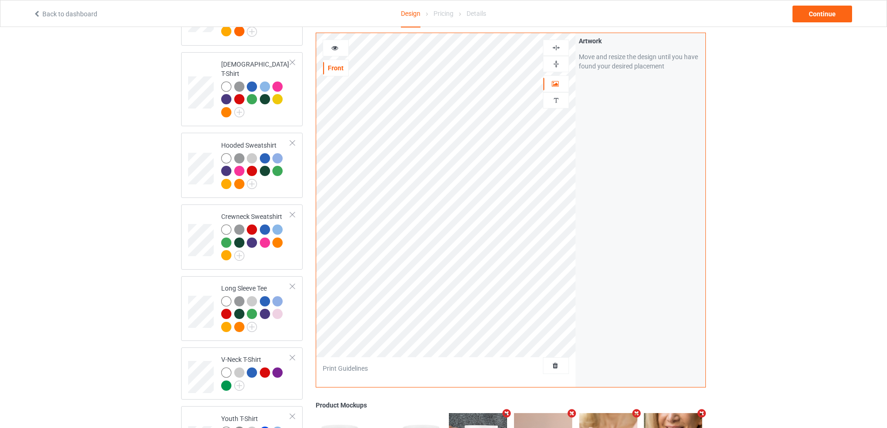
click at [553, 43] on img at bounding box center [556, 47] width 9 height 9
click at [559, 60] on img at bounding box center [556, 64] width 9 height 9
click at [346, 46] on div at bounding box center [335, 47] width 25 height 9
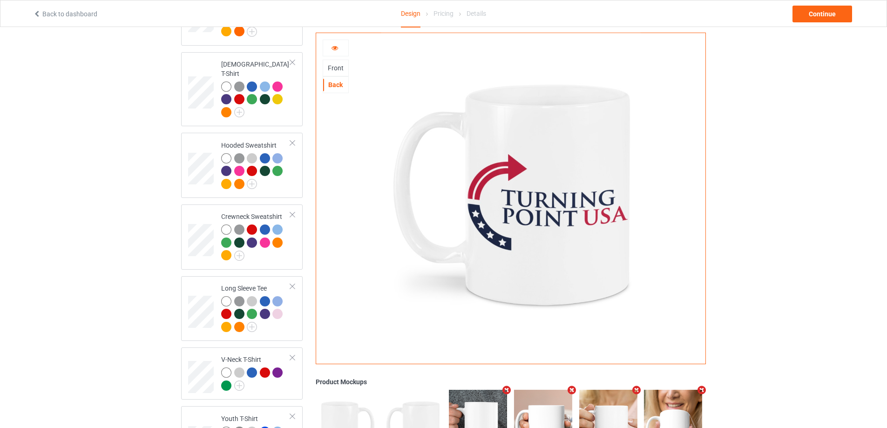
click at [334, 69] on div "Front" at bounding box center [335, 67] width 25 height 9
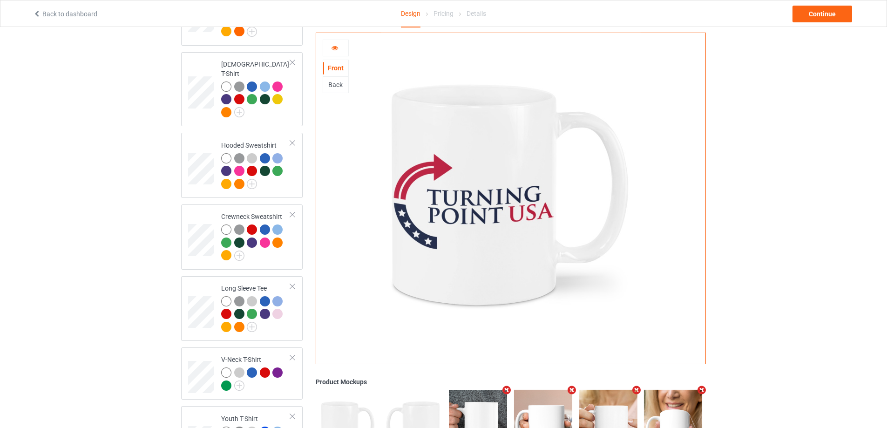
click at [338, 46] on icon at bounding box center [335, 46] width 8 height 7
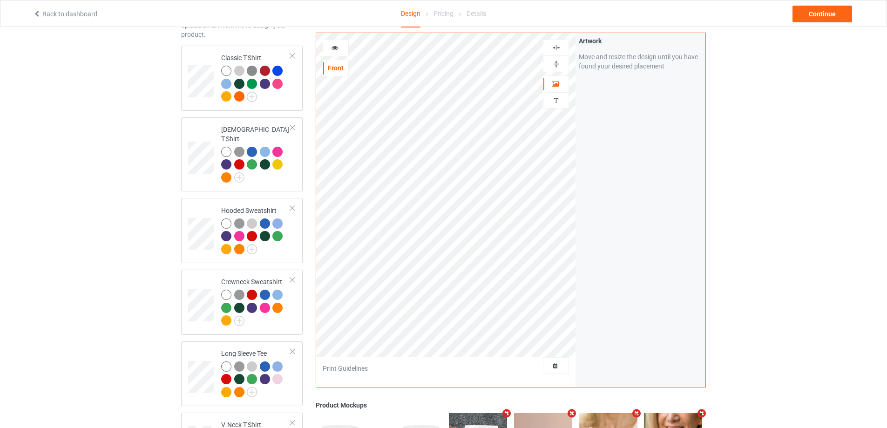
scroll to position [50, 0]
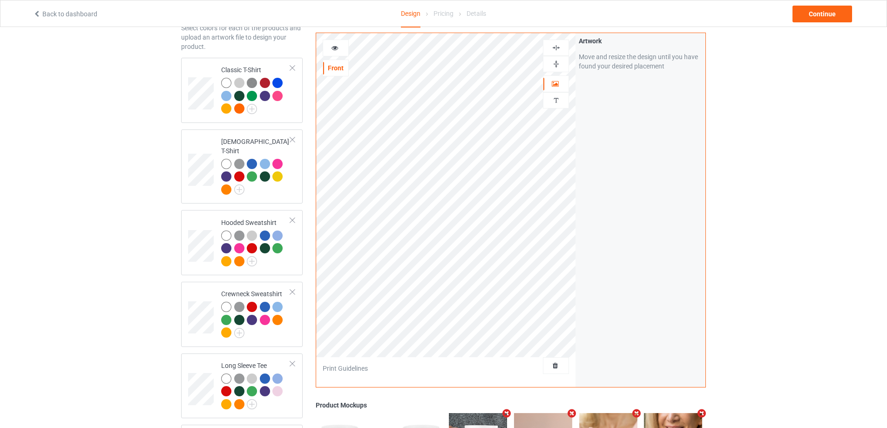
click at [336, 49] on icon at bounding box center [335, 46] width 8 height 7
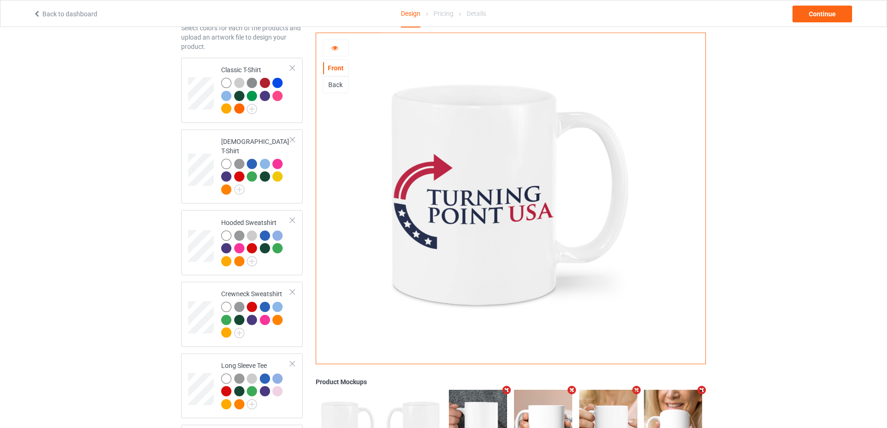
click at [340, 49] on div at bounding box center [335, 47] width 25 height 9
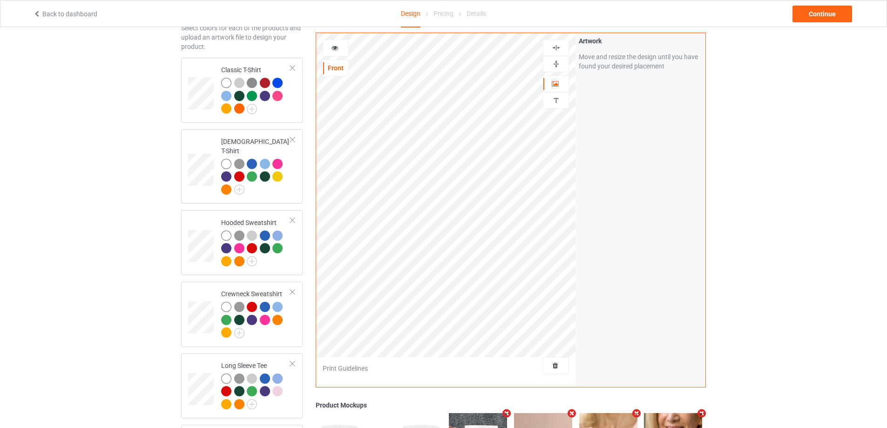
click at [558, 49] on img at bounding box center [556, 47] width 9 height 9
click at [338, 44] on icon at bounding box center [335, 46] width 8 height 7
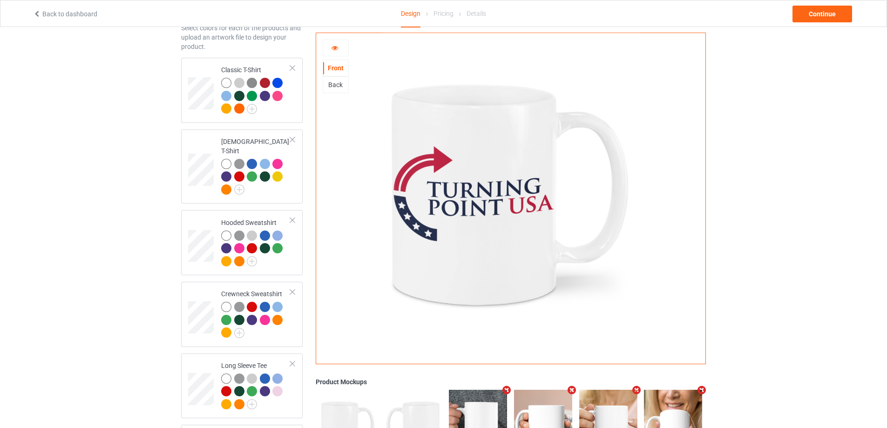
click at [335, 76] on div "Back" at bounding box center [336, 84] width 26 height 17
click at [340, 88] on div "Back" at bounding box center [335, 84] width 25 height 9
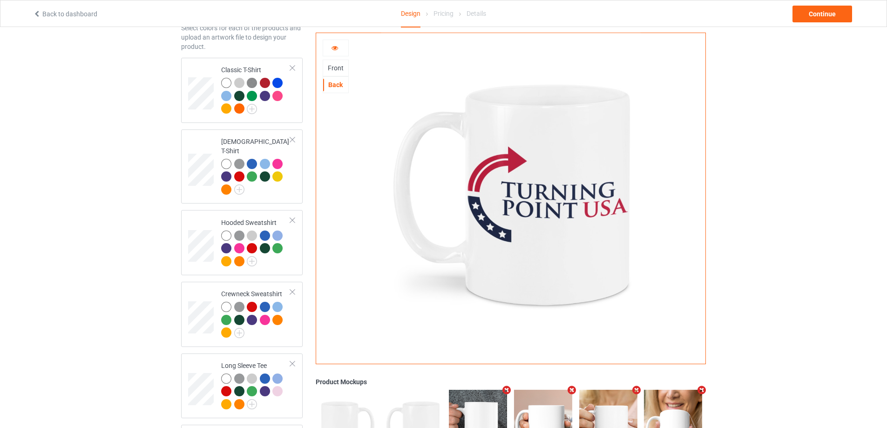
click at [336, 65] on div "Front" at bounding box center [335, 67] width 25 height 9
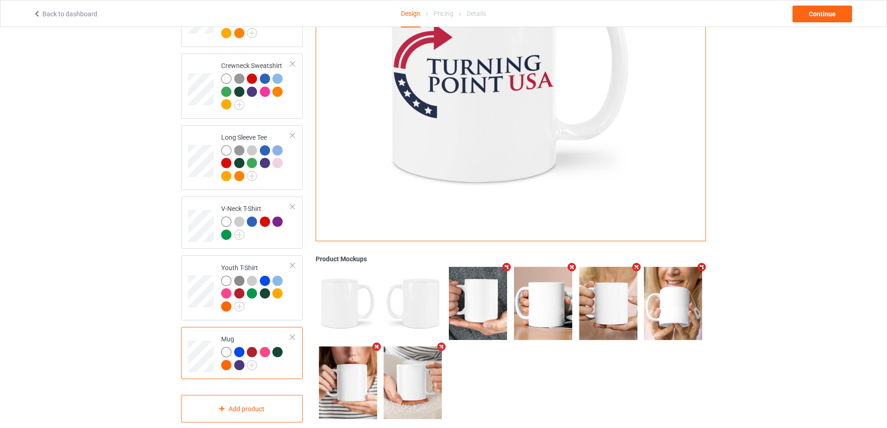
scroll to position [283, 0]
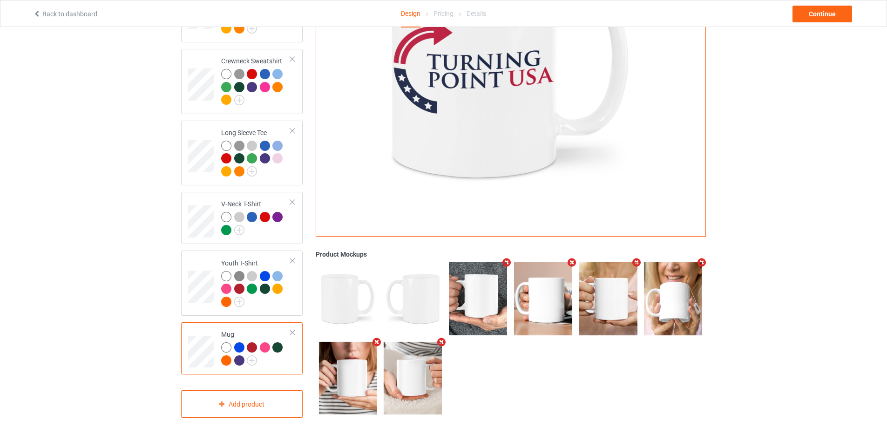
click at [264, 342] on div at bounding box center [265, 347] width 10 height 10
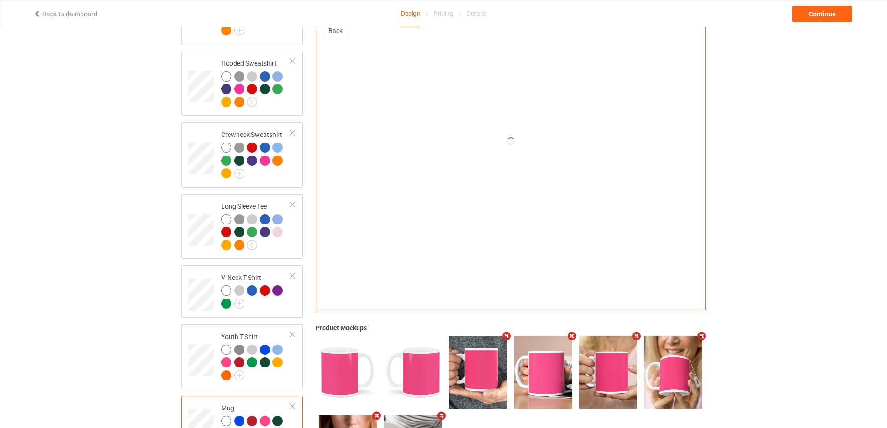
scroll to position [127, 0]
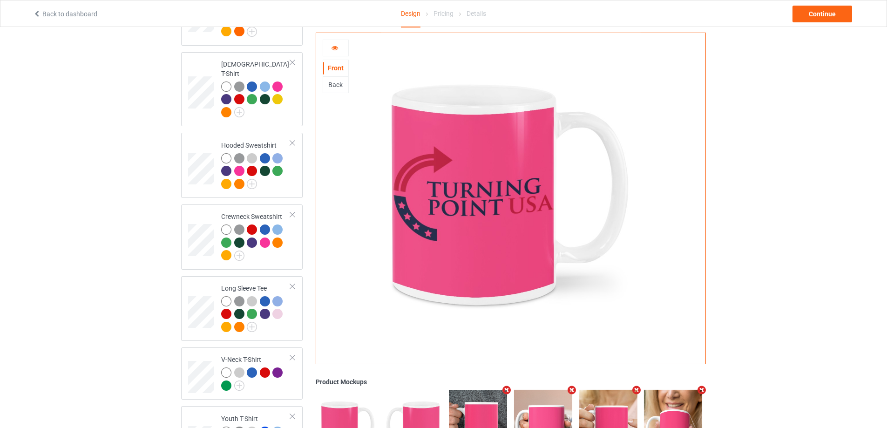
click at [342, 88] on div "Back" at bounding box center [335, 84] width 25 height 9
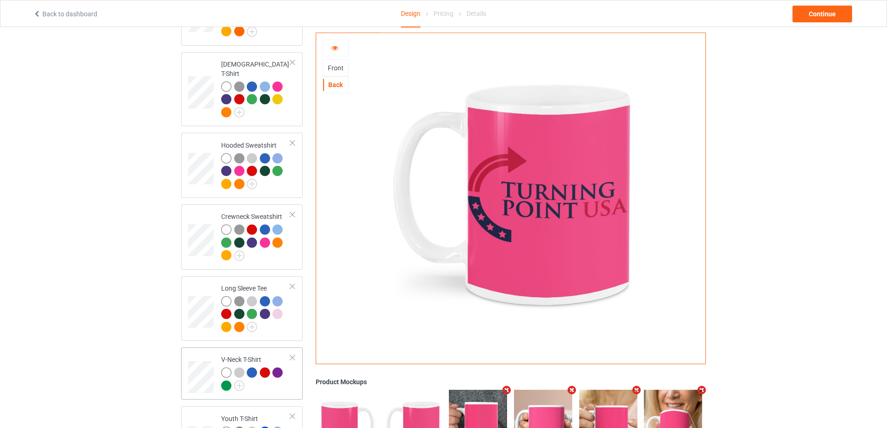
scroll to position [283, 0]
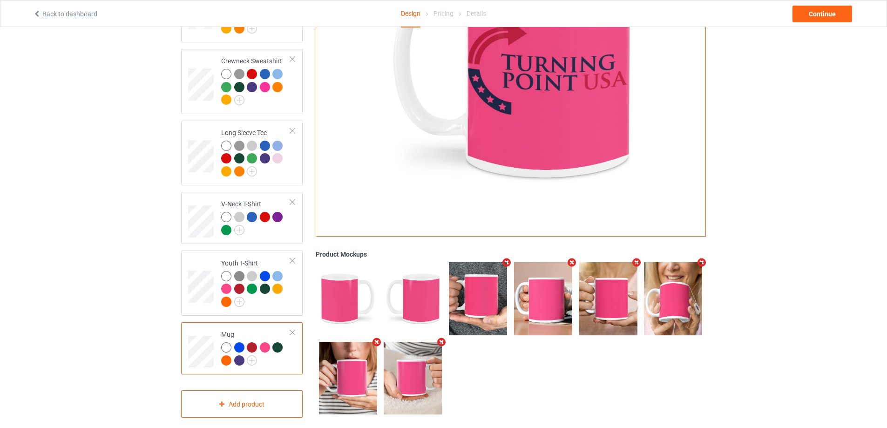
click at [229, 342] on div at bounding box center [226, 347] width 10 height 10
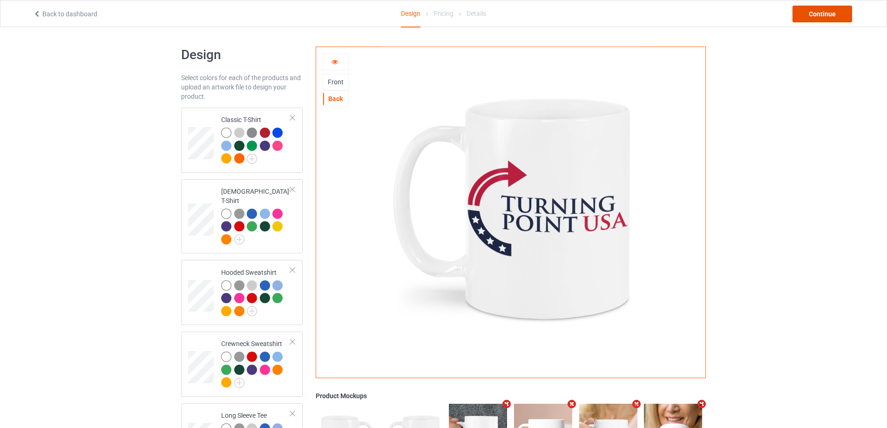
click at [801, 13] on div "Continue" at bounding box center [823, 14] width 60 height 17
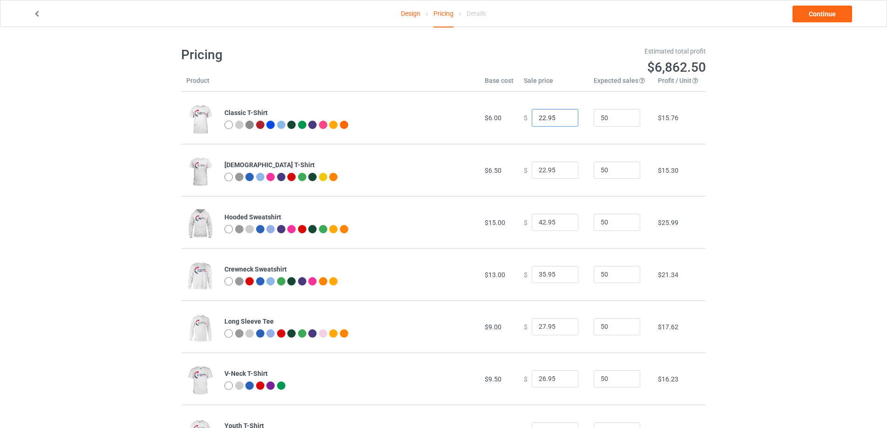
click at [540, 116] on input "22.95" at bounding box center [555, 118] width 47 height 18
type input "26.95"
click at [540, 169] on input "22.95" at bounding box center [555, 171] width 47 height 18
type input "26.95"
click at [538, 274] on input "35.95" at bounding box center [555, 275] width 47 height 18
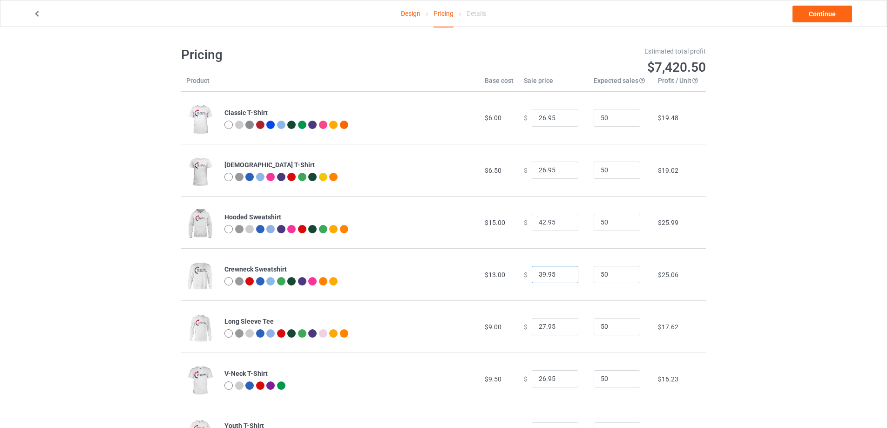
type input "39.95"
drag, startPoint x: 539, startPoint y: 324, endPoint x: 524, endPoint y: 327, distance: 15.6
click at [524, 327] on div "$ 27.95" at bounding box center [554, 327] width 60 height 18
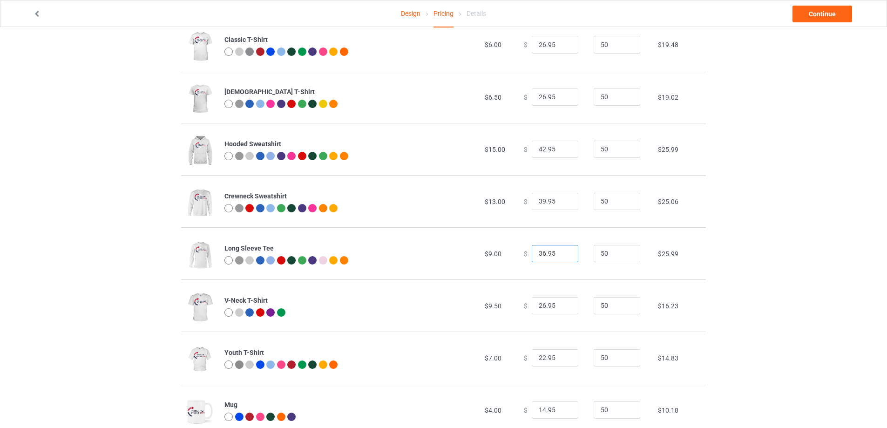
scroll to position [77, 0]
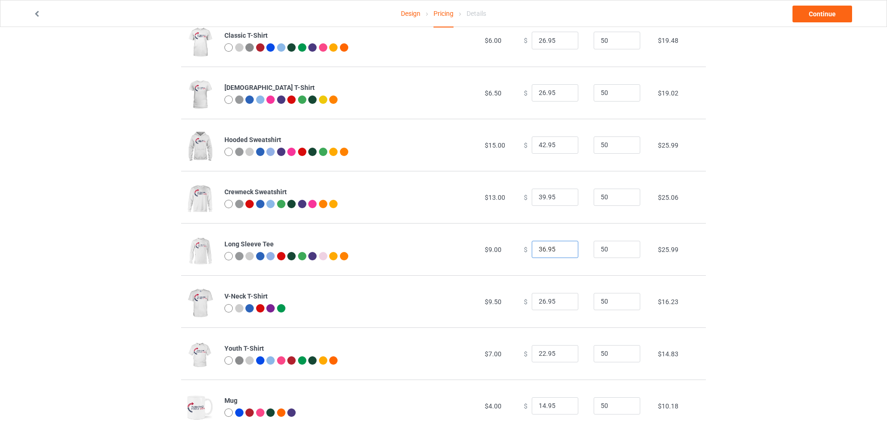
type input "36.95"
drag, startPoint x: 541, startPoint y: 304, endPoint x: 536, endPoint y: 305, distance: 5.3
click at [536, 305] on input "26.95" at bounding box center [555, 302] width 47 height 18
type input "29.95"
click at [538, 354] on input "22.95" at bounding box center [555, 354] width 47 height 18
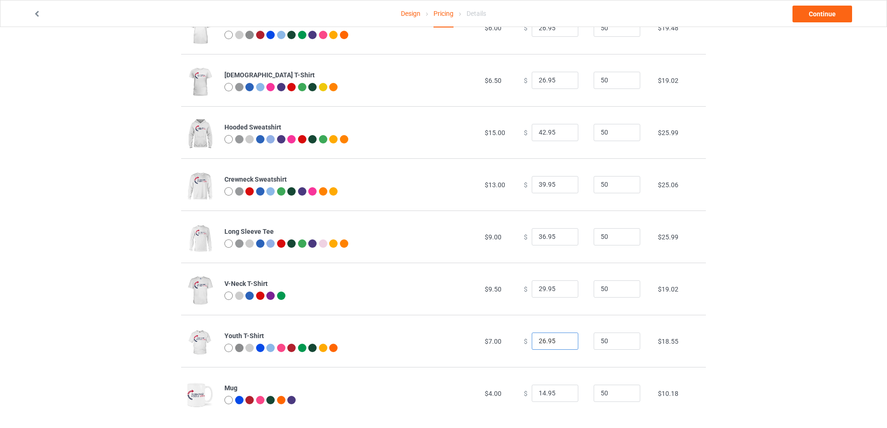
scroll to position [101, 0]
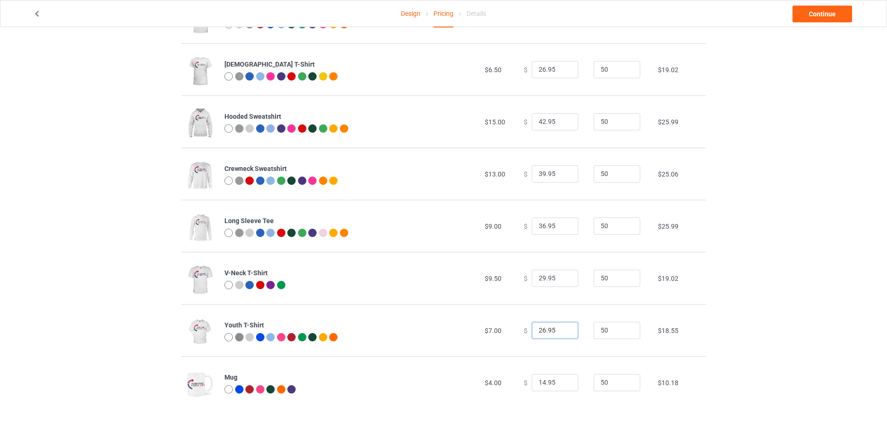
type input "26.95"
drag, startPoint x: 540, startPoint y: 383, endPoint x: 529, endPoint y: 384, distance: 11.2
click at [532, 384] on input "14.95" at bounding box center [555, 383] width 47 height 18
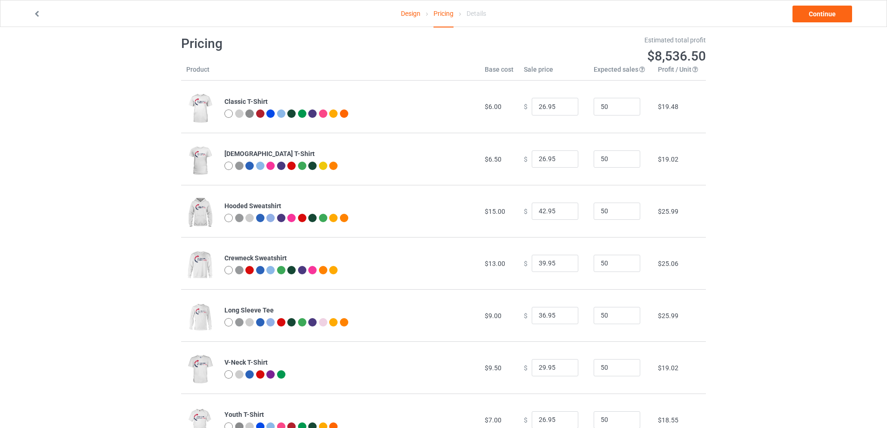
scroll to position [0, 0]
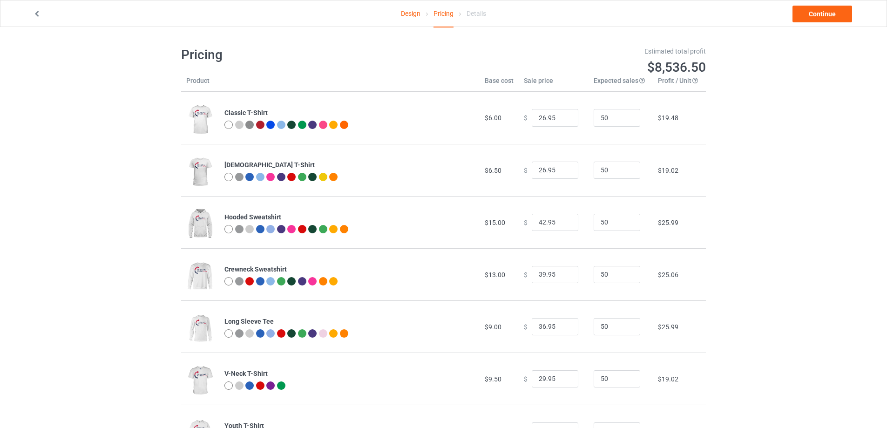
type input "22.95"
click at [408, 17] on link "Design" at bounding box center [411, 13] width 20 height 26
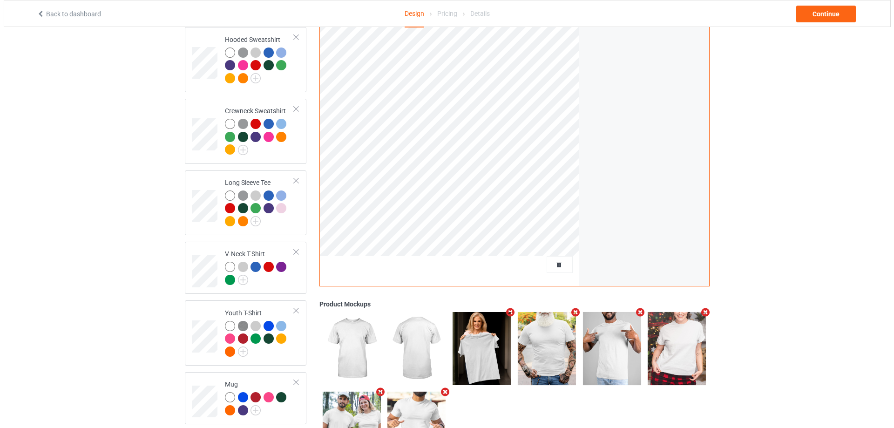
scroll to position [283, 0]
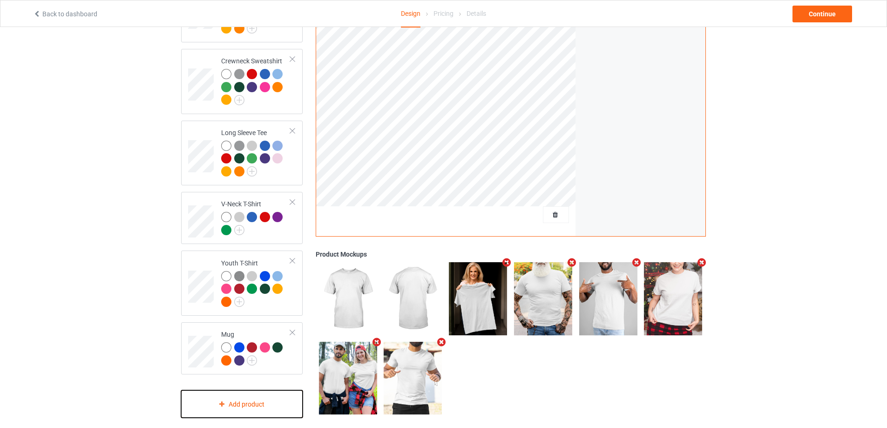
click at [280, 390] on div "Add product" at bounding box center [242, 403] width 122 height 27
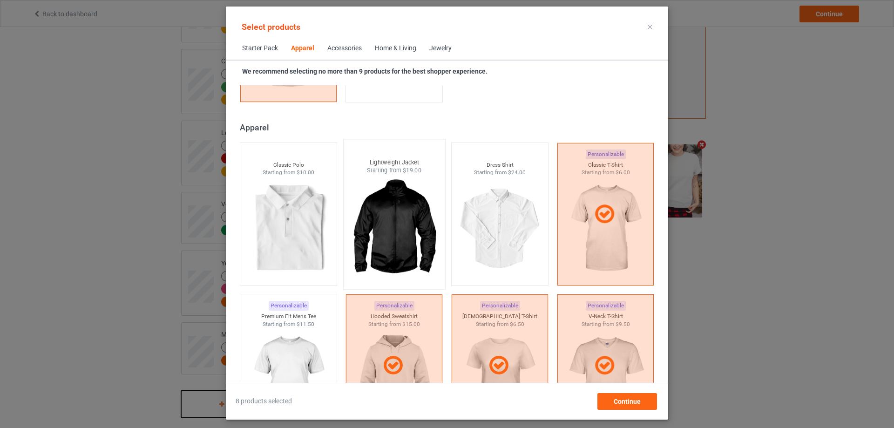
scroll to position [388, 0]
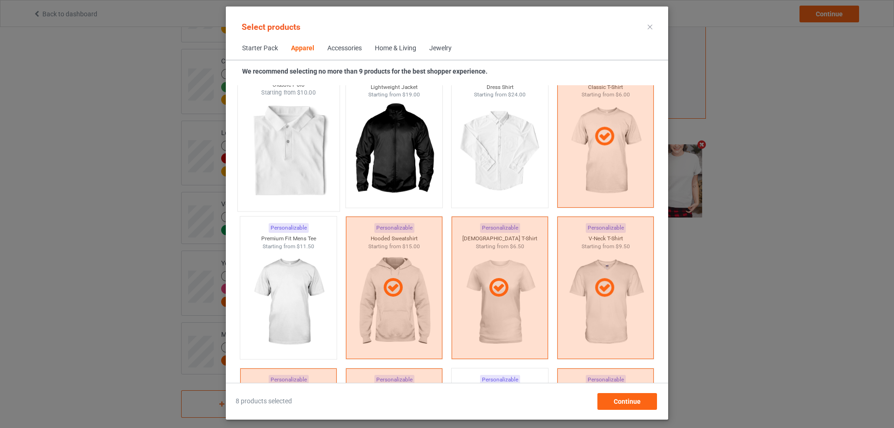
click at [310, 179] on img at bounding box center [289, 151] width 88 height 109
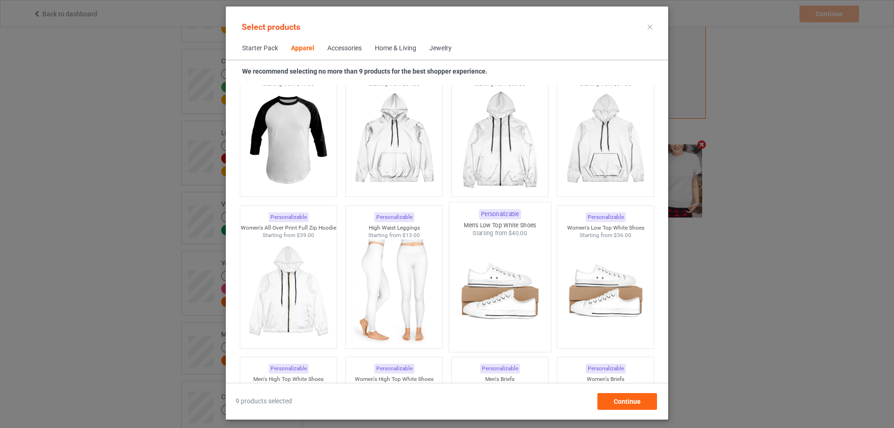
scroll to position [932, 0]
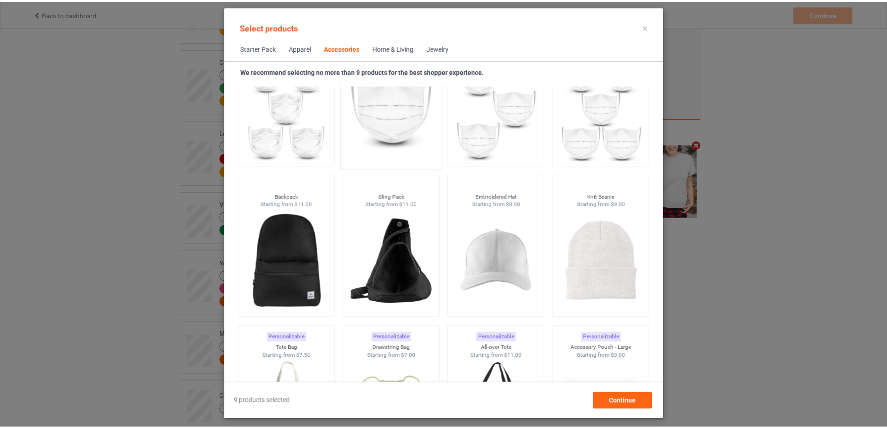
scroll to position [2639, 0]
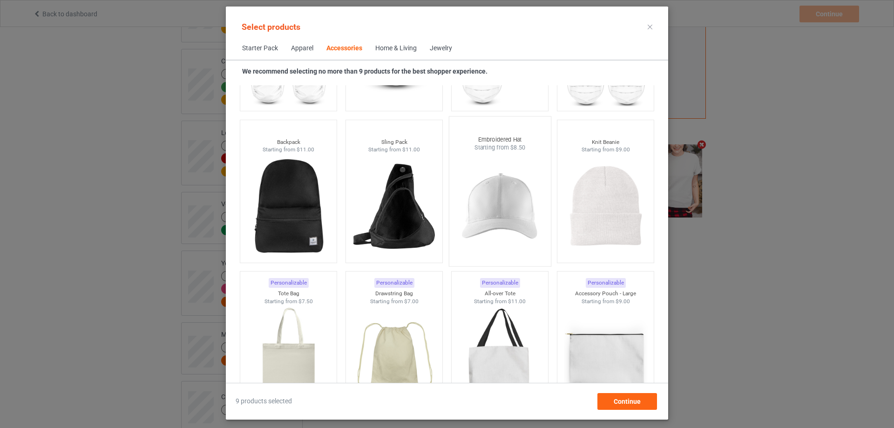
click at [511, 216] on img at bounding box center [500, 206] width 88 height 109
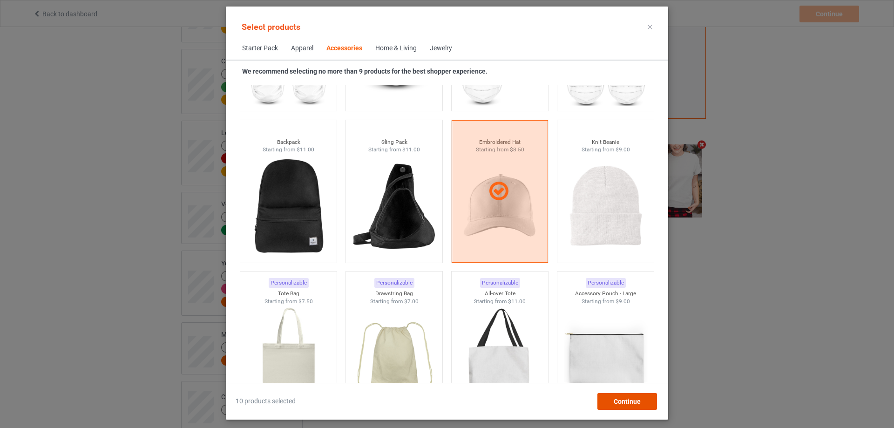
click at [639, 405] on div "Continue" at bounding box center [628, 401] width 60 height 17
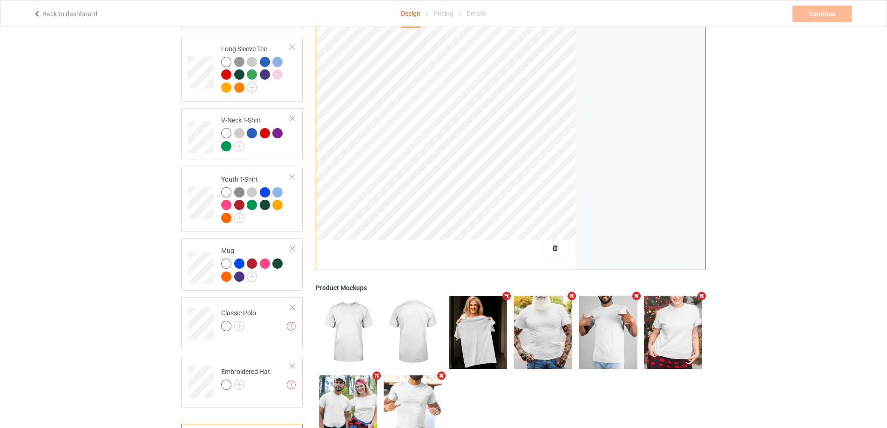
scroll to position [400, 0]
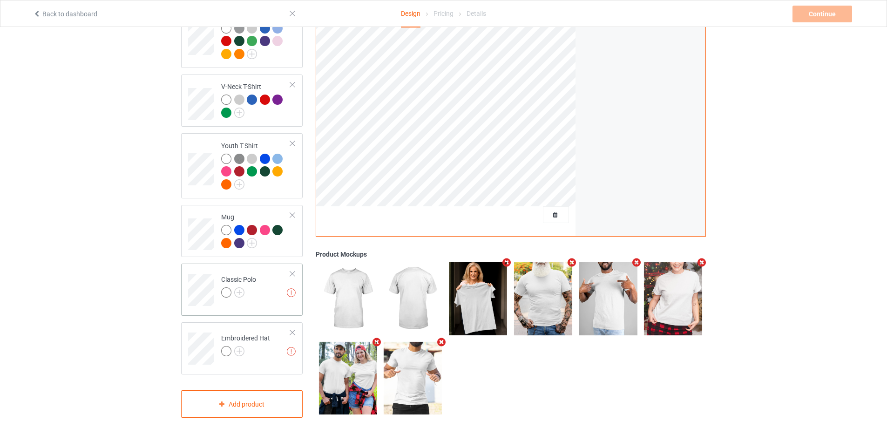
click at [217, 282] on td "Missing artworks Classic Polo" at bounding box center [256, 286] width 80 height 39
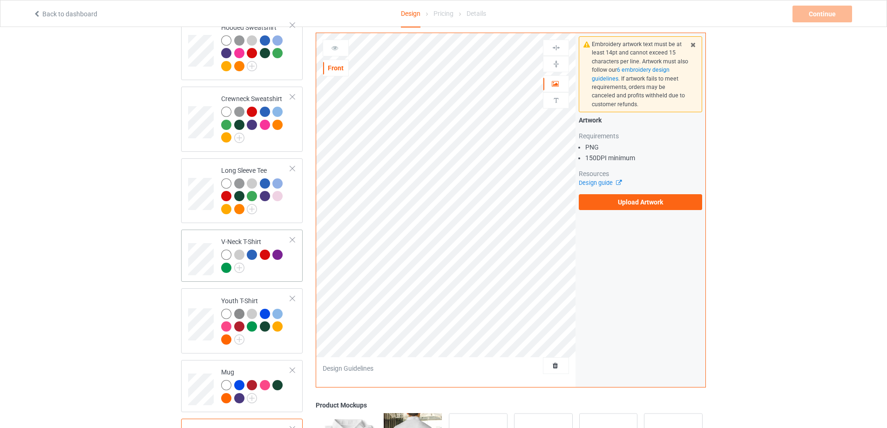
scroll to position [245, 0]
click at [618, 203] on label "Upload Artwork" at bounding box center [640, 202] width 123 height 16
click at [0, 0] on input "Upload Artwork" at bounding box center [0, 0] width 0 height 0
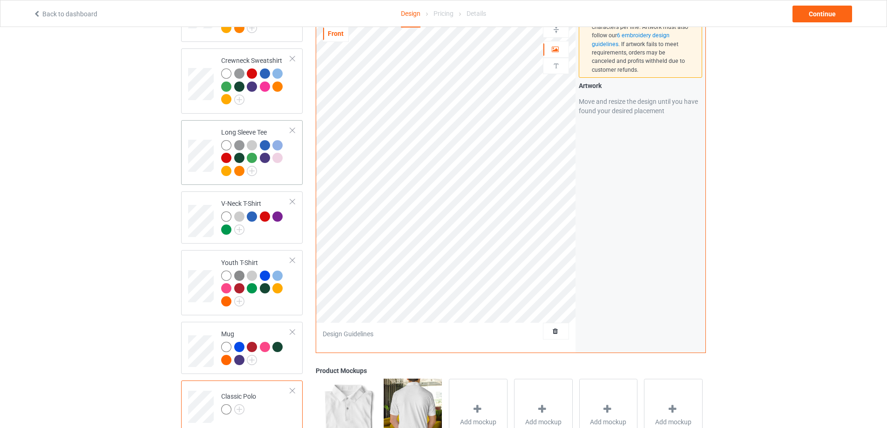
scroll to position [400, 0]
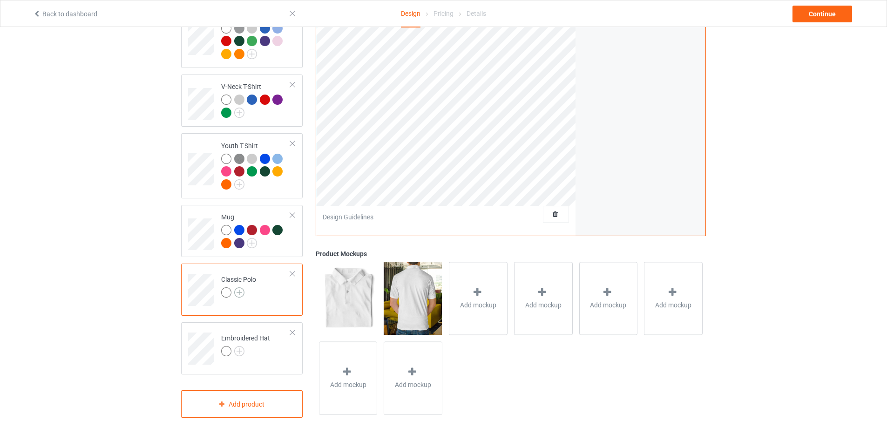
click at [238, 287] on img at bounding box center [239, 292] width 10 height 10
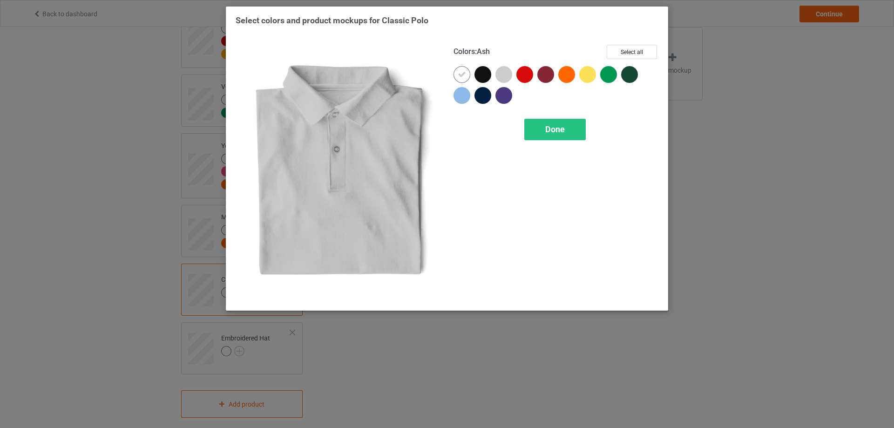
click at [508, 76] on div at bounding box center [504, 74] width 17 height 17
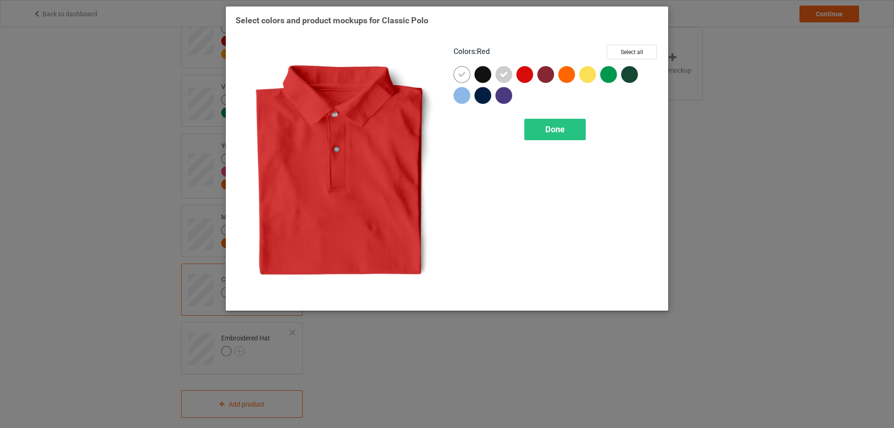
click at [524, 75] on div at bounding box center [525, 74] width 17 height 17
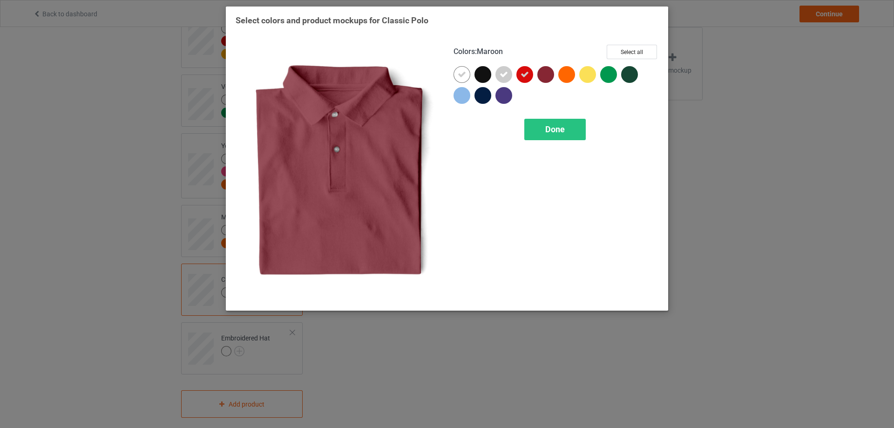
click at [549, 78] on div at bounding box center [546, 74] width 17 height 17
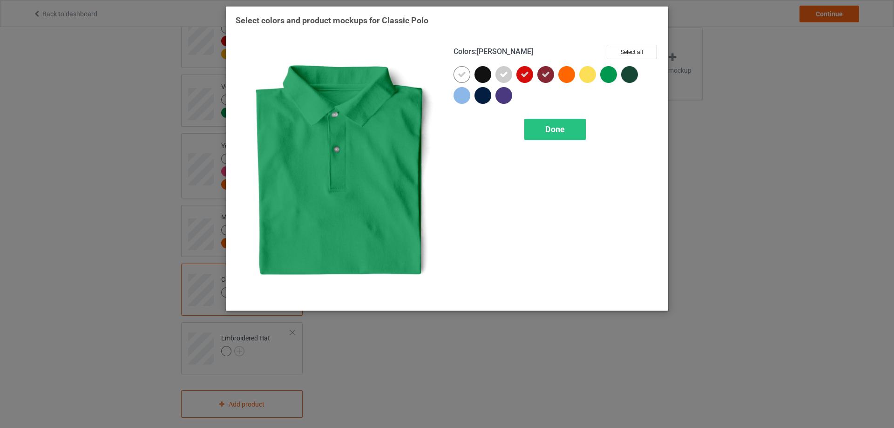
drag, startPoint x: 610, startPoint y: 75, endPoint x: 616, endPoint y: 75, distance: 5.6
click at [610, 75] on div at bounding box center [608, 74] width 17 height 17
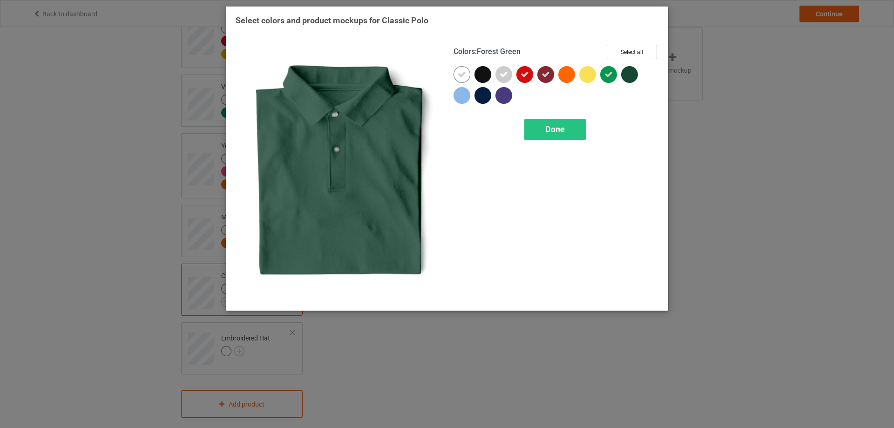
click at [630, 75] on div at bounding box center [629, 74] width 17 height 17
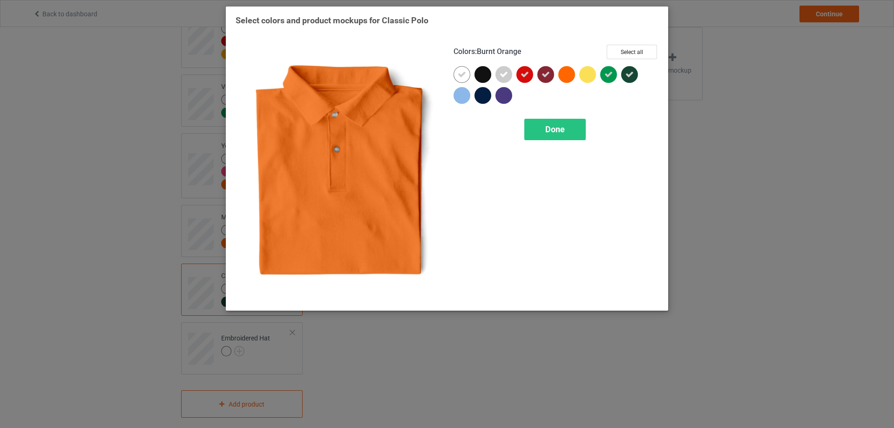
click at [564, 75] on div at bounding box center [566, 74] width 17 height 17
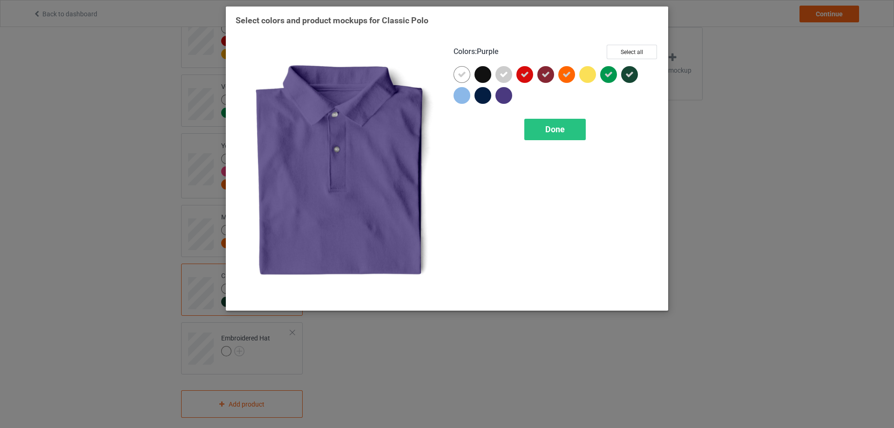
click at [502, 97] on div at bounding box center [504, 95] width 17 height 17
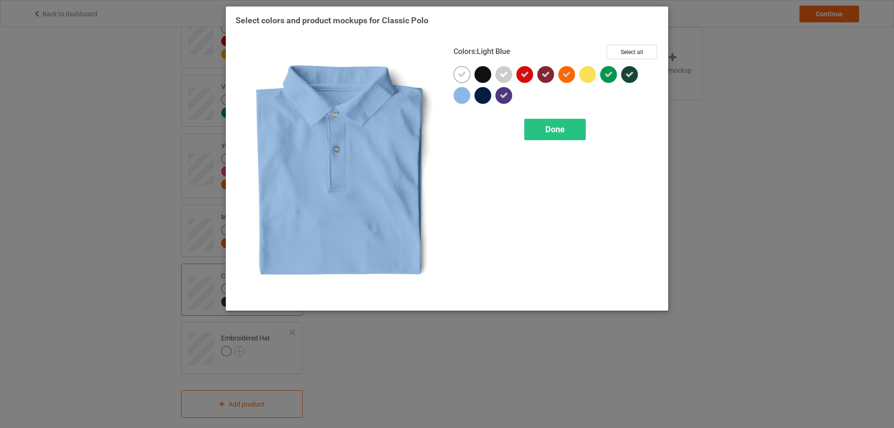
click at [465, 98] on div at bounding box center [462, 95] width 17 height 17
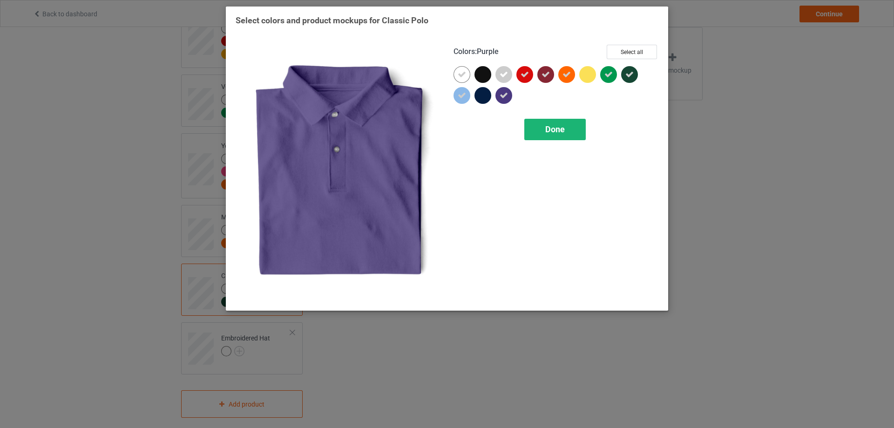
click at [550, 126] on span "Done" at bounding box center [555, 129] width 20 height 10
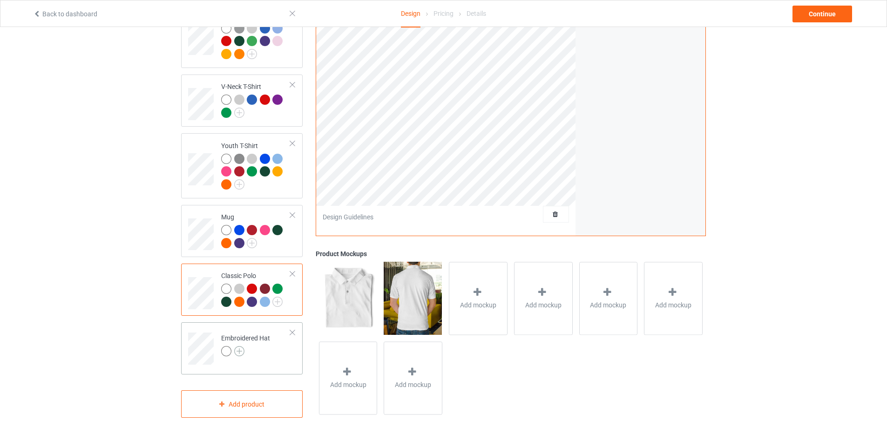
click at [242, 346] on img at bounding box center [239, 351] width 10 height 10
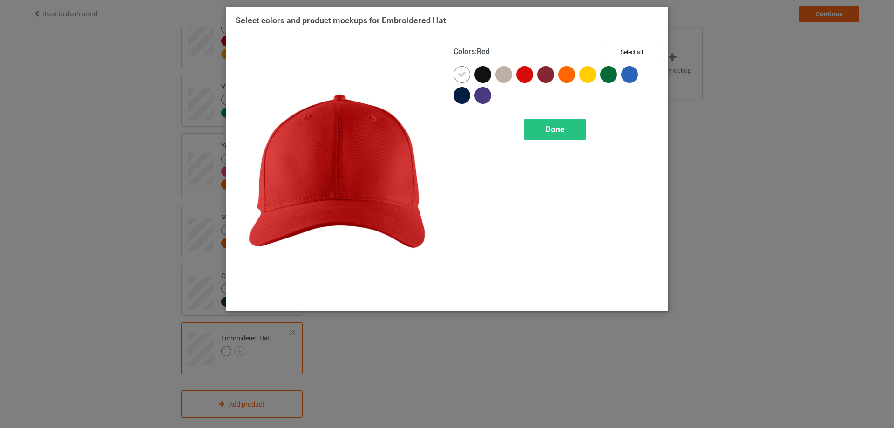
click at [526, 77] on div at bounding box center [525, 74] width 17 height 17
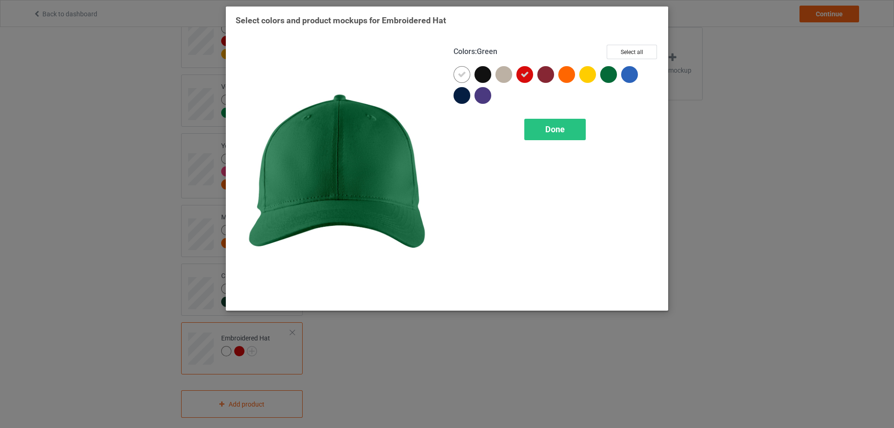
click at [606, 75] on div at bounding box center [608, 74] width 17 height 17
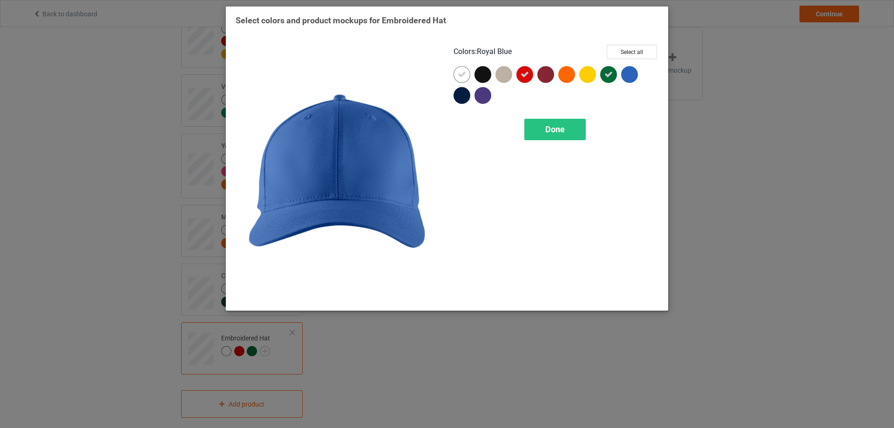
click at [633, 75] on div at bounding box center [629, 74] width 17 height 17
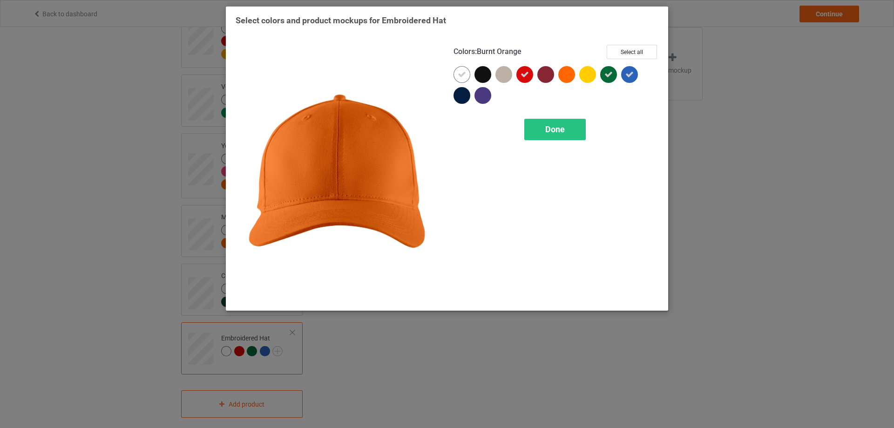
click at [566, 75] on div at bounding box center [566, 74] width 17 height 17
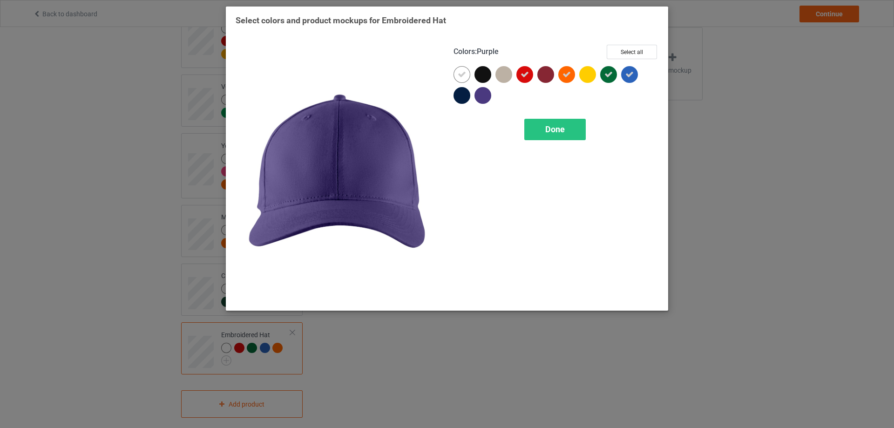
click at [484, 98] on div at bounding box center [483, 95] width 17 height 17
click at [545, 124] on div "Done" at bounding box center [554, 129] width 61 height 21
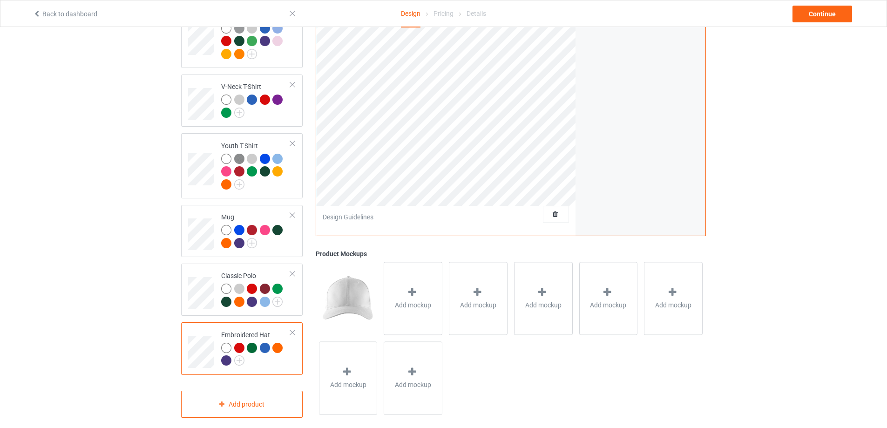
scroll to position [400, 0]
click at [425, 277] on div "Add mockup" at bounding box center [413, 298] width 59 height 73
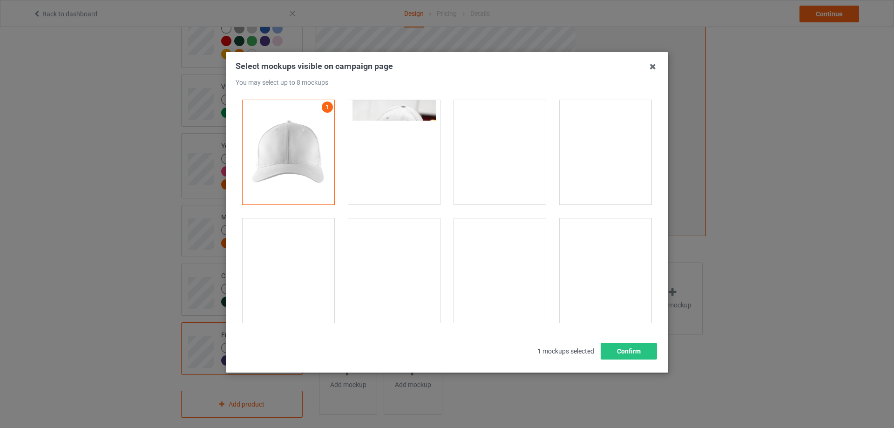
click at [404, 132] on div at bounding box center [394, 152] width 92 height 104
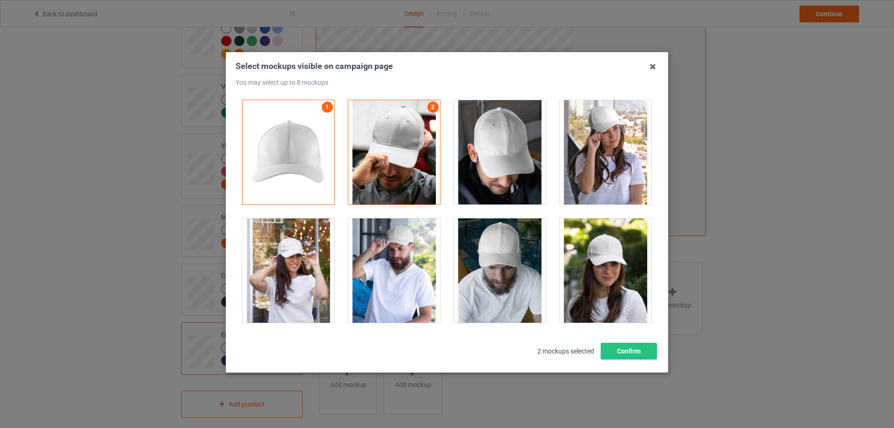
click at [488, 147] on div at bounding box center [500, 152] width 92 height 104
click at [573, 150] on div at bounding box center [606, 152] width 92 height 104
click at [600, 268] on div at bounding box center [606, 270] width 92 height 104
click at [524, 269] on div at bounding box center [500, 270] width 92 height 104
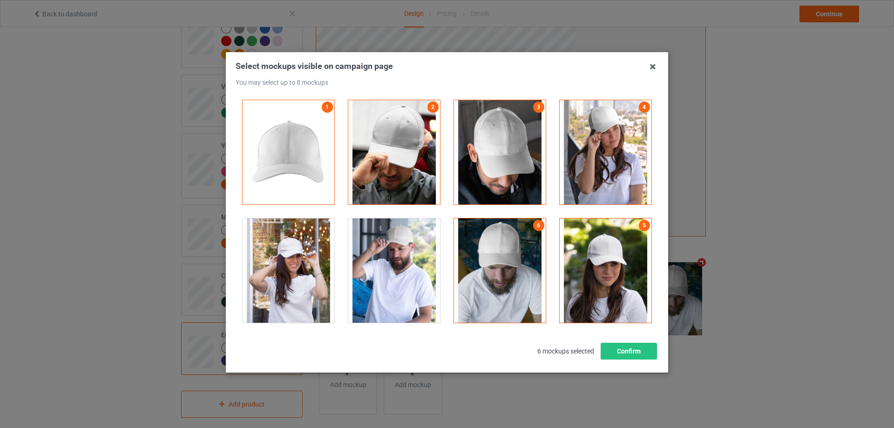
drag, startPoint x: 415, startPoint y: 270, endPoint x: 398, endPoint y: 270, distance: 17.2
click at [415, 270] on div at bounding box center [394, 270] width 92 height 104
click at [309, 269] on div at bounding box center [289, 270] width 92 height 104
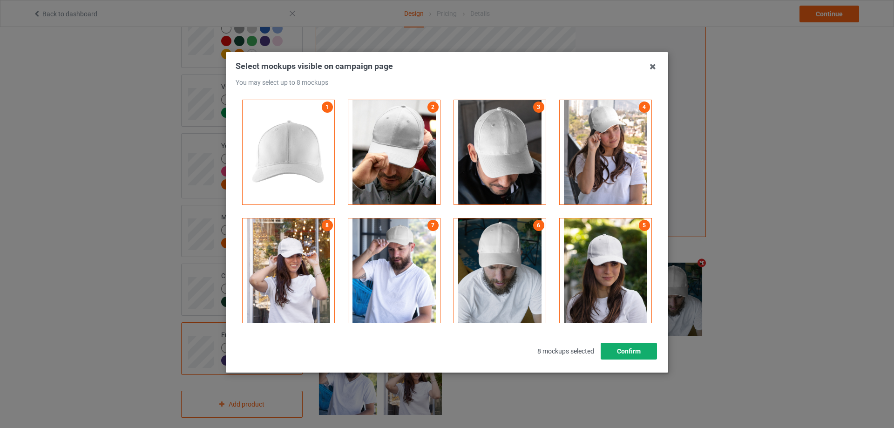
click at [616, 344] on button "Confirm" at bounding box center [629, 351] width 56 height 17
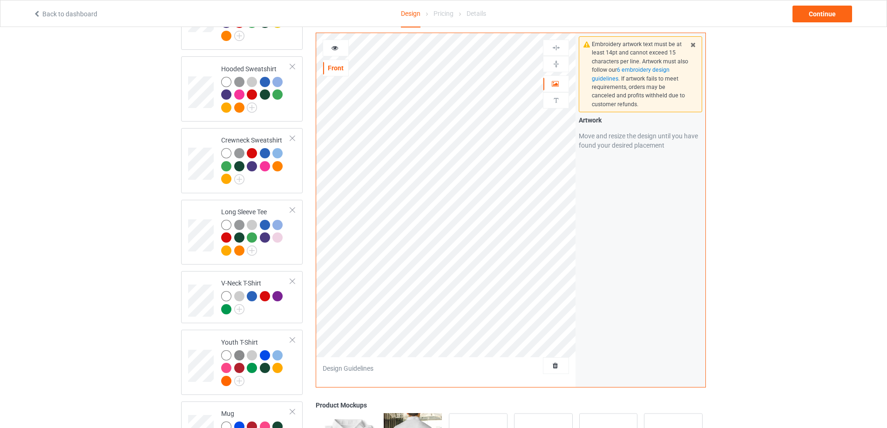
scroll to position [167, 0]
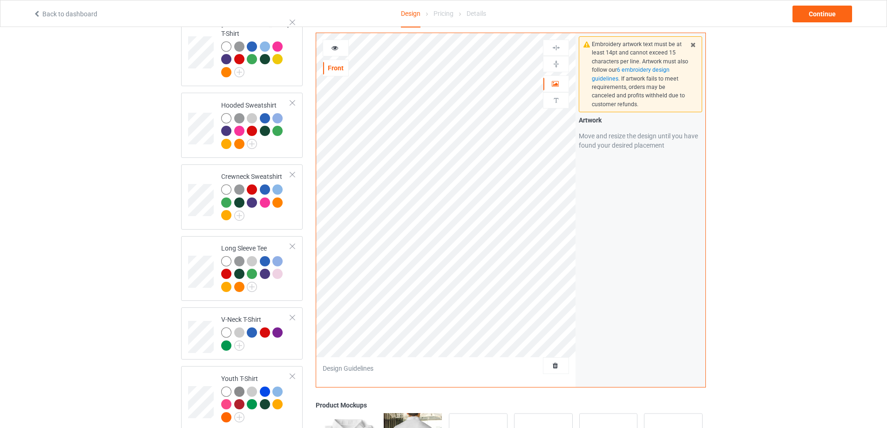
click at [337, 47] on icon at bounding box center [335, 46] width 8 height 7
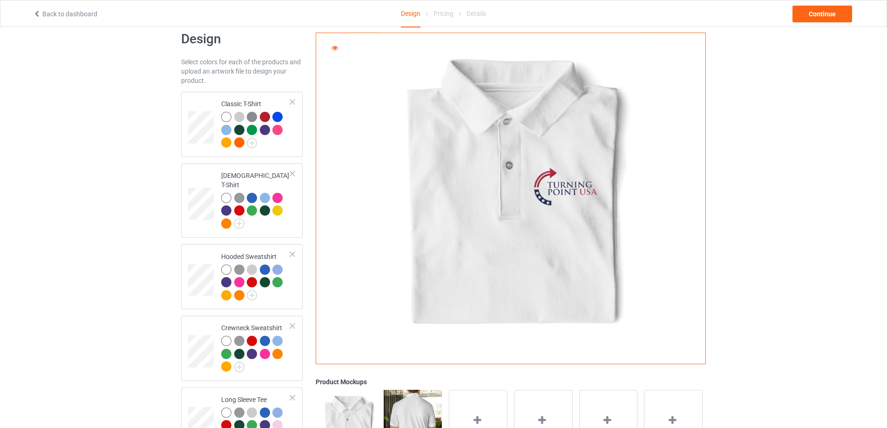
scroll to position [0, 0]
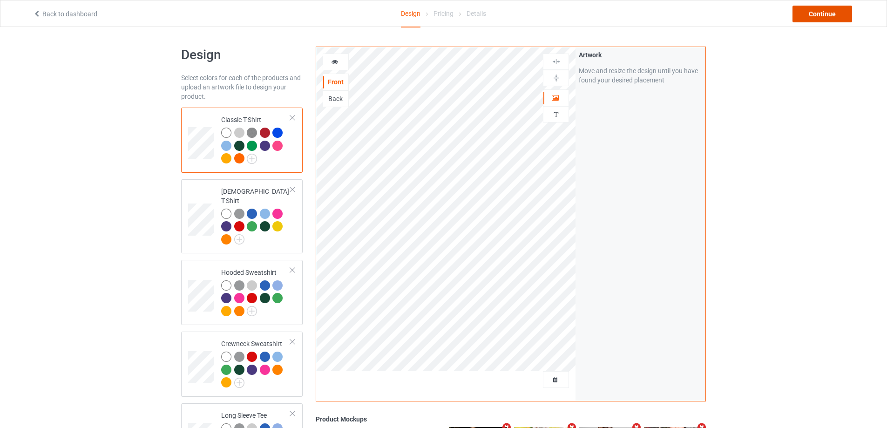
click at [804, 13] on div "Continue" at bounding box center [823, 14] width 60 height 17
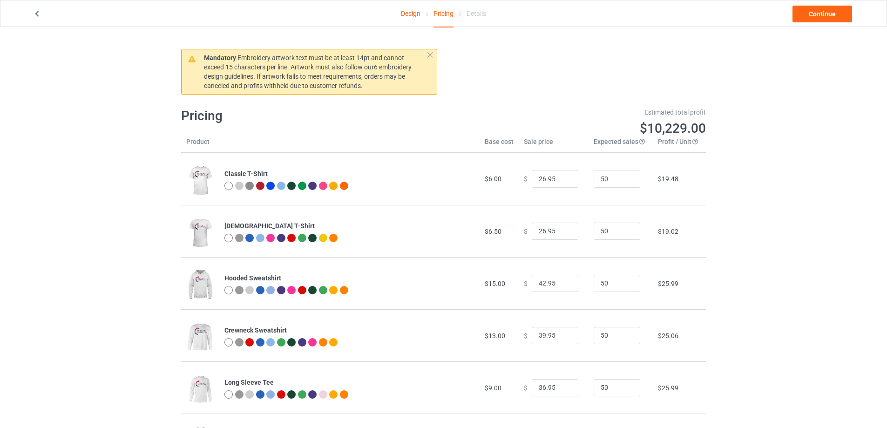
click at [407, 13] on link "Design" at bounding box center [411, 13] width 20 height 26
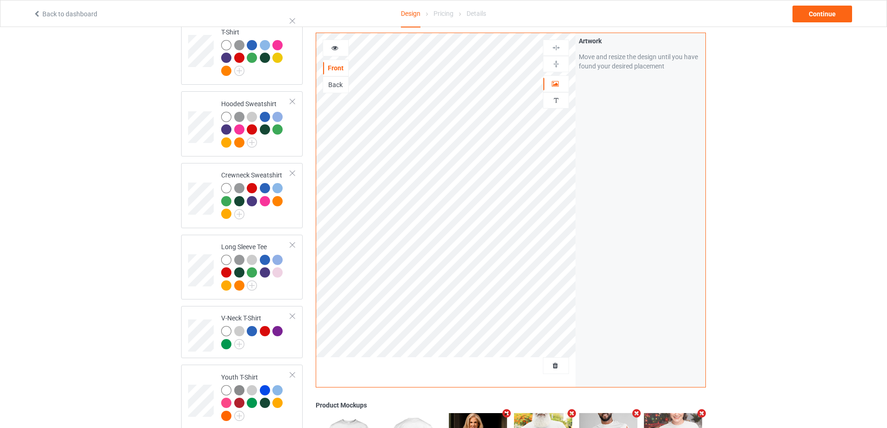
scroll to position [167, 0]
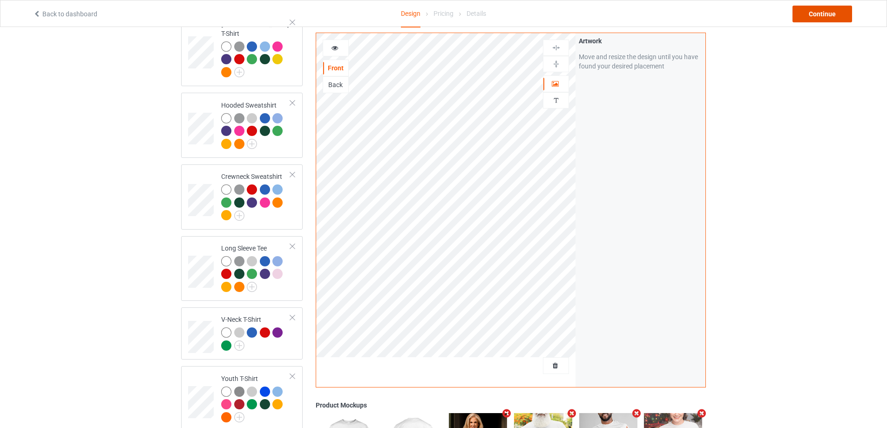
click at [833, 13] on div "Continue" at bounding box center [823, 14] width 60 height 17
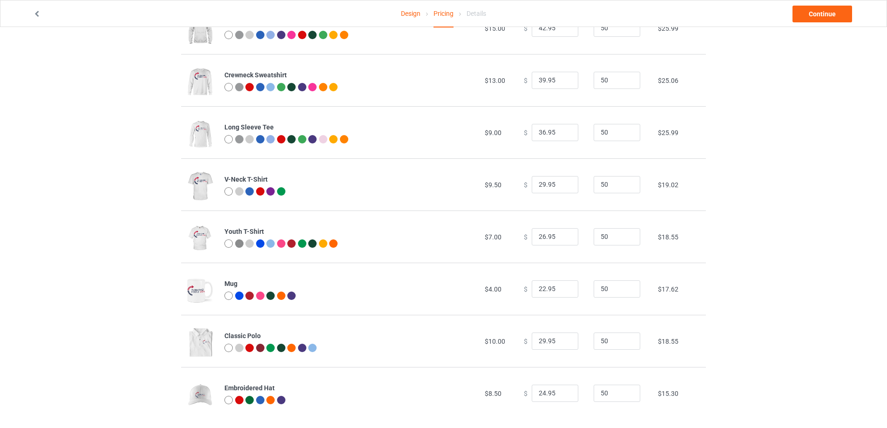
scroll to position [266, 0]
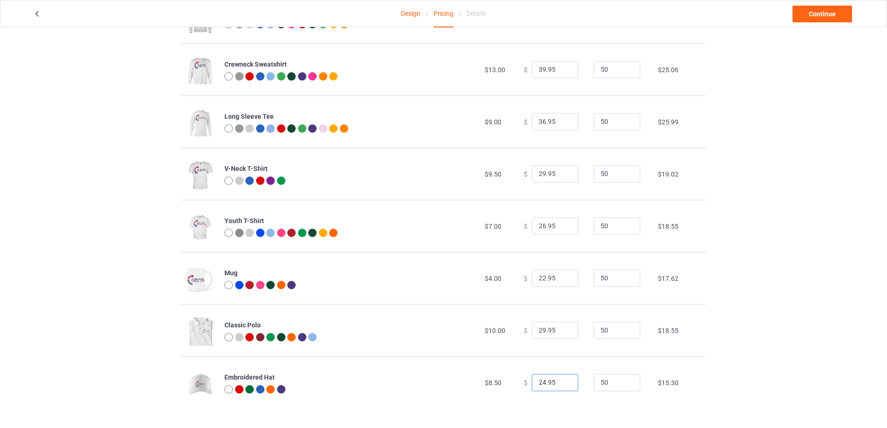
click at [538, 381] on input "24.95" at bounding box center [555, 383] width 47 height 18
type input "29.95"
drag, startPoint x: 537, startPoint y: 333, endPoint x: 520, endPoint y: 332, distance: 17.3
click at [524, 332] on div "$ 29.95" at bounding box center [554, 331] width 60 height 18
type input "39.95"
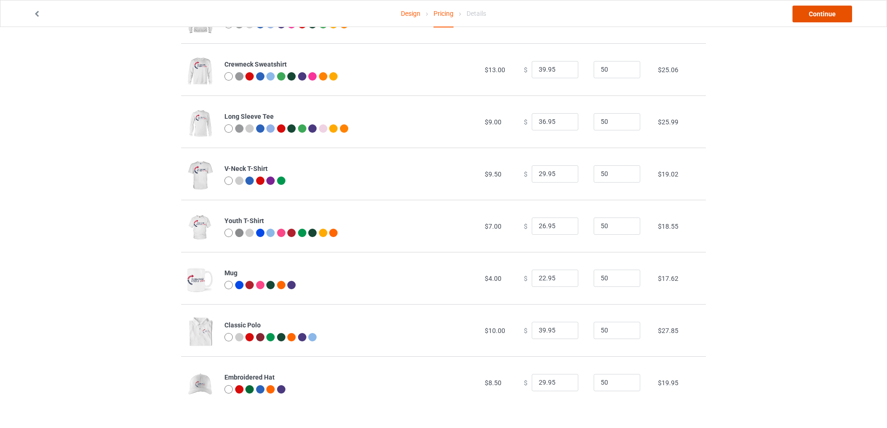
click at [805, 15] on link "Continue" at bounding box center [823, 14] width 60 height 17
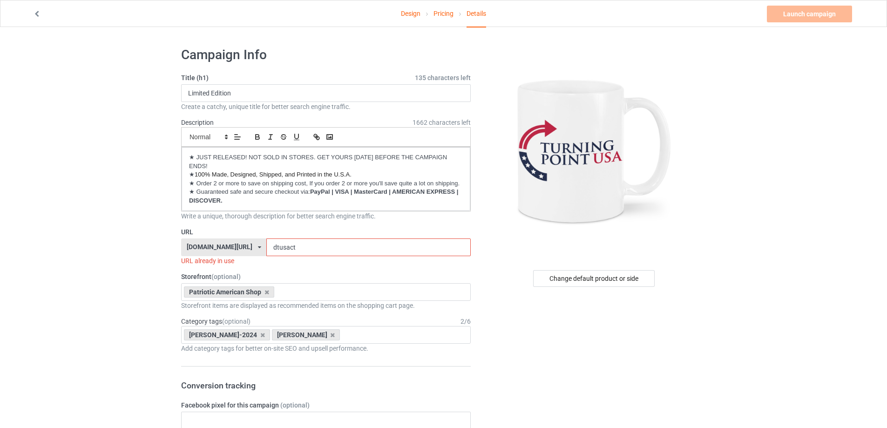
drag, startPoint x: 293, startPoint y: 252, endPoint x: 236, endPoint y: 252, distance: 57.3
click at [236, 252] on div "[DOMAIN_NAME][URL] [DOMAIN_NAME][URL] [DOMAIN_NAME][URL] [DOMAIN_NAME][URL] [DO…" at bounding box center [326, 247] width 290 height 18
click at [327, 242] on input "dtusact" at bounding box center [368, 247] width 204 height 18
drag, startPoint x: 313, startPoint y: 246, endPoint x: 245, endPoint y: 248, distance: 68.0
click at [245, 248] on div "[DOMAIN_NAME][URL] [DOMAIN_NAME][URL] [DOMAIN_NAME][URL] [DOMAIN_NAME][URL] [DO…" at bounding box center [326, 247] width 290 height 18
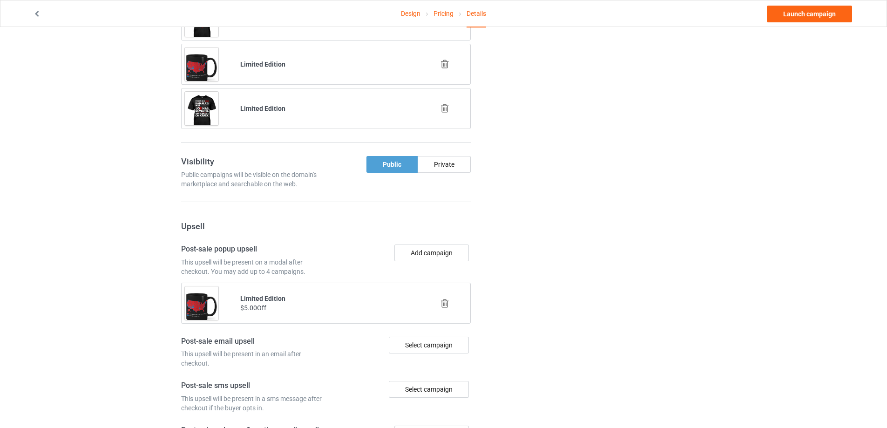
scroll to position [543, 0]
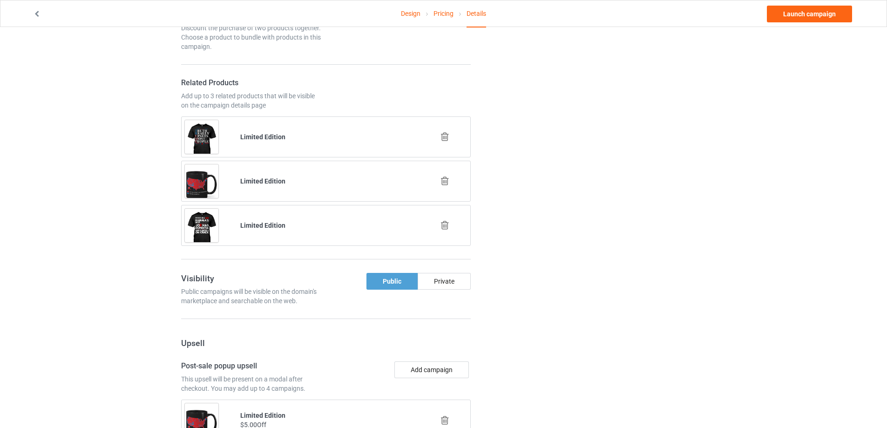
type input "cktpu"
click at [443, 179] on icon at bounding box center [445, 181] width 12 height 10
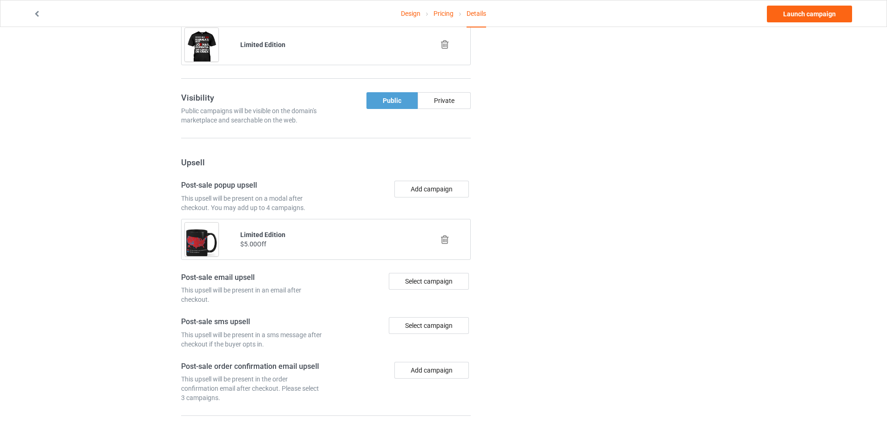
scroll to position [700, 0]
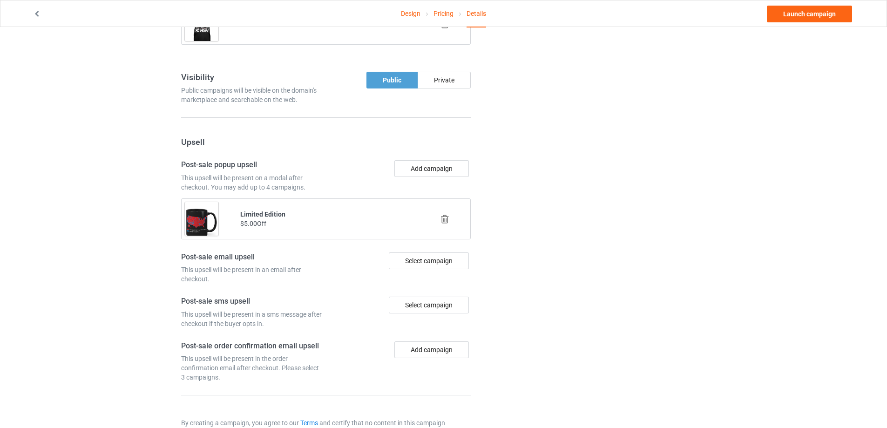
click at [446, 216] on icon at bounding box center [445, 219] width 12 height 10
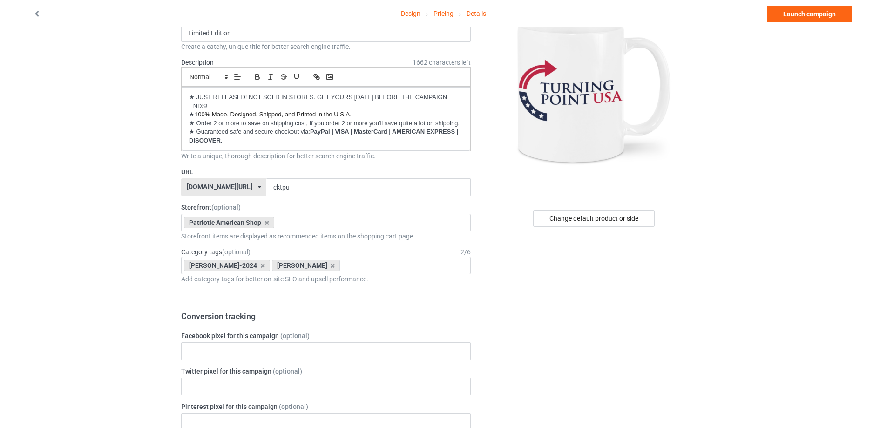
scroll to position [0, 0]
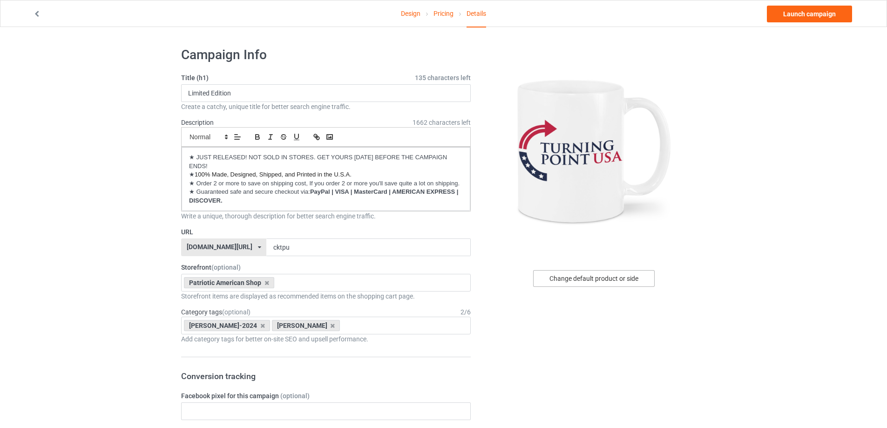
click at [572, 274] on div "Change default product or side" at bounding box center [594, 278] width 122 height 17
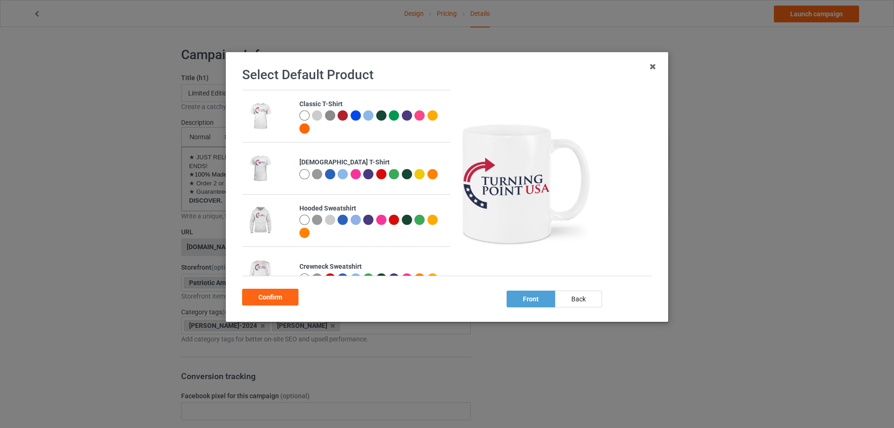
click at [305, 117] on div at bounding box center [305, 115] width 10 height 10
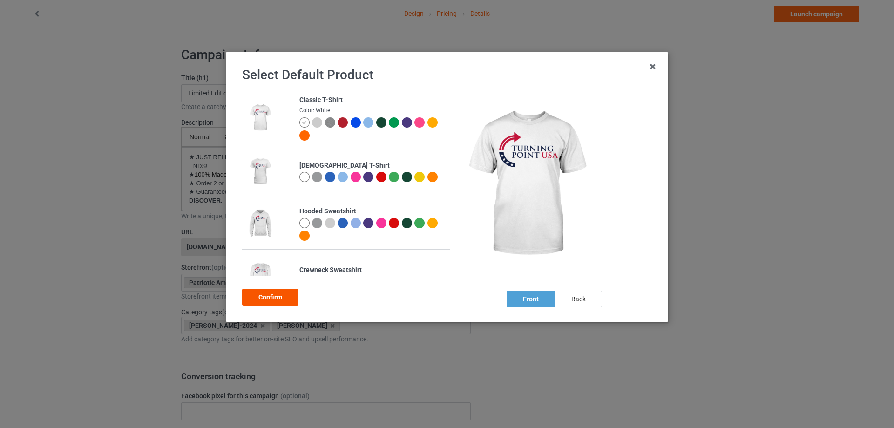
click at [281, 298] on div "Confirm" at bounding box center [270, 297] width 56 height 17
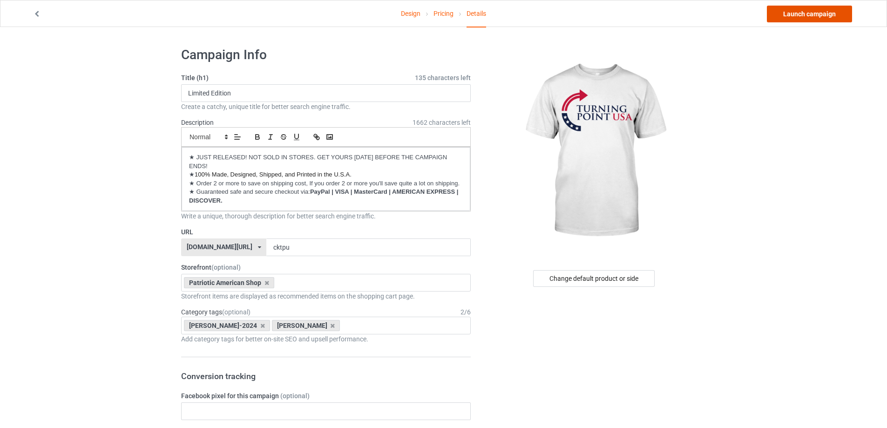
click at [817, 19] on link "Launch campaign" at bounding box center [809, 14] width 85 height 17
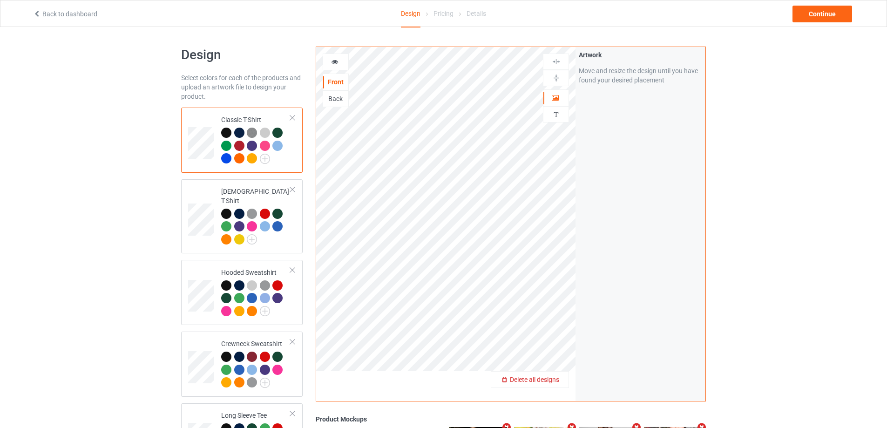
click at [546, 381] on span "Delete all designs" at bounding box center [534, 379] width 49 height 7
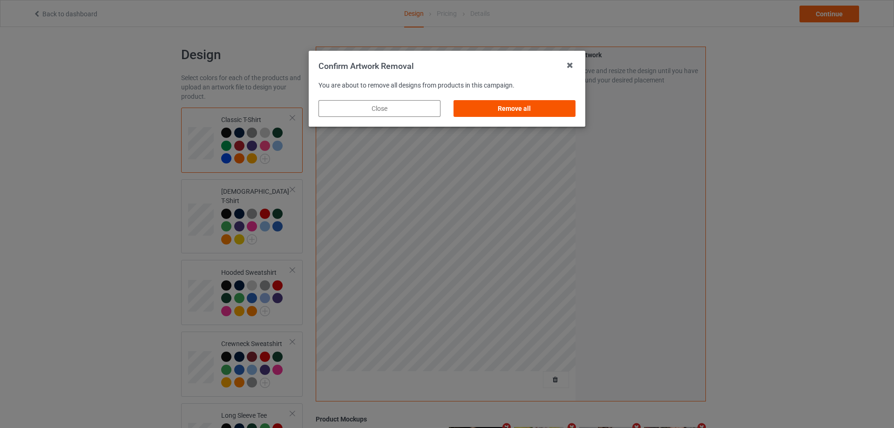
click at [561, 114] on div "Remove all" at bounding box center [515, 108] width 122 height 17
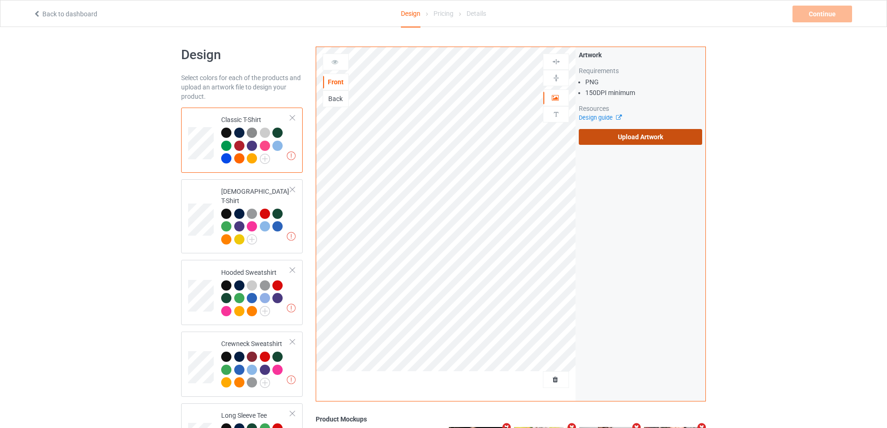
click at [605, 142] on label "Upload Artwork" at bounding box center [640, 137] width 123 height 16
click at [0, 0] on input "Upload Artwork" at bounding box center [0, 0] width 0 height 0
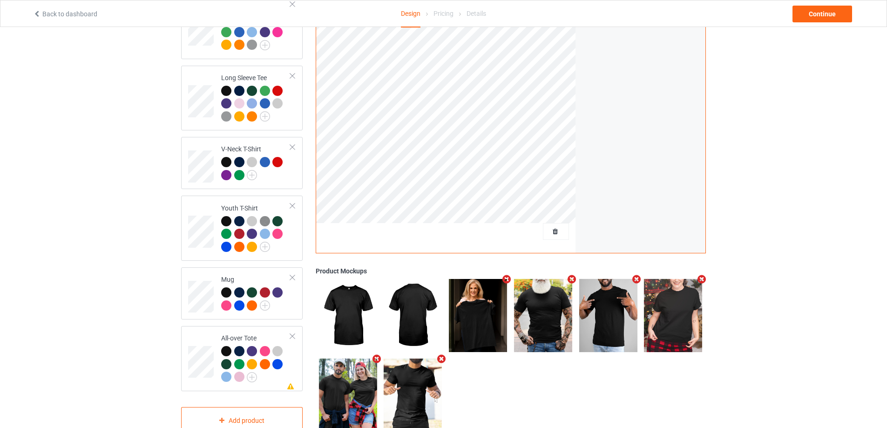
scroll to position [354, 0]
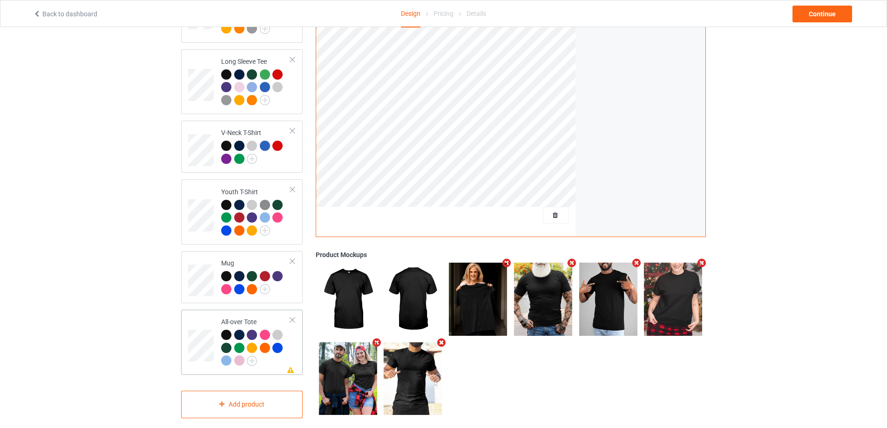
click at [293, 317] on div at bounding box center [292, 320] width 7 height 7
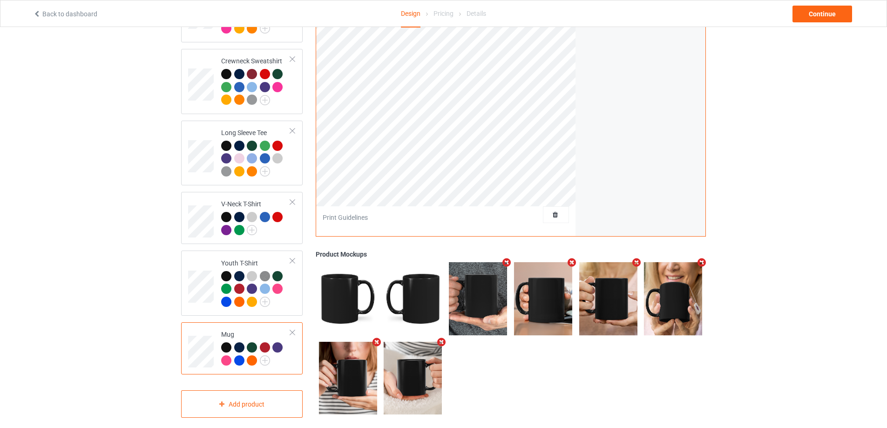
scroll to position [205, 0]
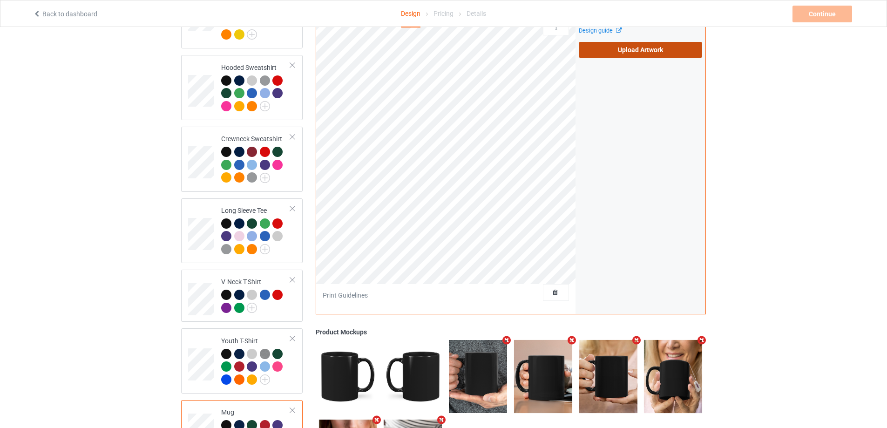
click at [606, 48] on label "Upload Artwork" at bounding box center [640, 50] width 123 height 16
click at [0, 0] on input "Upload Artwork" at bounding box center [0, 0] width 0 height 0
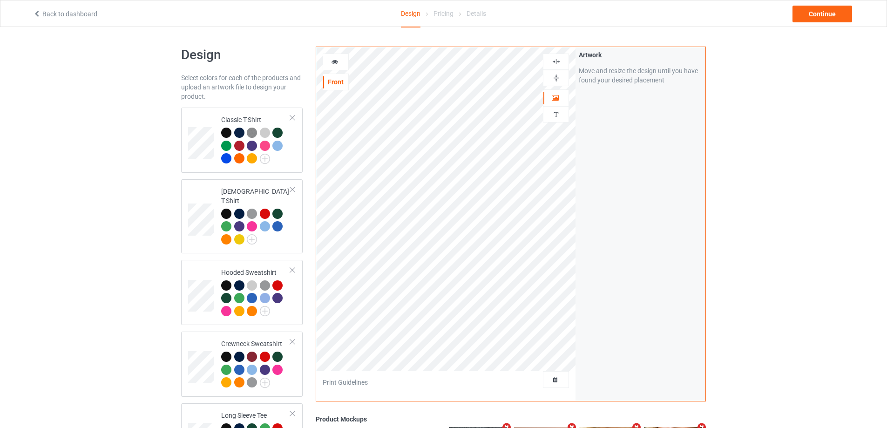
click at [562, 65] on div at bounding box center [556, 61] width 25 height 9
click at [558, 90] on div "Artwork" at bounding box center [556, 97] width 26 height 17
click at [554, 76] on img at bounding box center [556, 78] width 9 height 9
click at [332, 63] on div at bounding box center [335, 61] width 25 height 9
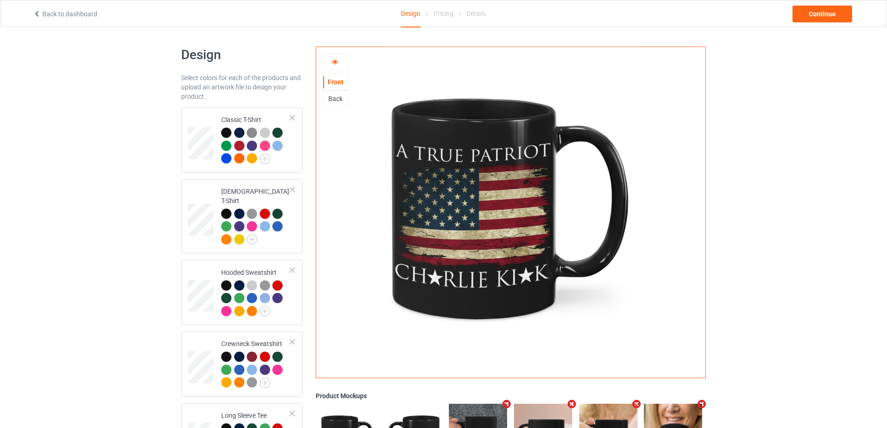
click at [336, 101] on div "Back" at bounding box center [335, 98] width 25 height 9
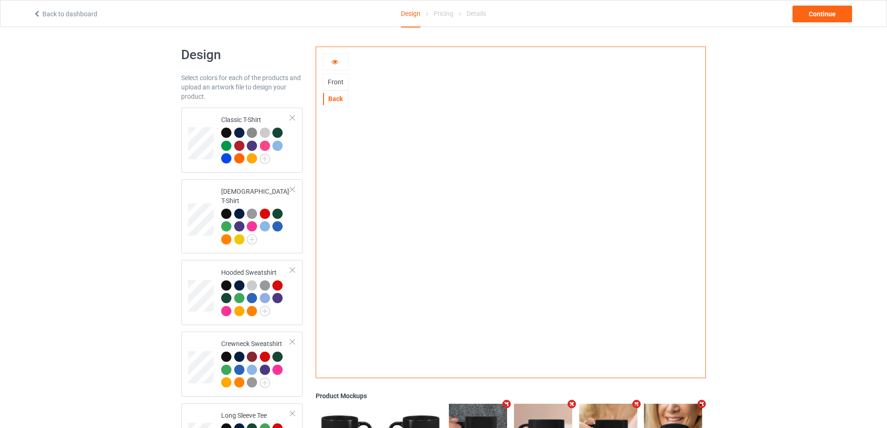
click at [339, 82] on div "Front" at bounding box center [335, 81] width 25 height 9
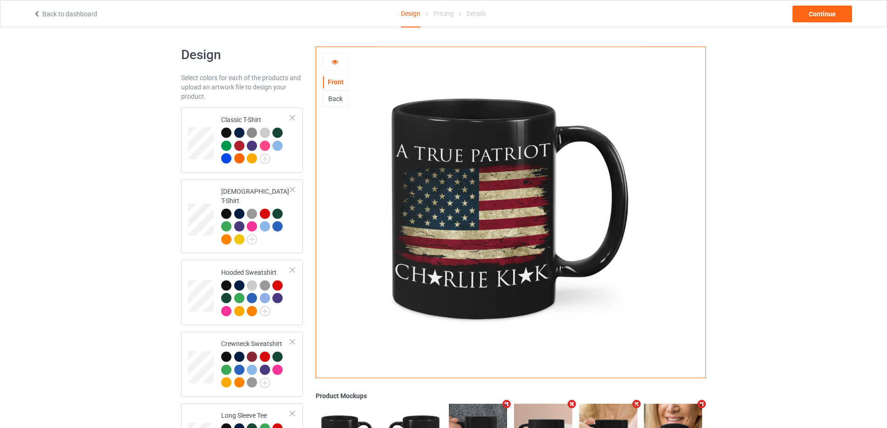
click at [341, 62] on div at bounding box center [335, 61] width 25 height 9
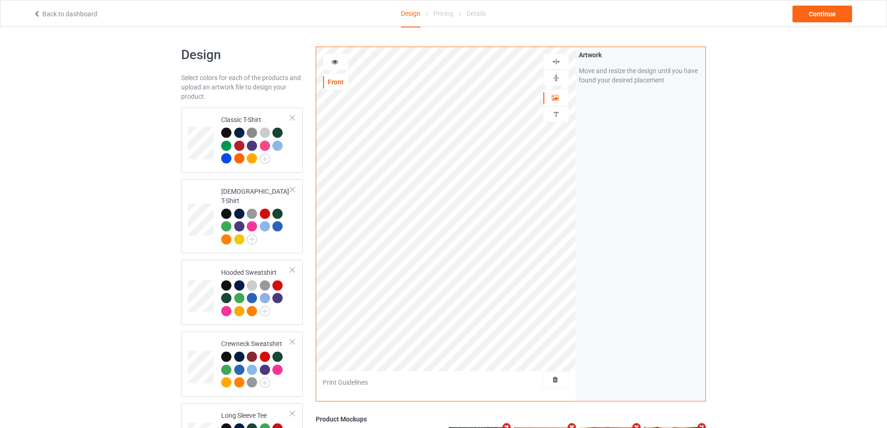
click at [556, 59] on img at bounding box center [556, 61] width 9 height 9
click at [560, 81] on img at bounding box center [556, 78] width 9 height 9
click at [338, 58] on icon at bounding box center [335, 60] width 8 height 7
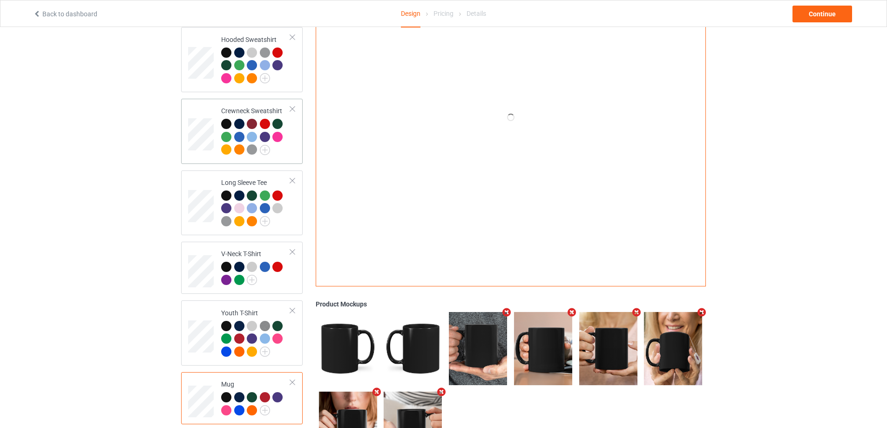
scroll to position [77, 0]
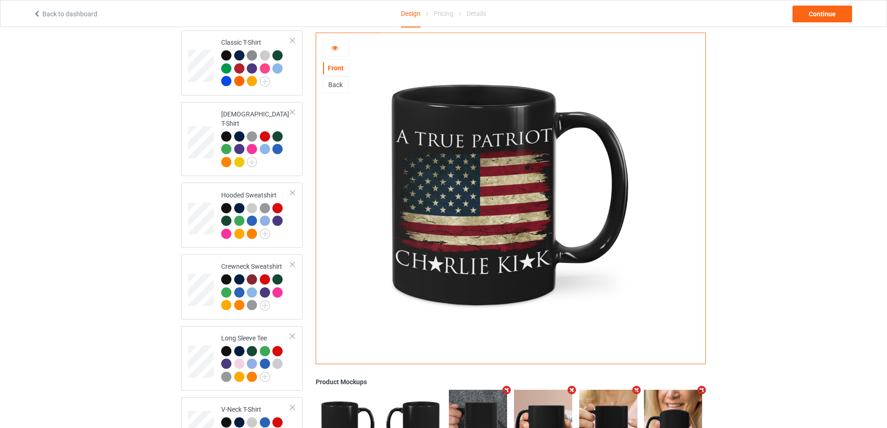
click at [340, 83] on div "Back" at bounding box center [335, 84] width 25 height 9
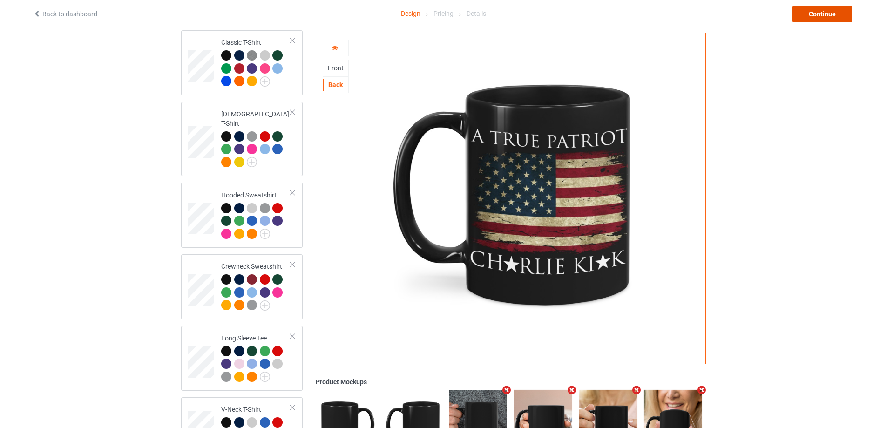
click at [812, 14] on div "Continue" at bounding box center [823, 14] width 60 height 17
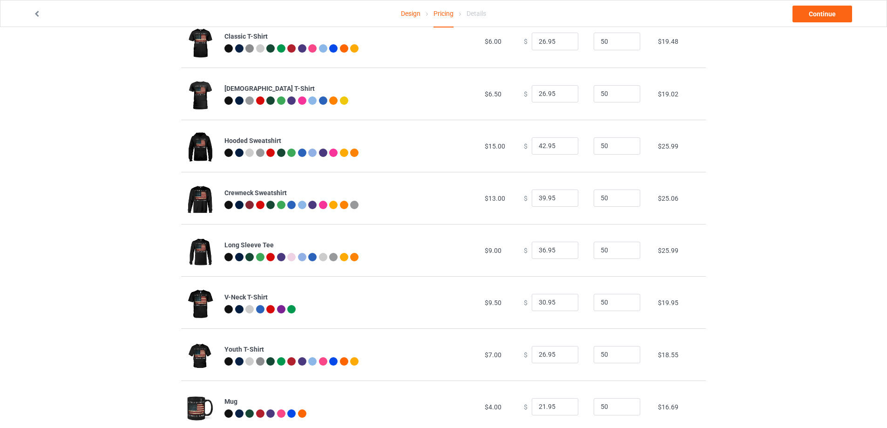
scroll to position [101, 0]
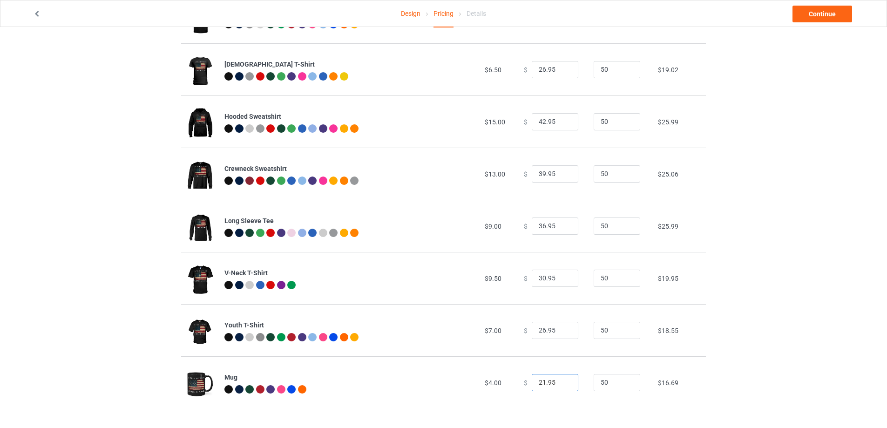
click at [539, 383] on input "21.95" at bounding box center [555, 383] width 47 height 18
type input "22.95"
click at [810, 19] on link "Continue" at bounding box center [823, 14] width 60 height 17
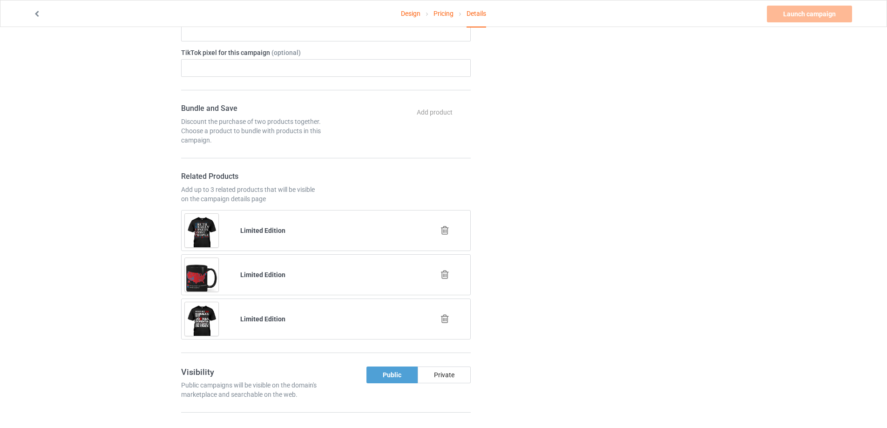
scroll to position [466, 0]
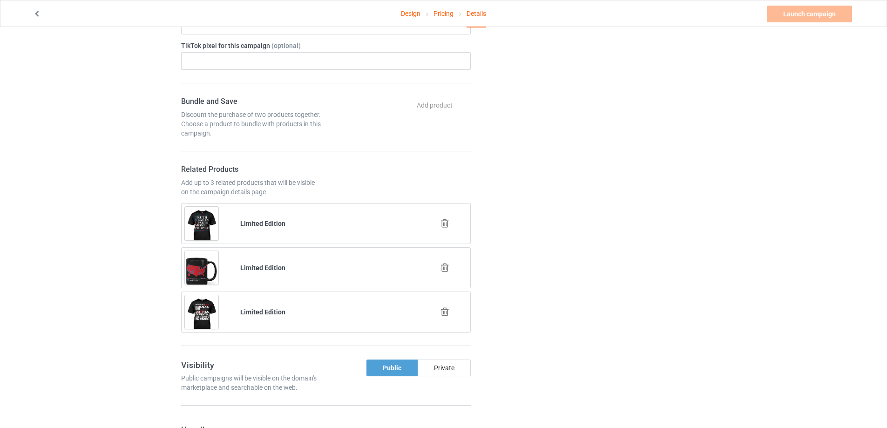
click at [443, 268] on icon at bounding box center [445, 268] width 12 height 10
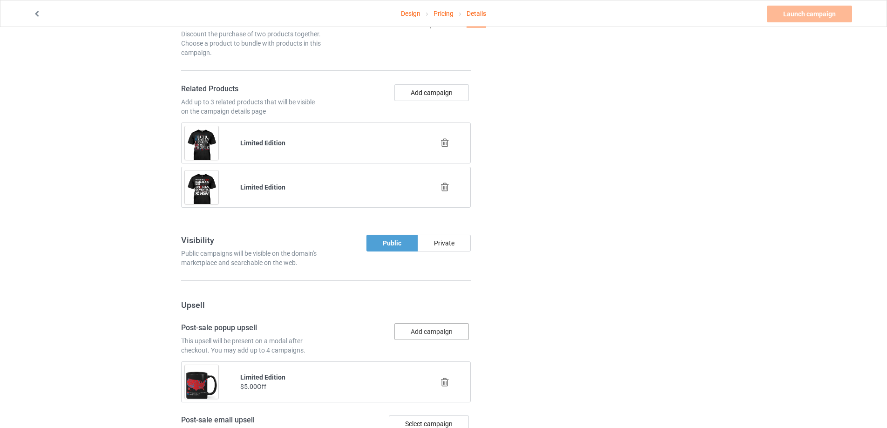
scroll to position [554, 0]
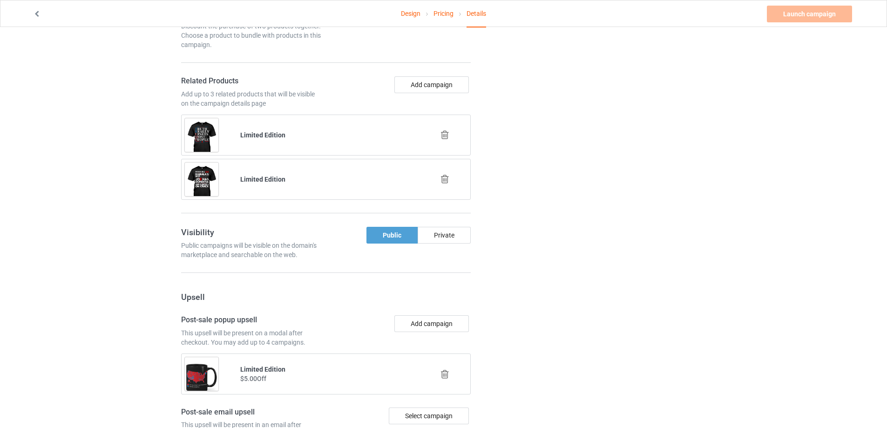
click at [449, 374] on icon at bounding box center [445, 374] width 12 height 10
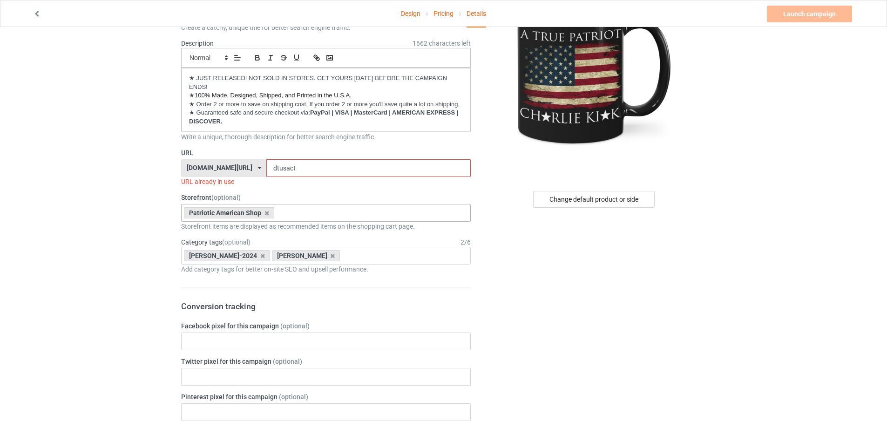
scroll to position [77, 0]
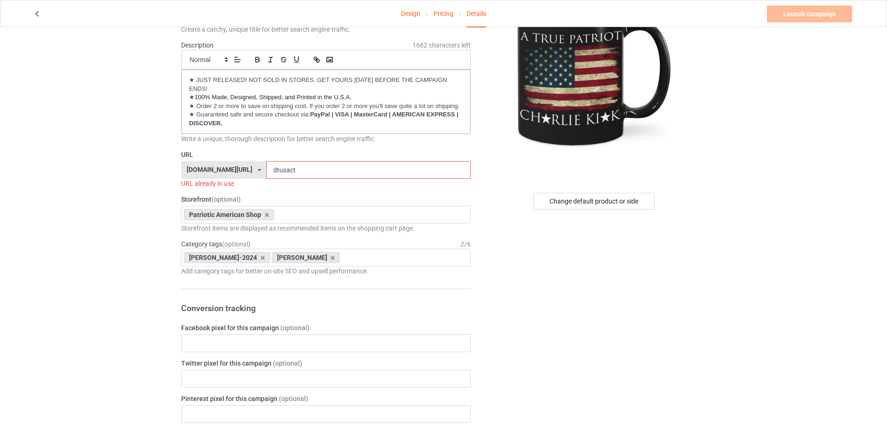
drag, startPoint x: 287, startPoint y: 171, endPoint x: 222, endPoint y: 167, distance: 64.9
click at [222, 167] on div "[DOMAIN_NAME][URL] [DOMAIN_NAME][URL] [DOMAIN_NAME][URL] [DOMAIN_NAME][URL] [DO…" at bounding box center [326, 170] width 290 height 18
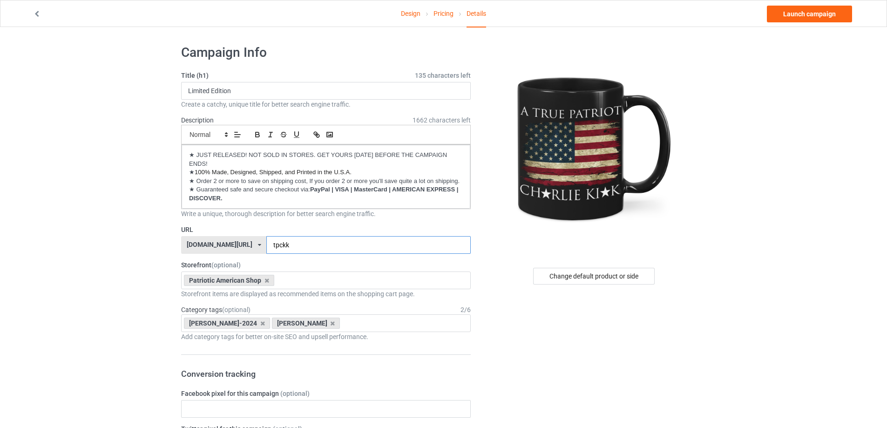
scroll to position [0, 0]
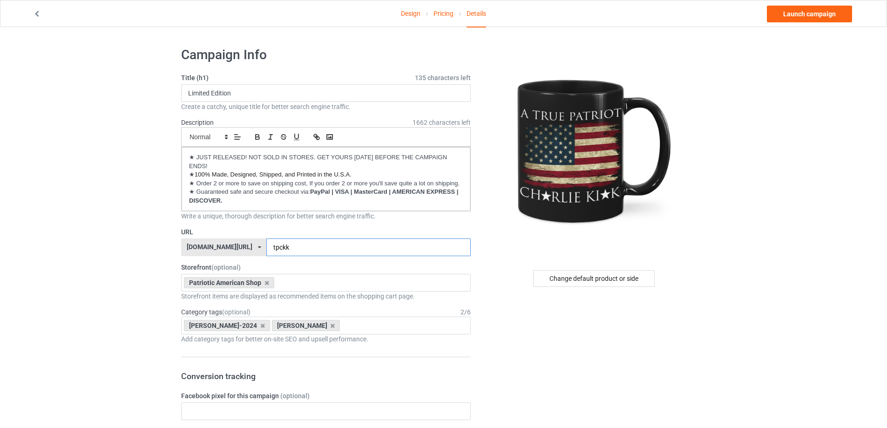
type input "tpckk"
click at [564, 283] on div "Change default product or side" at bounding box center [594, 278] width 122 height 17
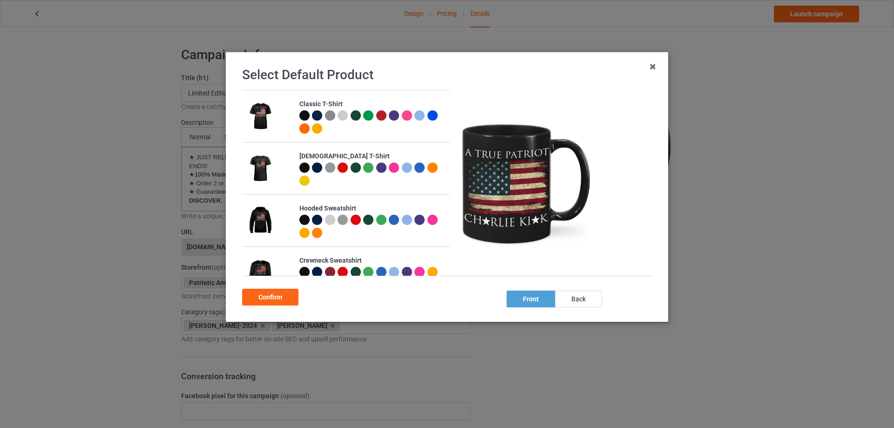
click at [302, 113] on div at bounding box center [305, 115] width 10 height 10
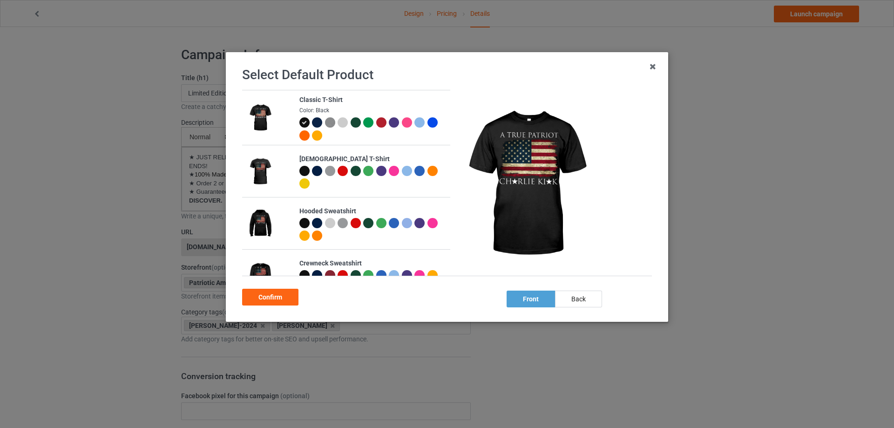
drag, startPoint x: 524, startPoint y: 298, endPoint x: 402, endPoint y: 300, distance: 122.1
click at [445, 299] on div "Select Default Product Classic T-Shirt Color: Black Ladies T-Shirt Hooded Sweat…" at bounding box center [447, 187] width 423 height 250
click at [281, 295] on div "Confirm" at bounding box center [270, 297] width 56 height 17
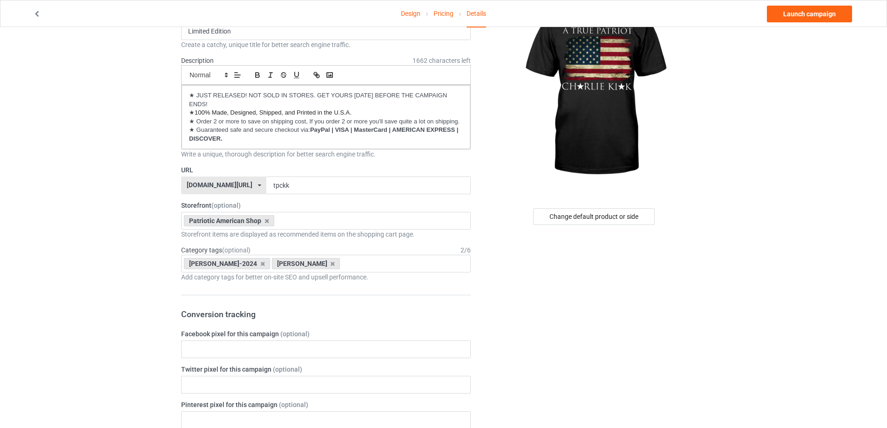
scroll to position [60, 0]
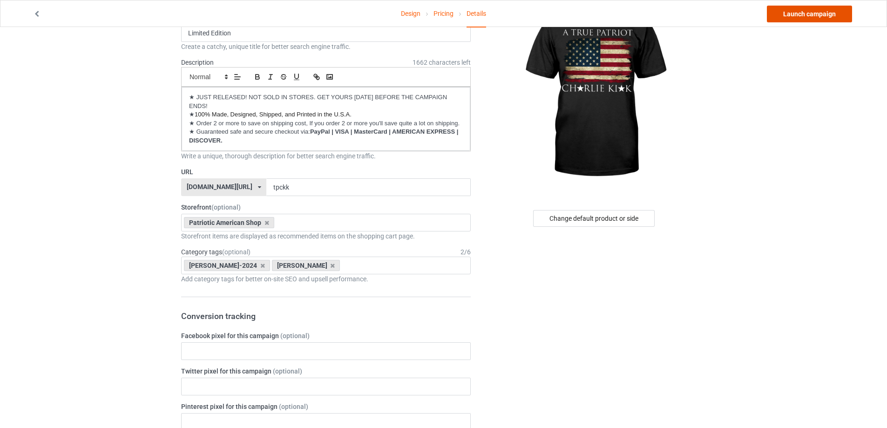
click at [817, 17] on link "Launch campaign" at bounding box center [809, 14] width 85 height 17
